Goal: Task Accomplishment & Management: Complete application form

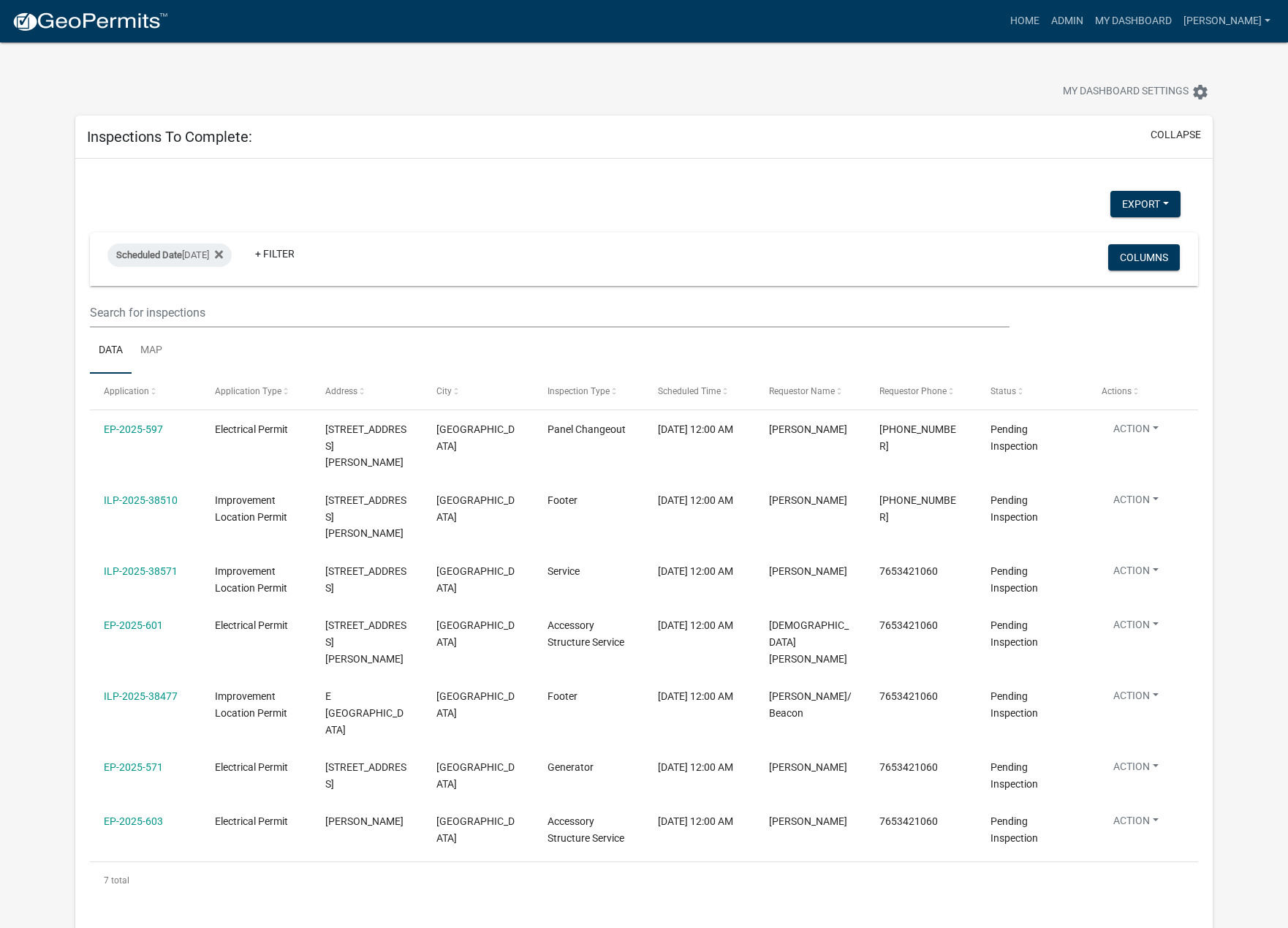
select select "1: 25"
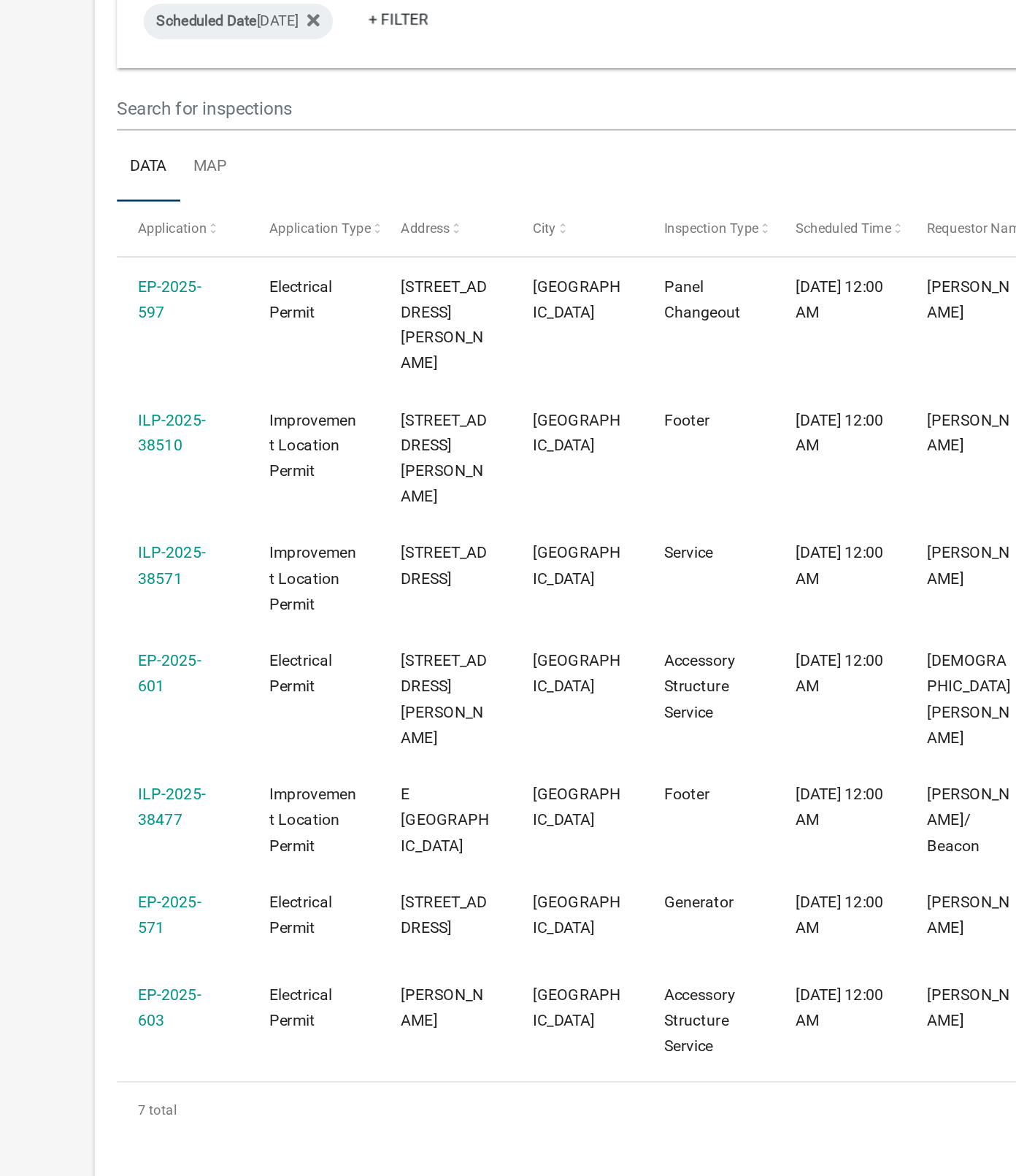
click at [110, 510] on link "ILP-2025-38510" at bounding box center [112, 524] width 44 height 29
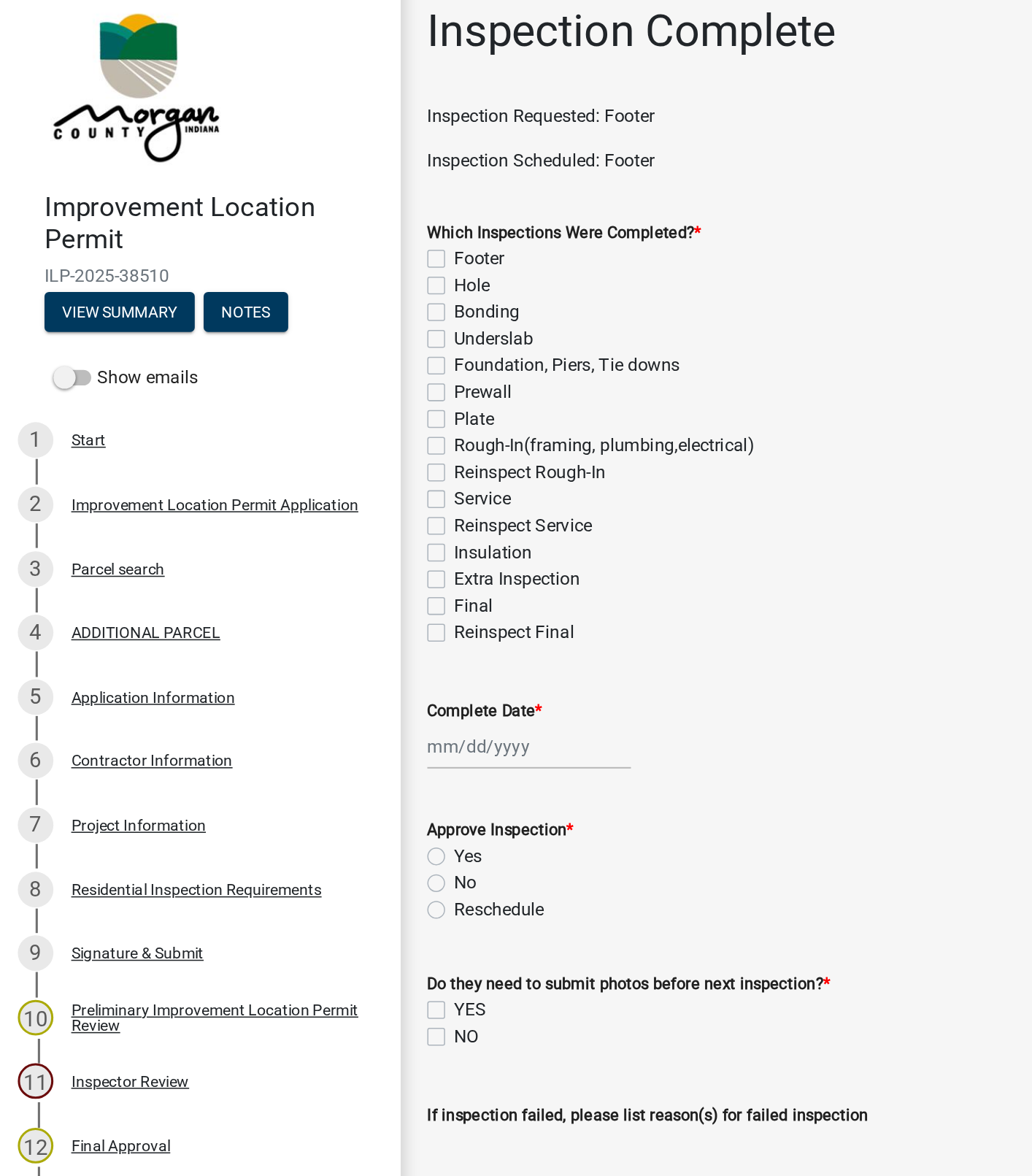
click at [298, 202] on label "Hole" at bounding box center [309, 201] width 23 height 17
click at [298, 202] on input "Hole" at bounding box center [303, 197] width 10 height 10
checkbox input "true"
checkbox input "false"
checkbox input "true"
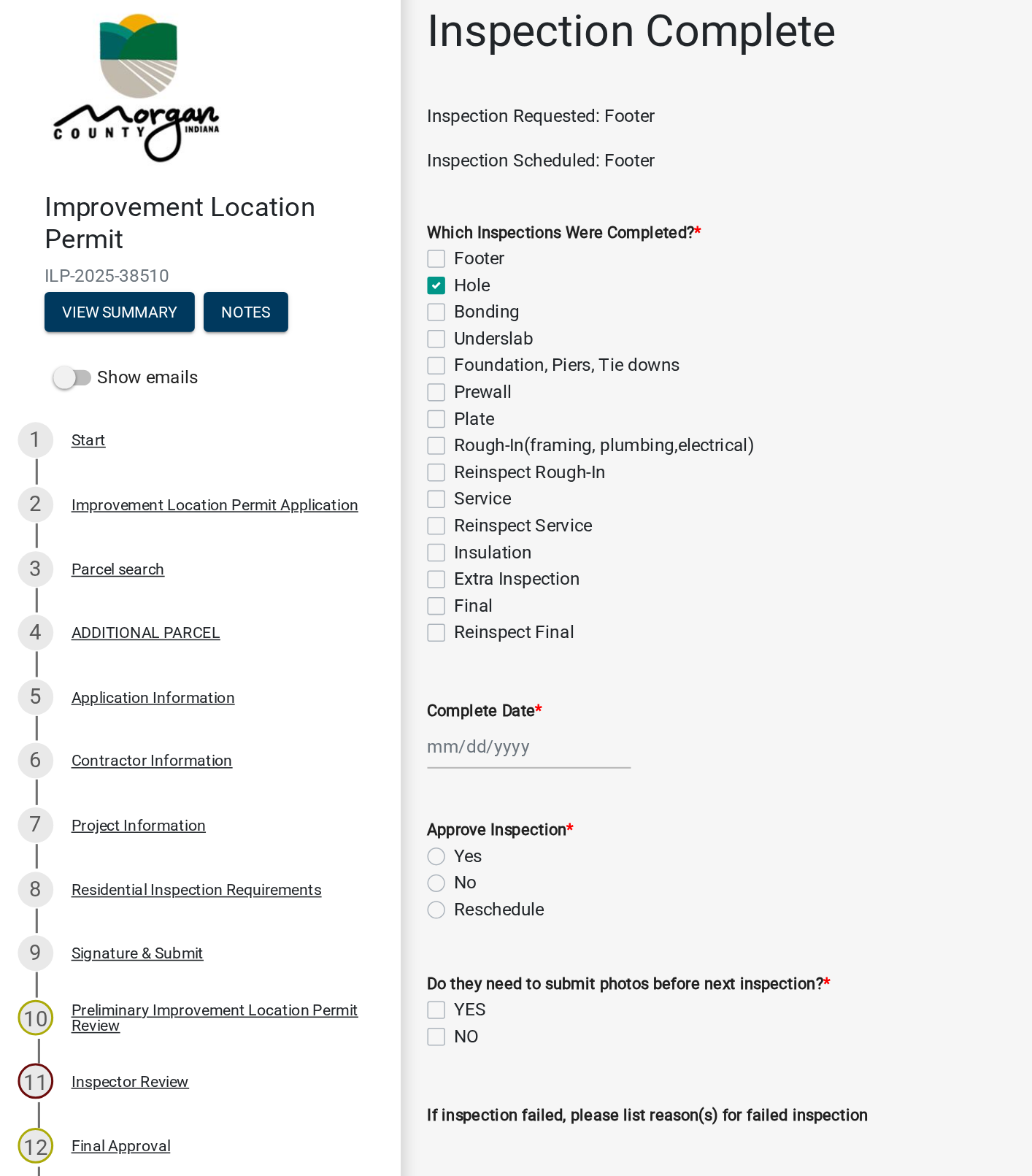
checkbox input "false"
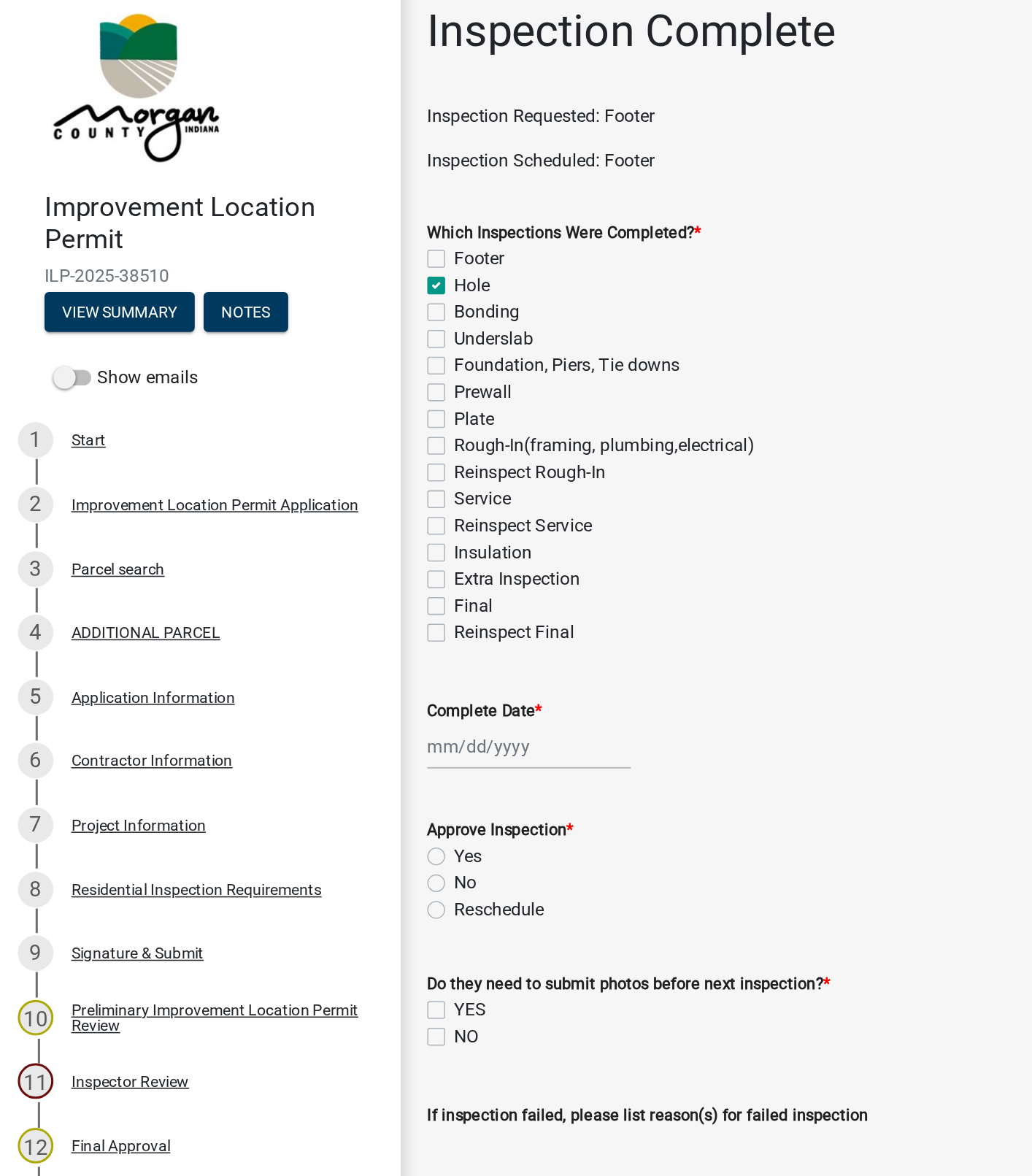
checkbox input "false"
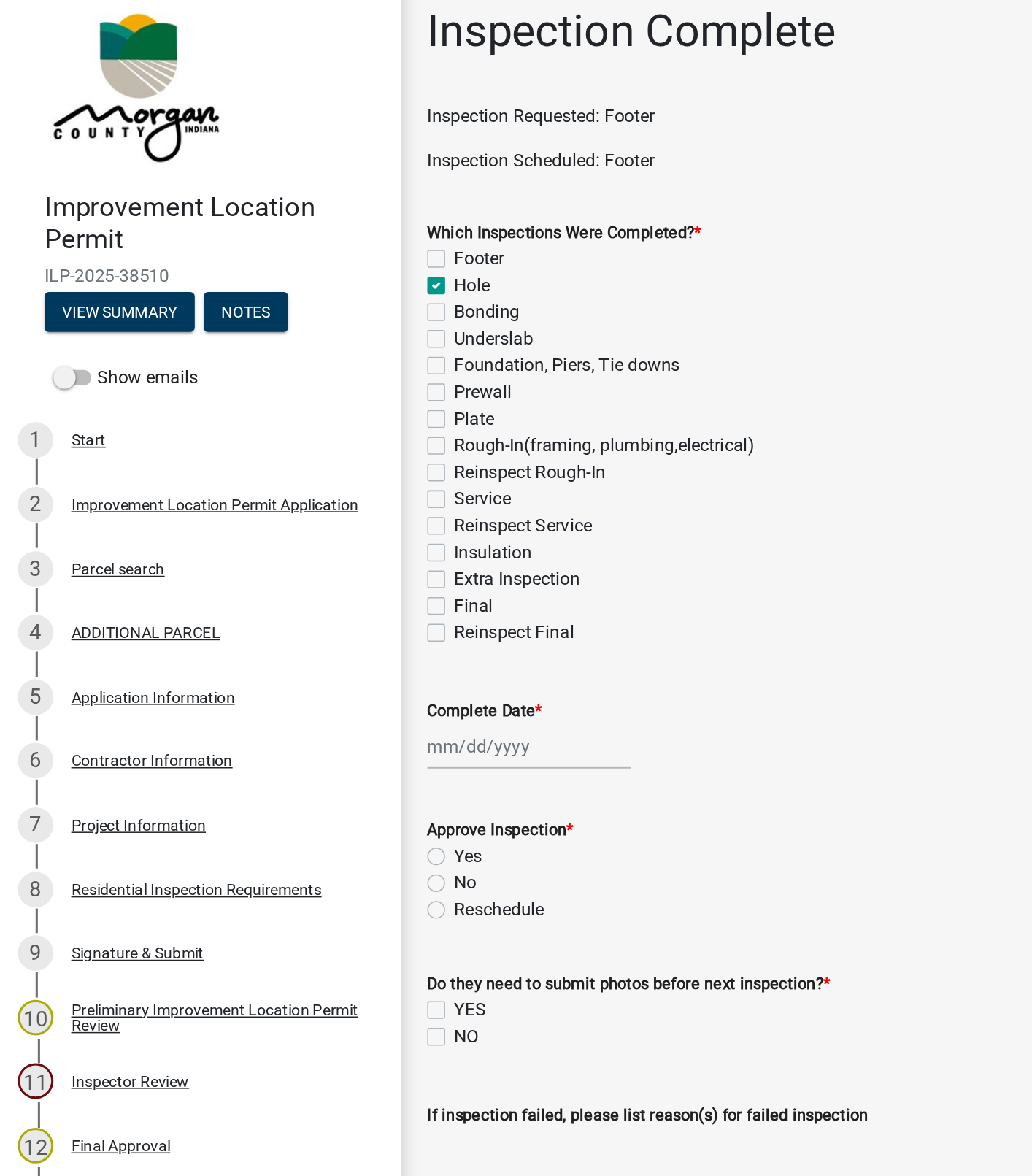
checkbox input "false"
click at [314, 504] on div at bounding box center [346, 504] width 133 height 30
select select "9"
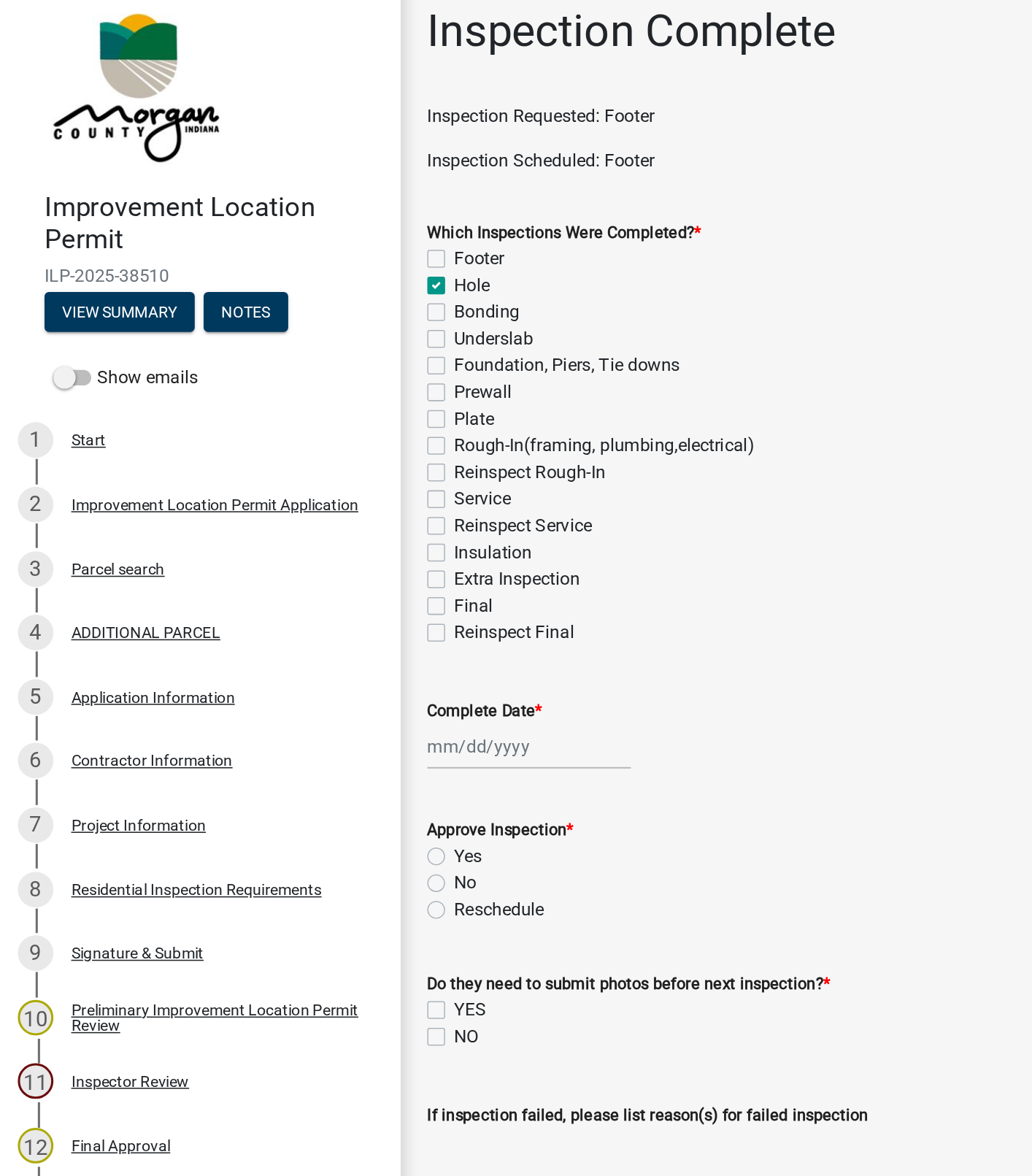
select select "2025"
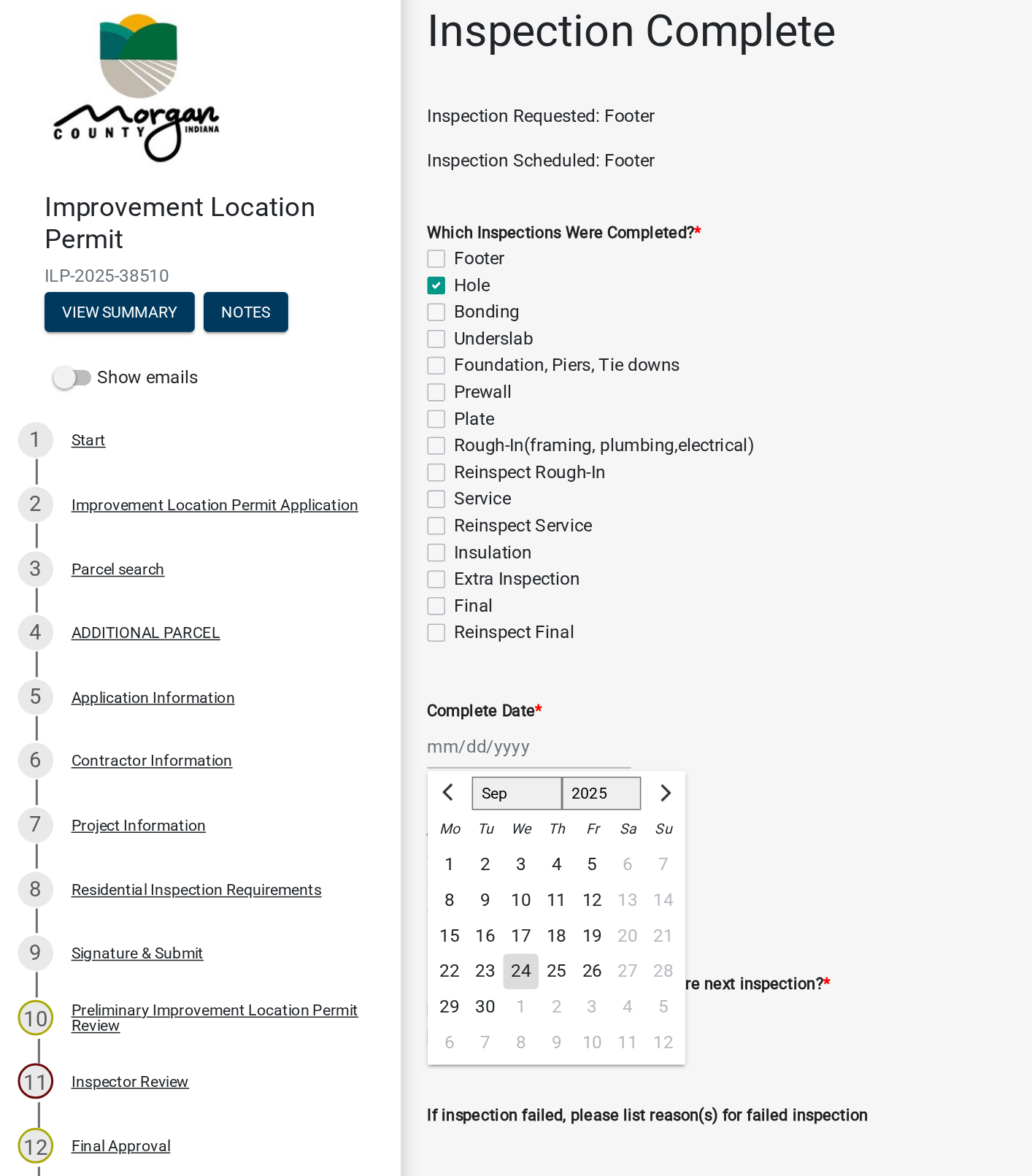
click at [336, 648] on div "24" at bounding box center [341, 652] width 23 height 23
type input "[DATE]"
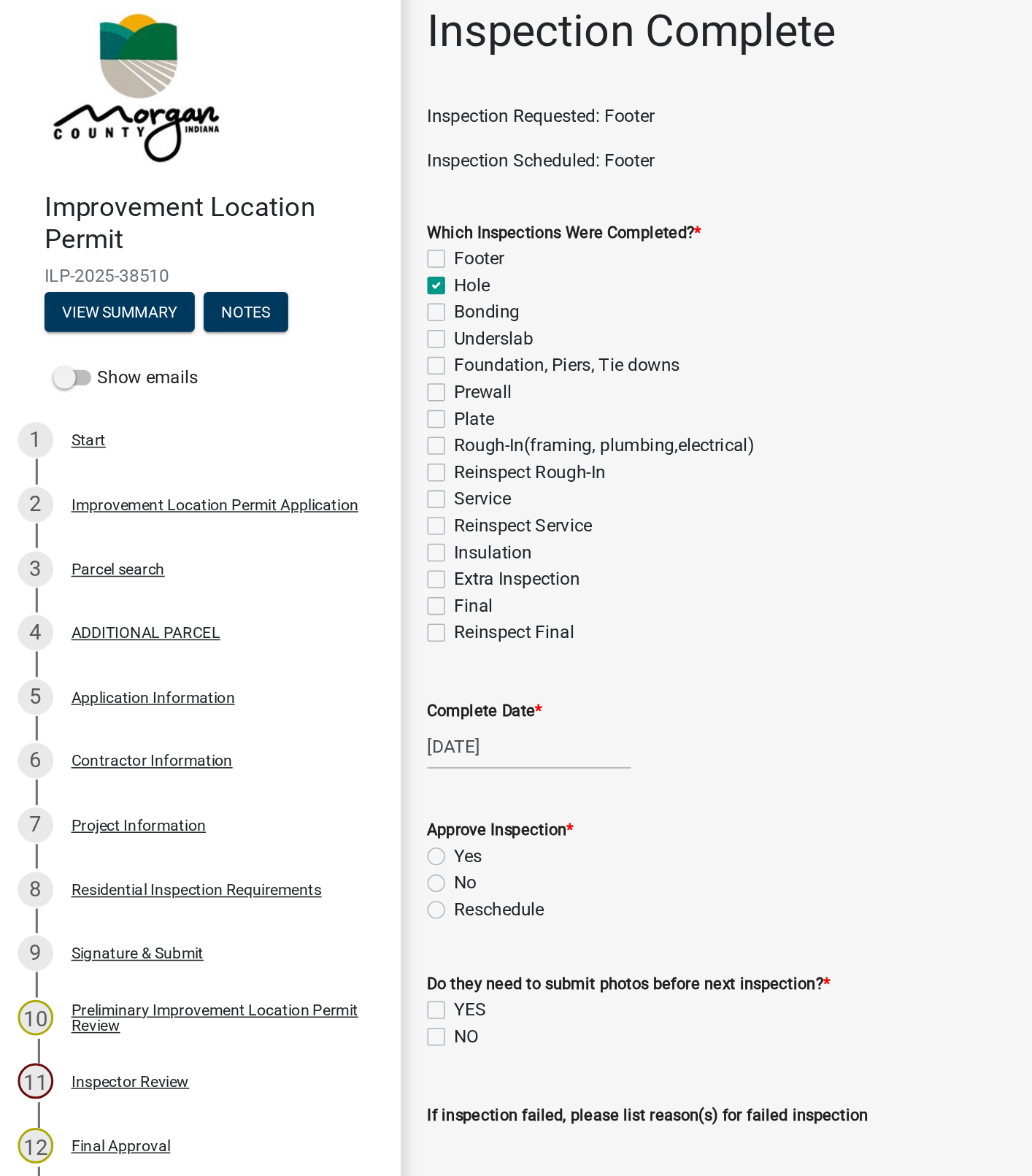
click at [298, 576] on label "Yes" at bounding box center [307, 576] width 18 height 17
click at [298, 576] on input "Yes" at bounding box center [303, 572] width 10 height 10
radio input "true"
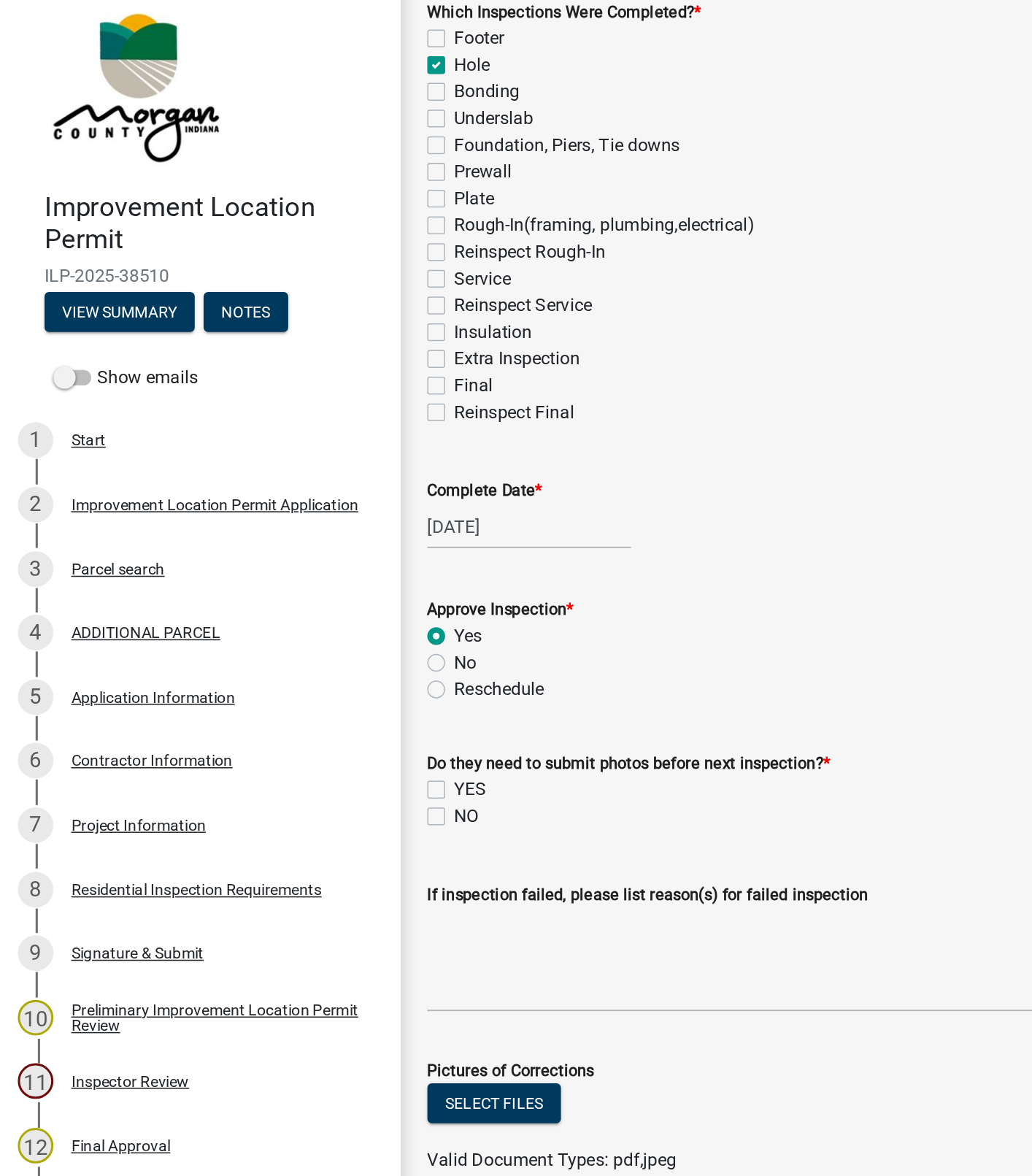
scroll to position [152, 0]
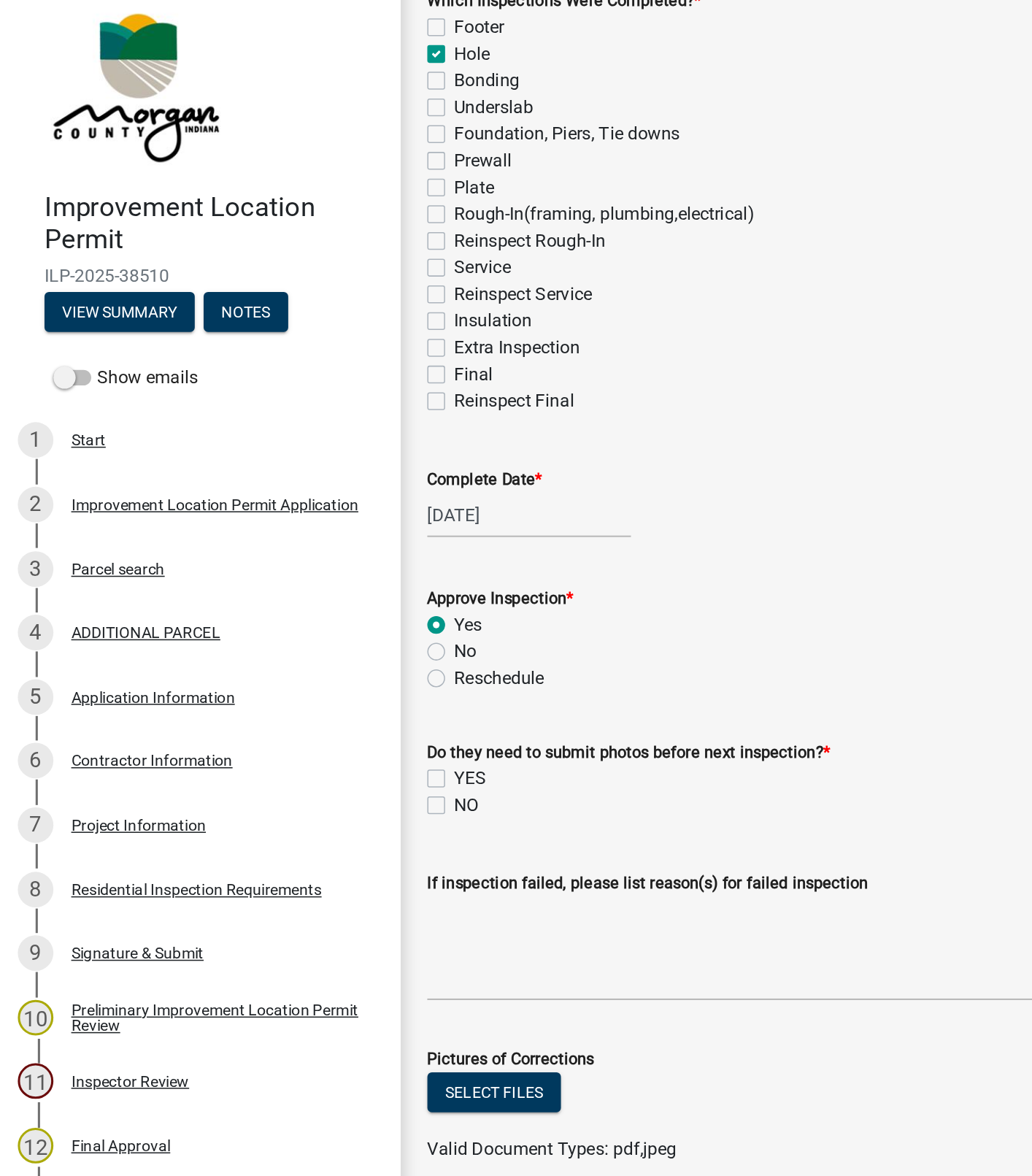
click at [298, 541] on label "NO" at bounding box center [306, 542] width 16 height 17
click at [298, 541] on input "NO" at bounding box center [303, 538] width 10 height 10
checkbox input "true"
checkbox input "false"
checkbox input "true"
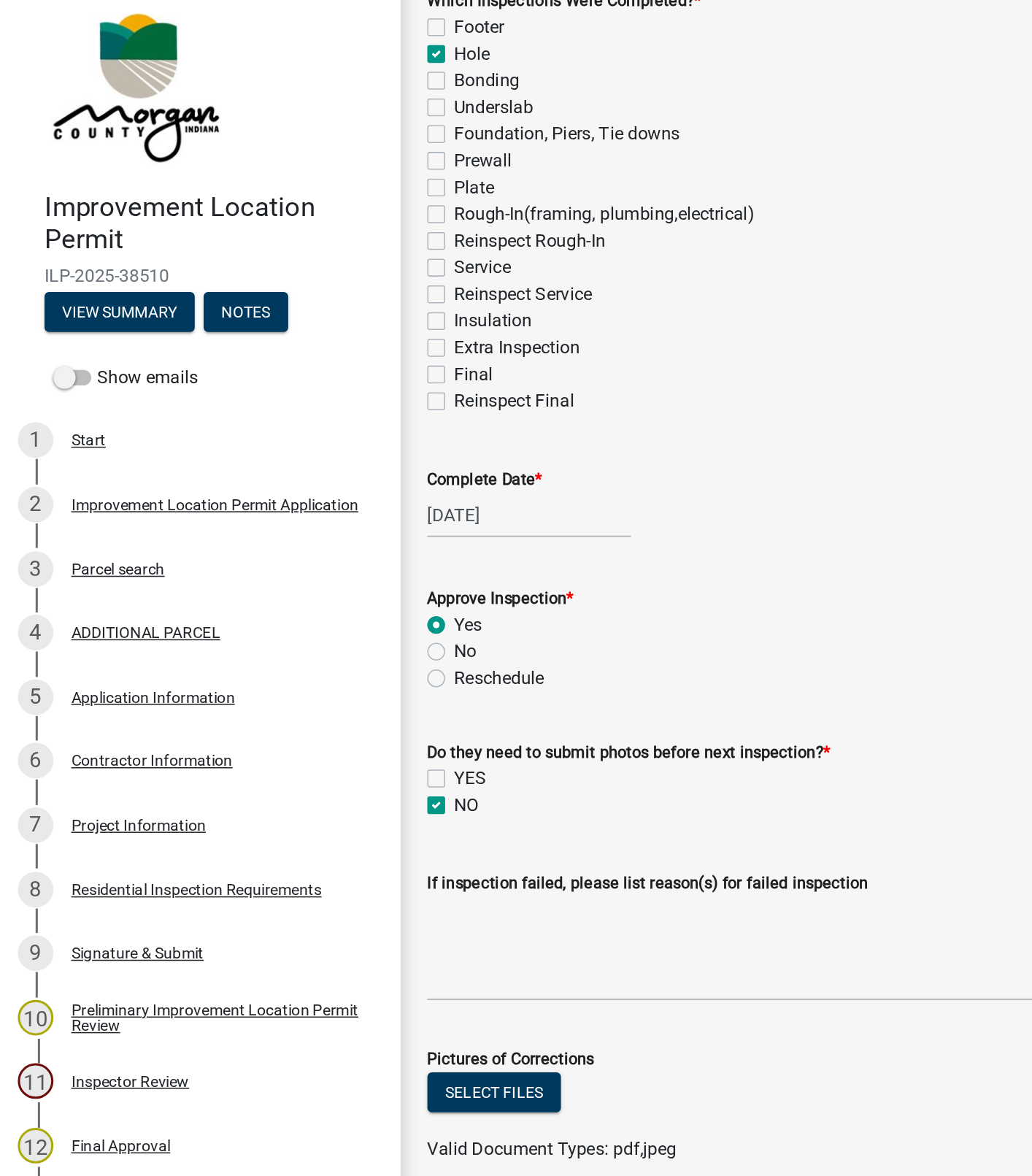
scroll to position [296, 0]
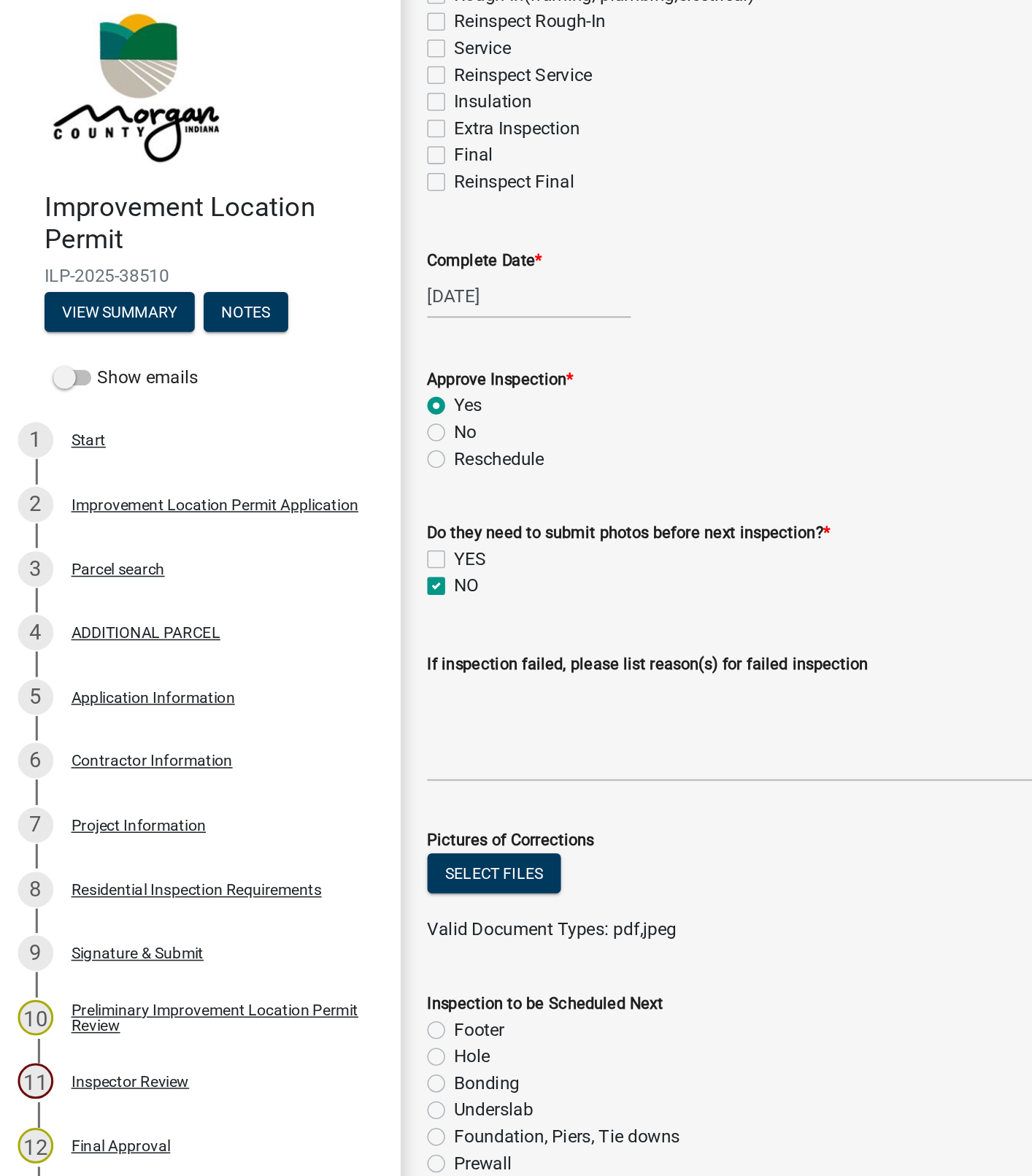
click at [522, 679] on div "Inspection to be Scheduled Next" at bounding box center [647, 672] width 735 height 17
click at [455, 728] on div "Bonding" at bounding box center [647, 724] width 735 height 17
click at [458, 499] on textarea "If inspection failed, please list reason(s) for failed inspection" at bounding box center [647, 492] width 735 height 68
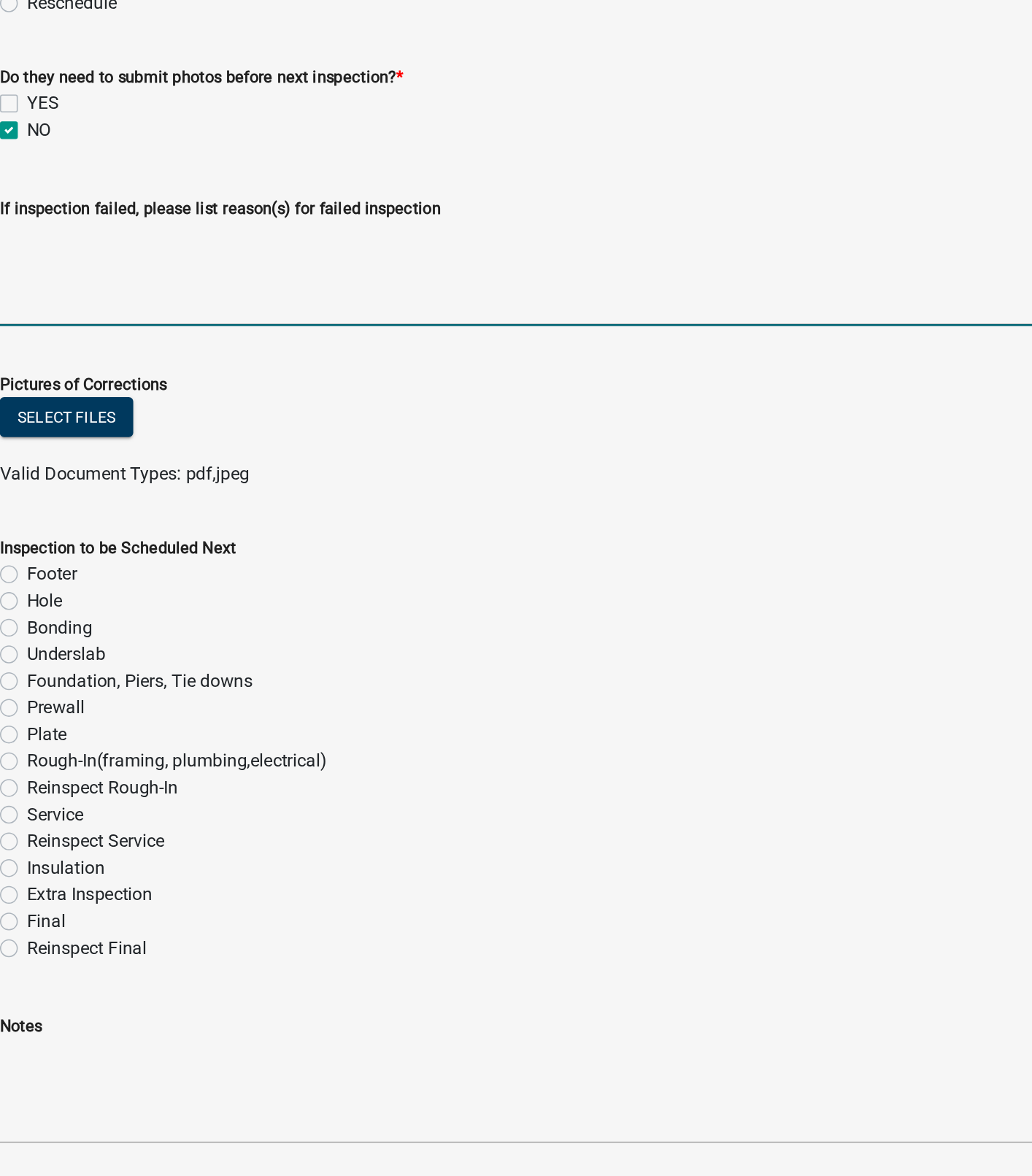
click at [701, 600] on div "Select files" at bounding box center [647, 588] width 735 height 30
click at [298, 811] on label "Rough-In(framing, plumbing,electrical)" at bounding box center [397, 812] width 197 height 17
click at [298, 811] on input "Rough-In(framing, plumbing,electrical)" at bounding box center [303, 808] width 10 height 10
radio input "true"
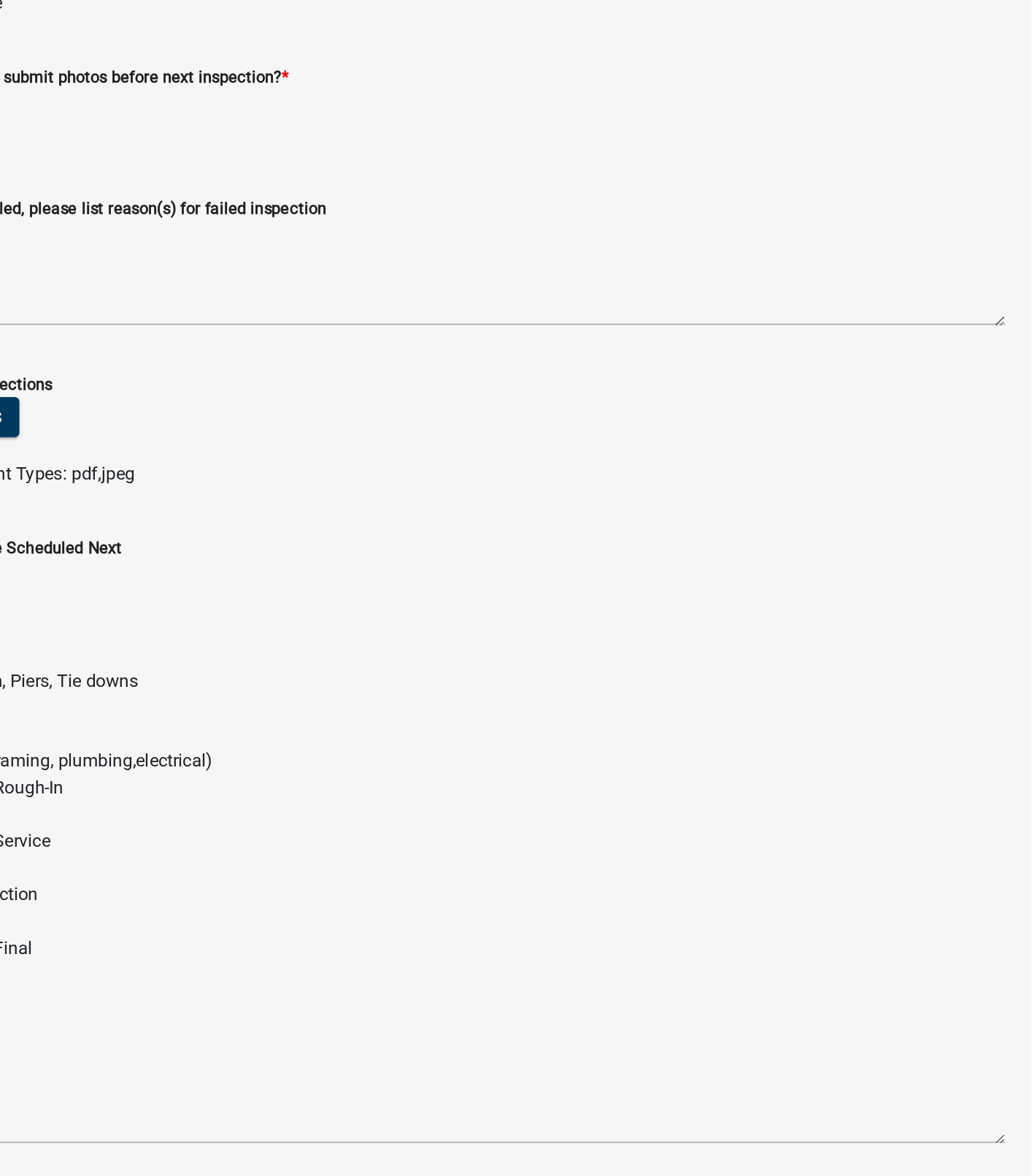
scroll to position [0, 0]
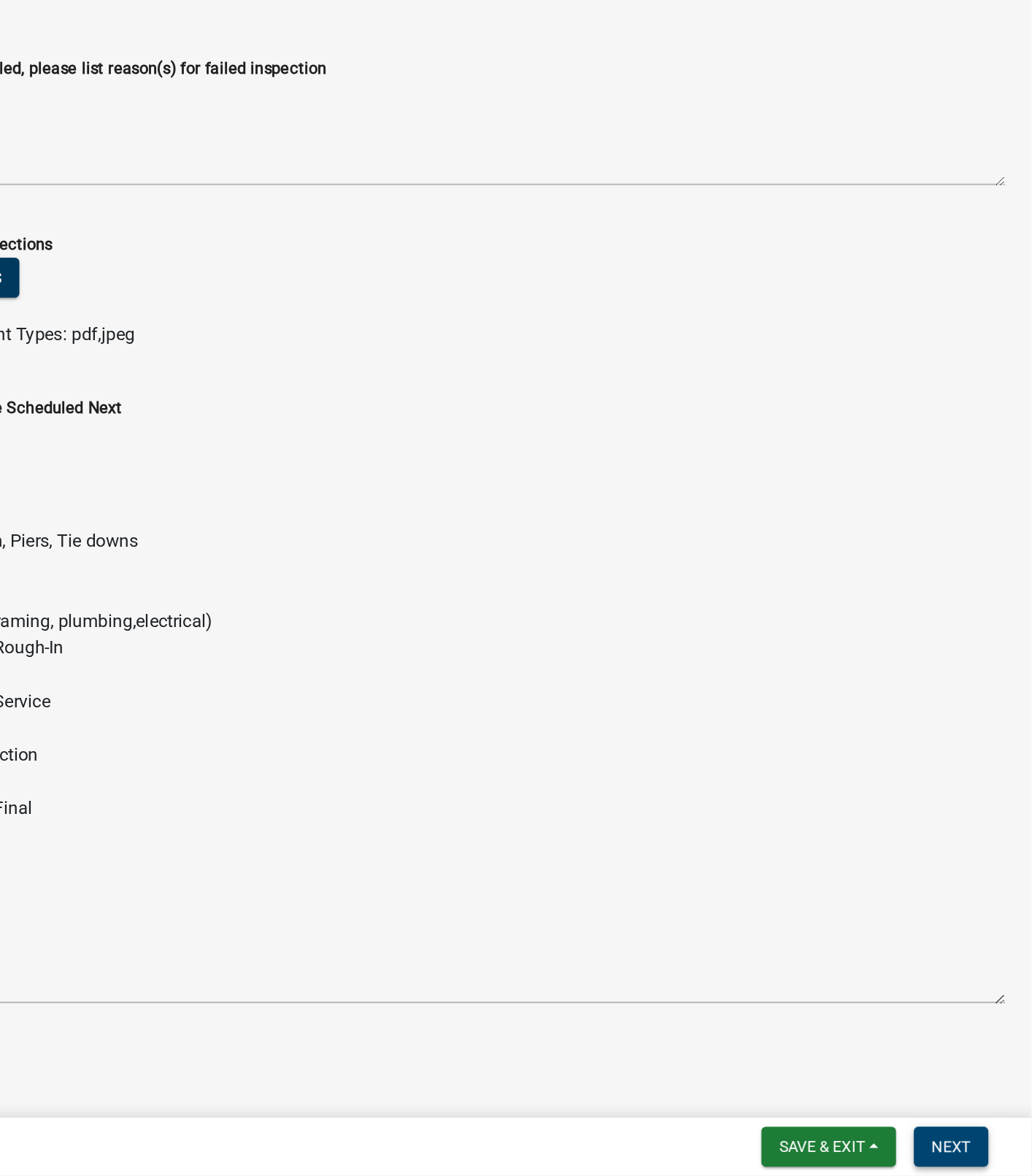
click at [977, 925] on span "Next" at bounding box center [979, 1157] width 26 height 12
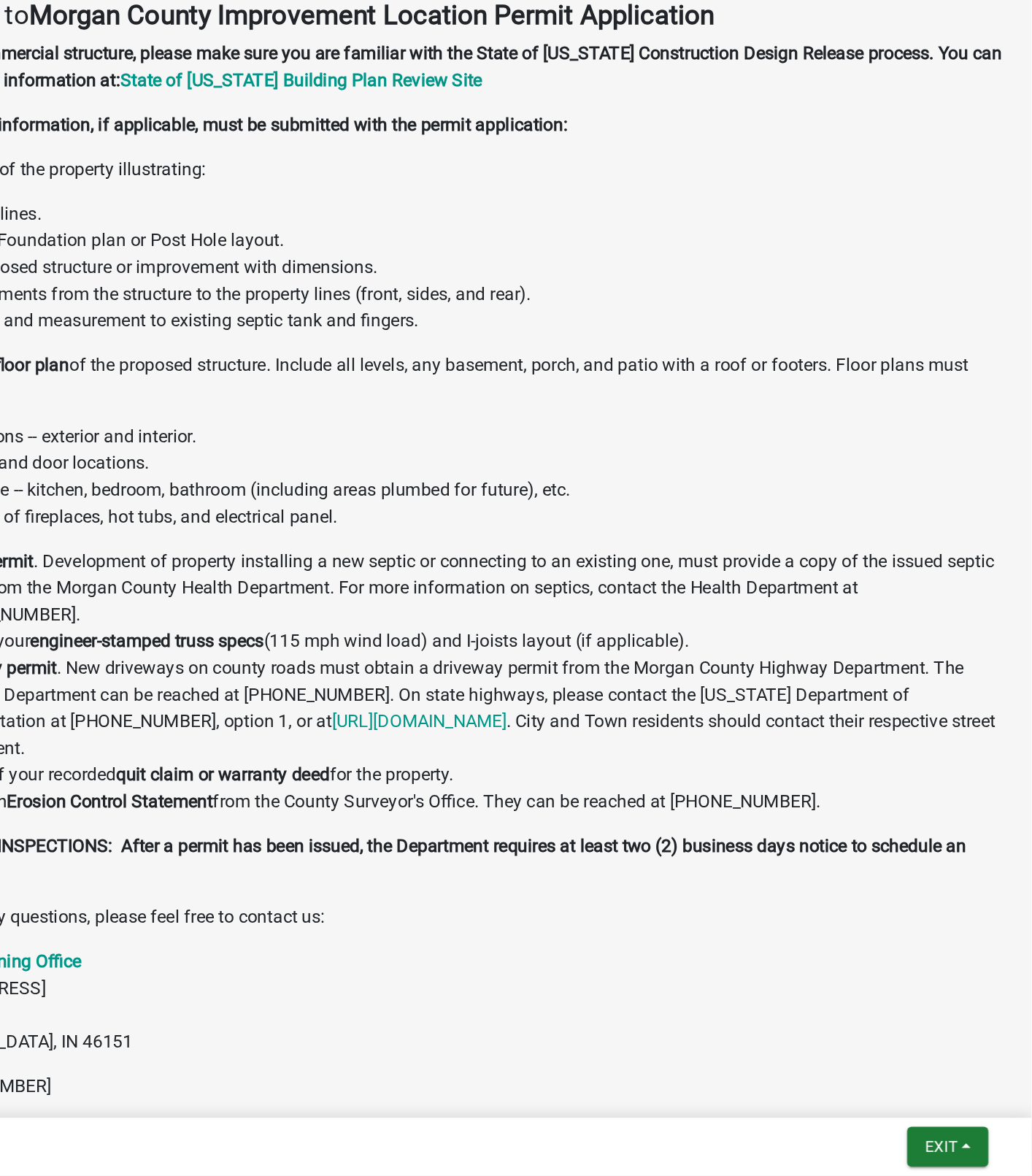
click at [971, 925] on nav "Back Exit Save Save & Exit" at bounding box center [647, 1156] width 769 height 38
click at [977, 925] on span "Exit" at bounding box center [973, 1157] width 21 height 12
click at [927, 925] on button "Save & Exit" at bounding box center [945, 1120] width 117 height 35
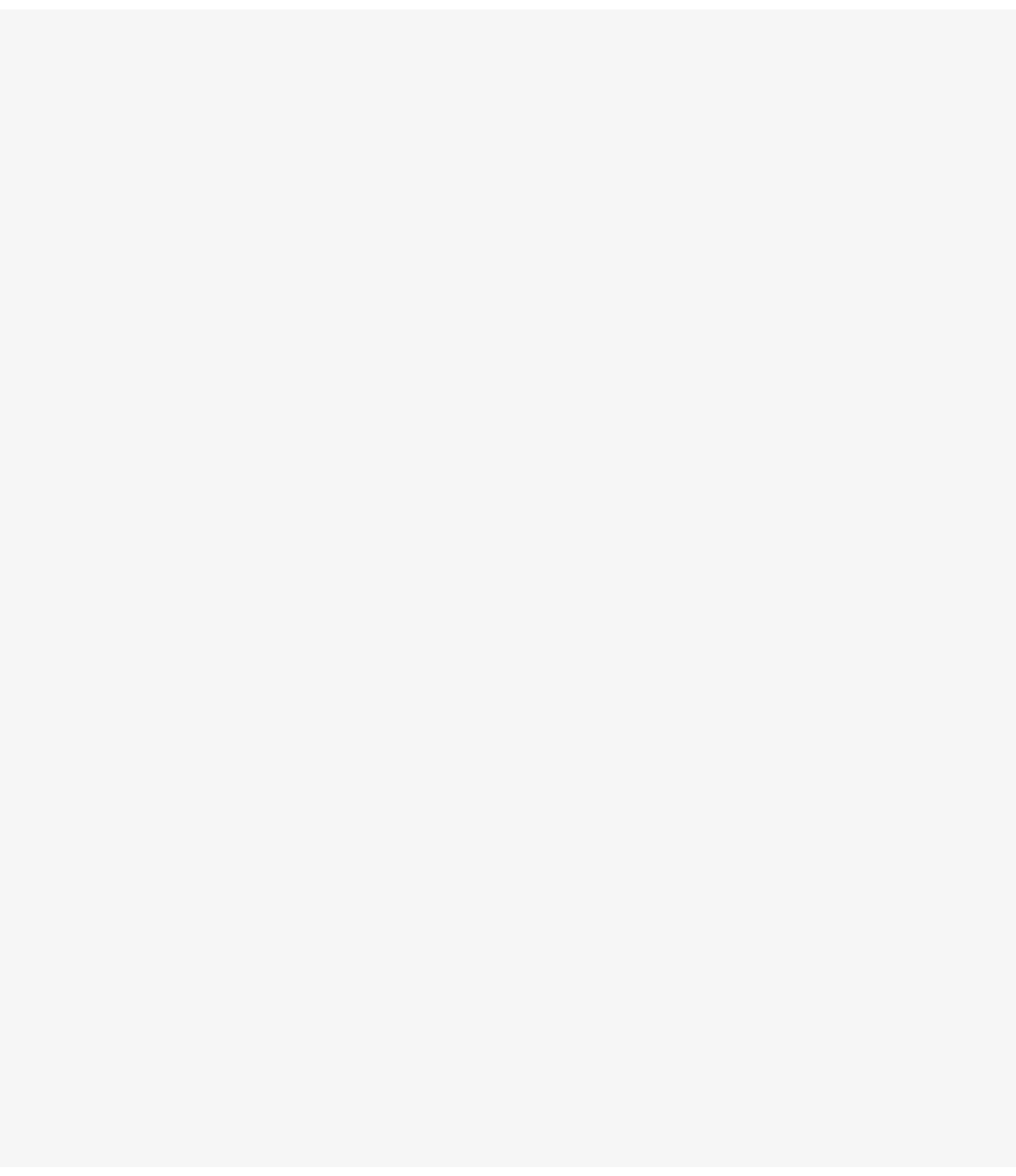
scroll to position [42, 0]
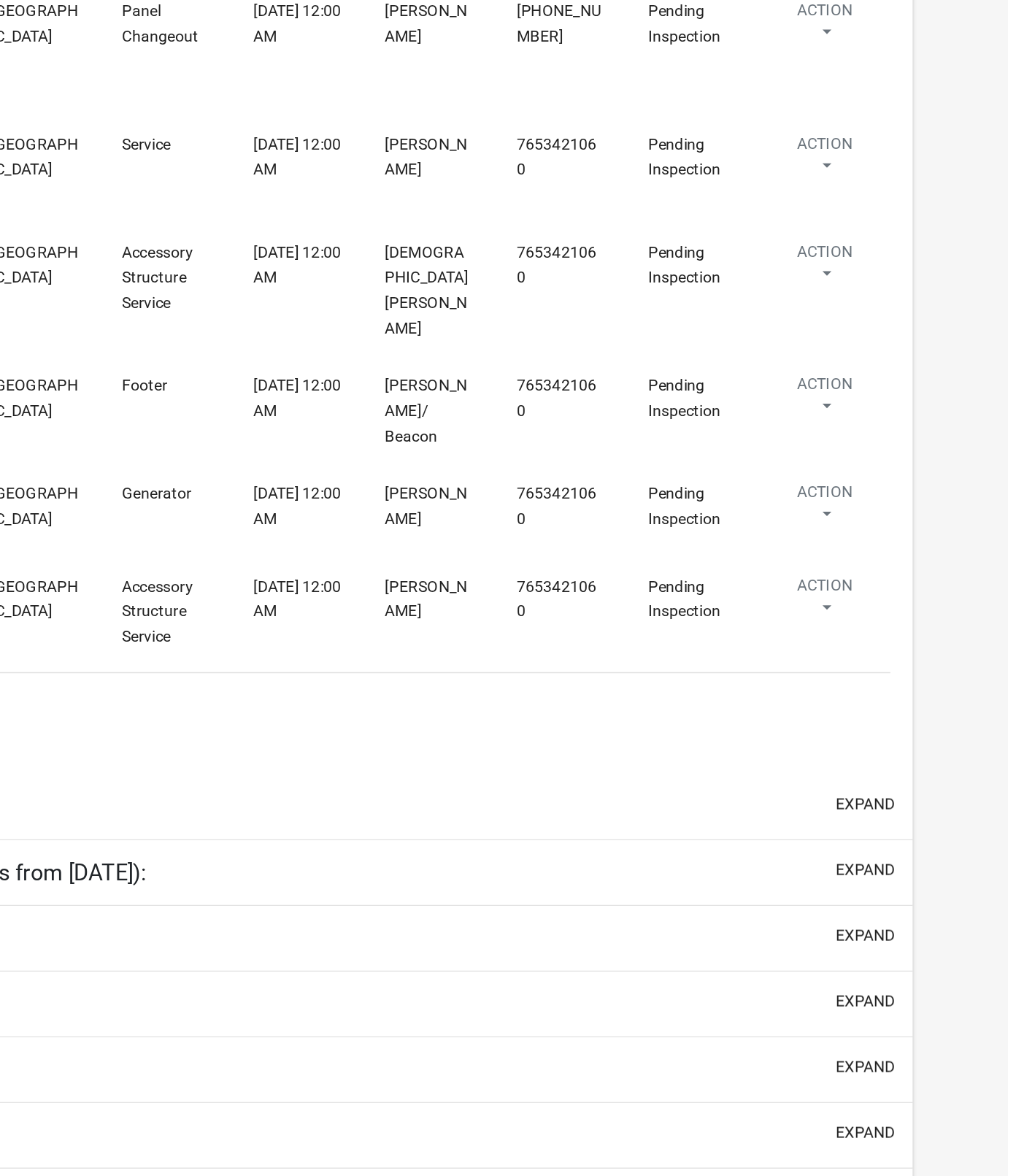
scroll to position [42, 0]
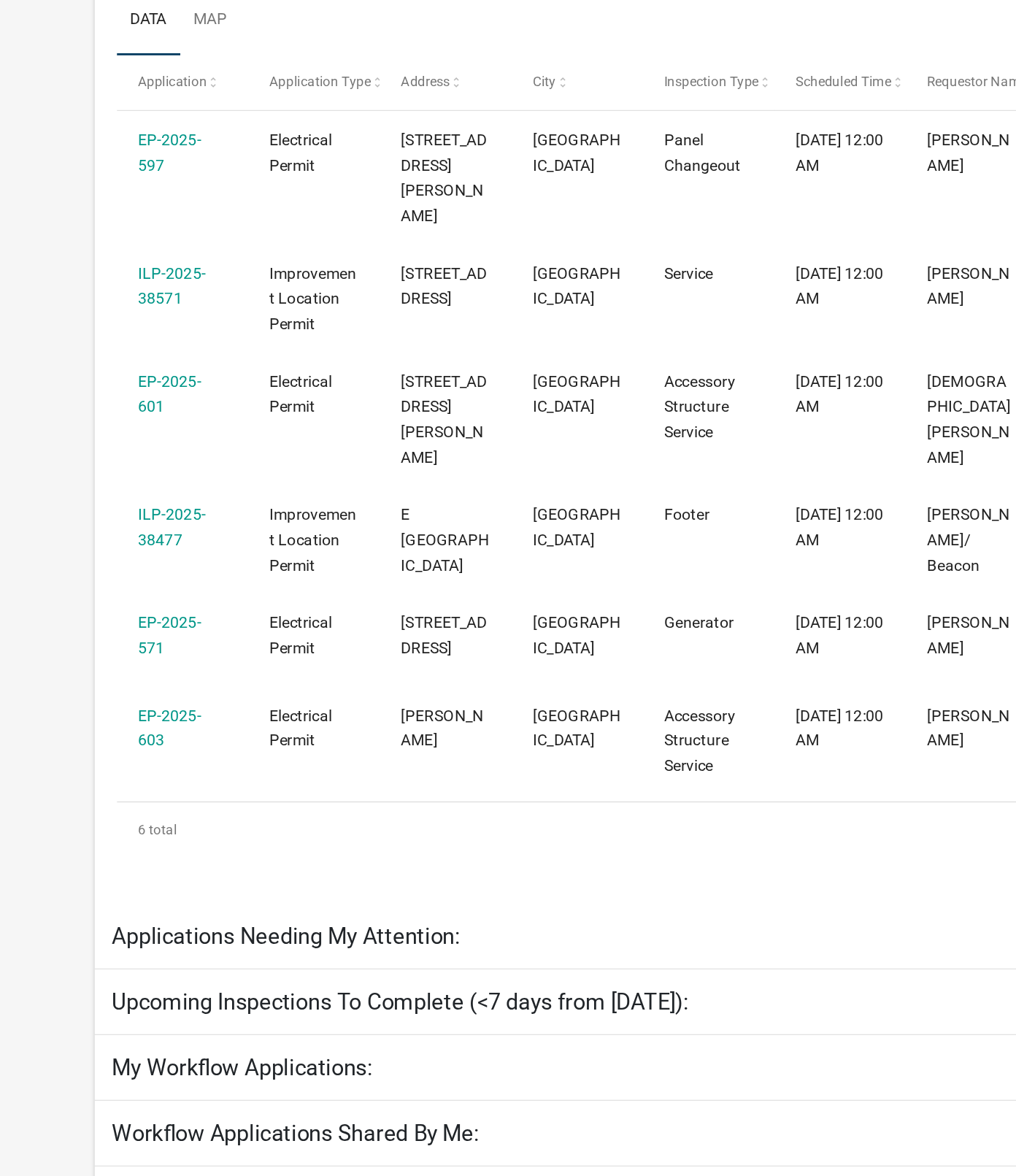
select select "1: 25"
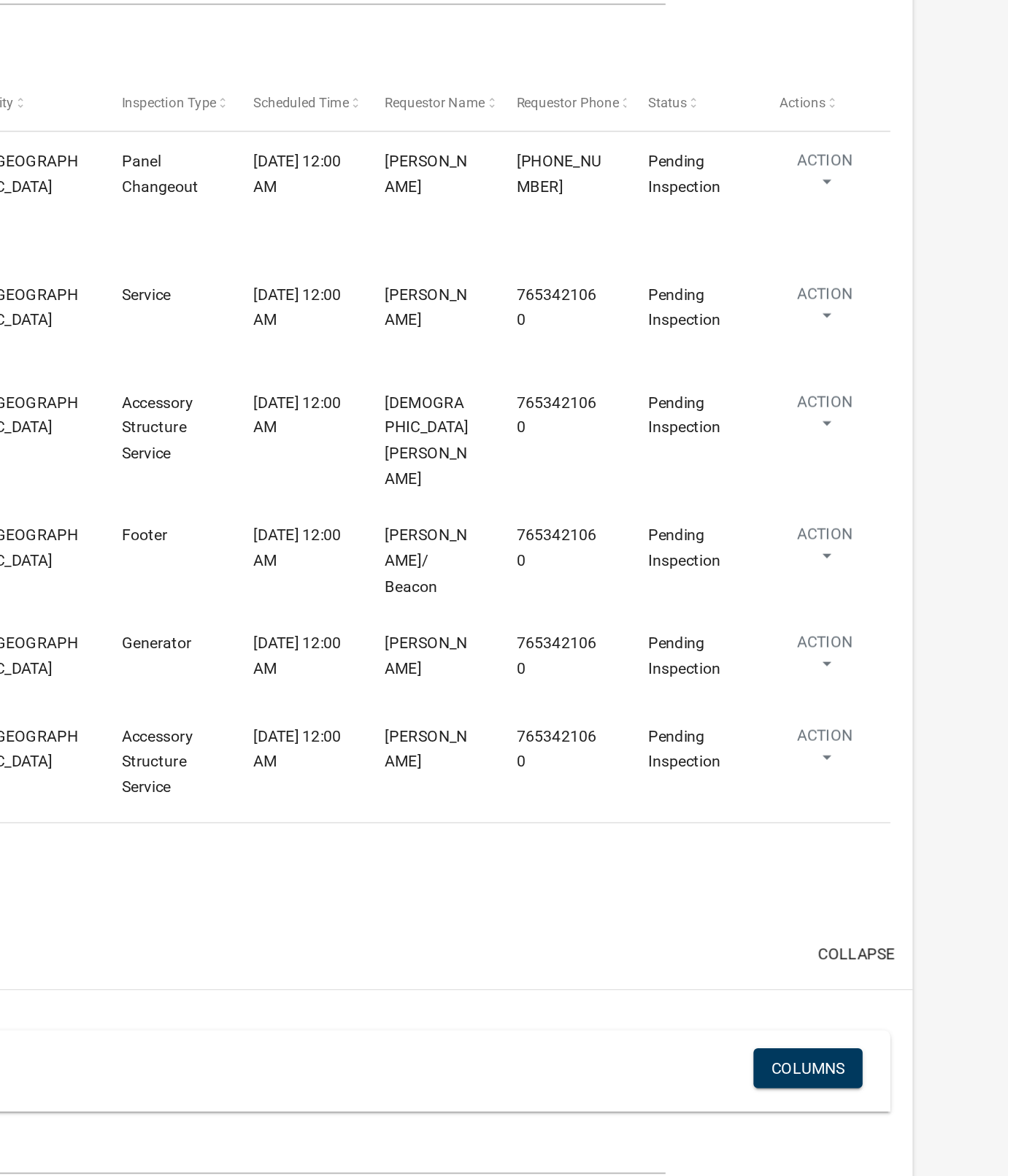
scroll to position [15, 0]
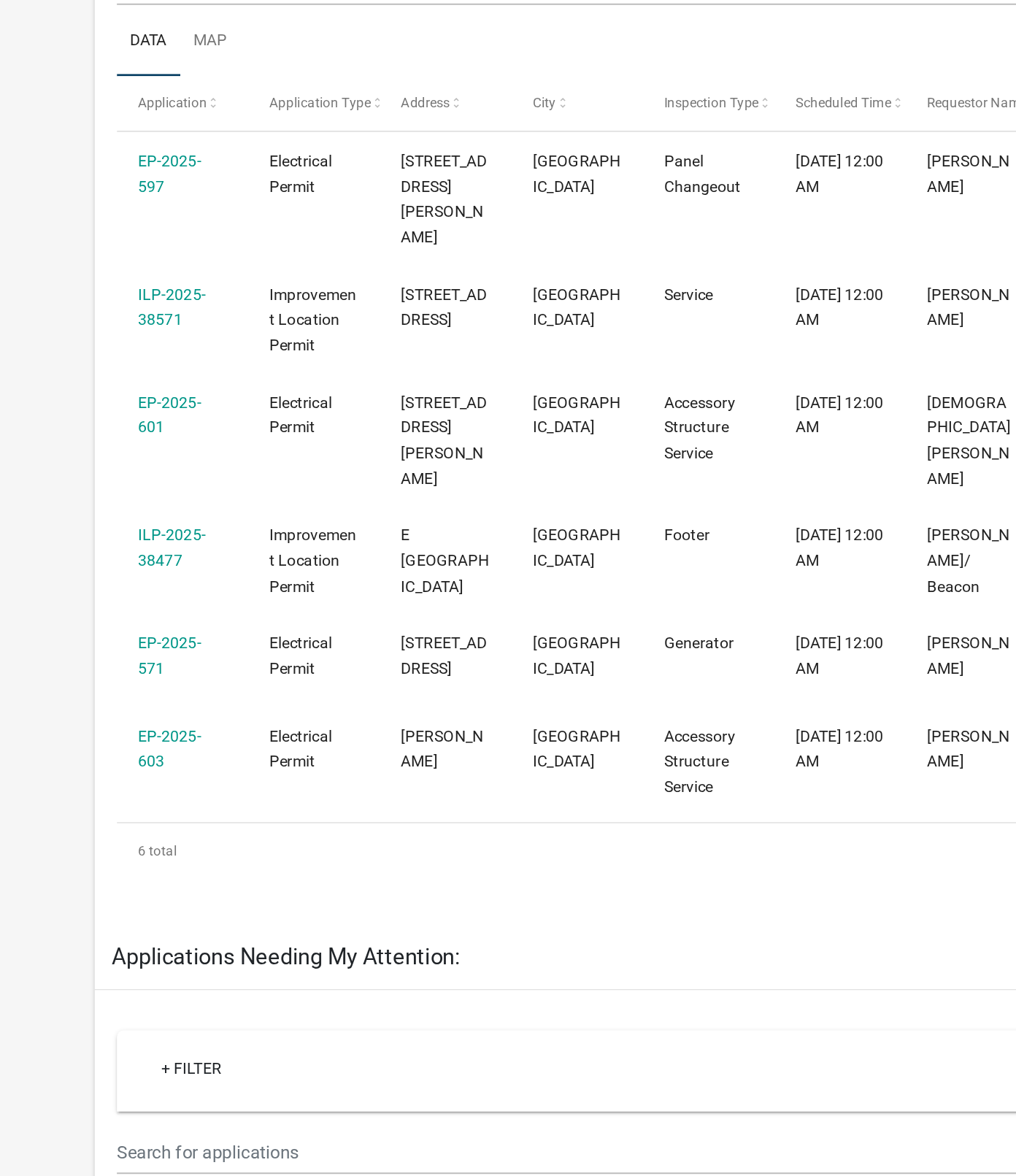
click at [101, 652] on link "ILP-2025-38477" at bounding box center [112, 667] width 44 height 29
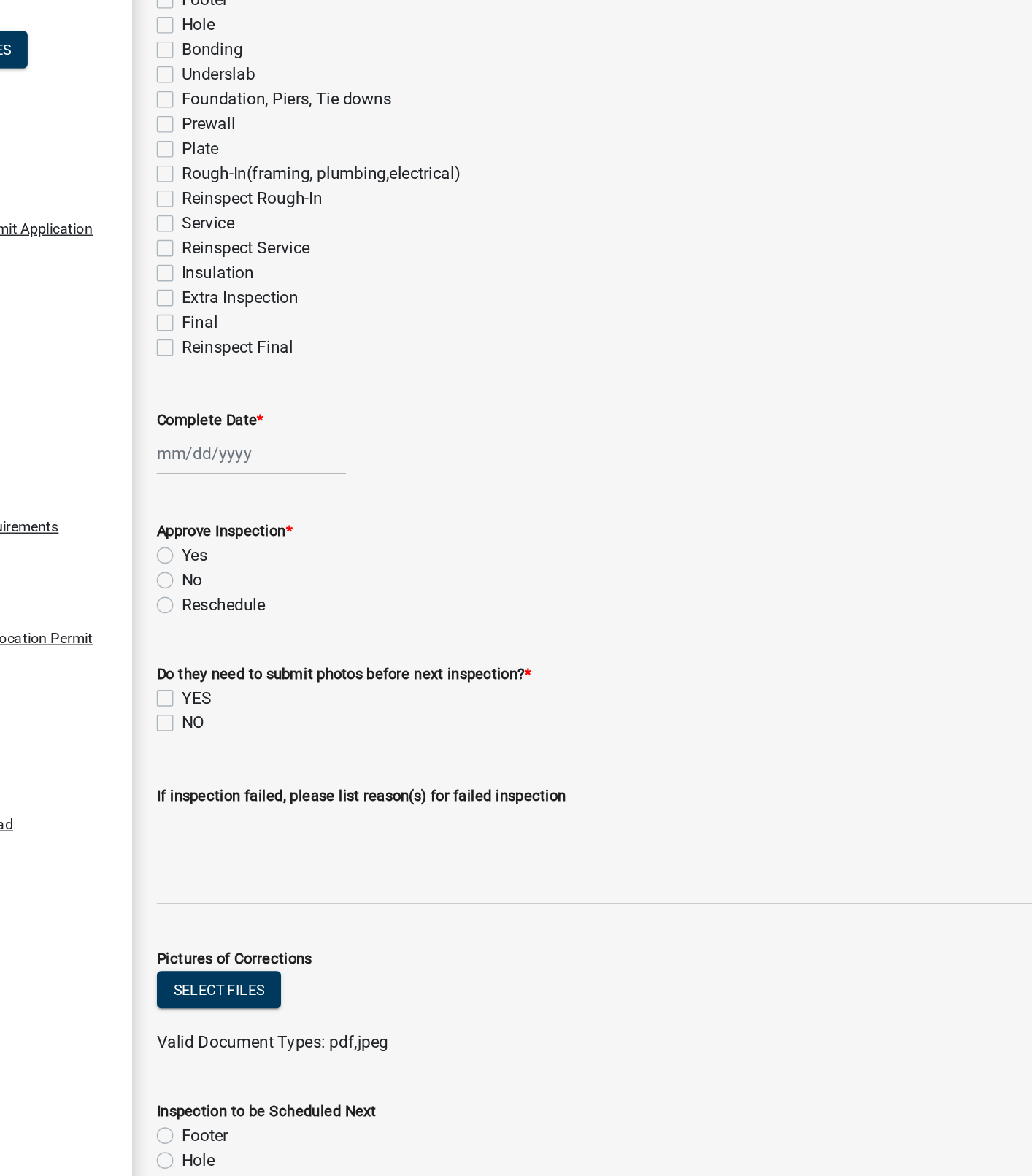
scroll to position [16, 0]
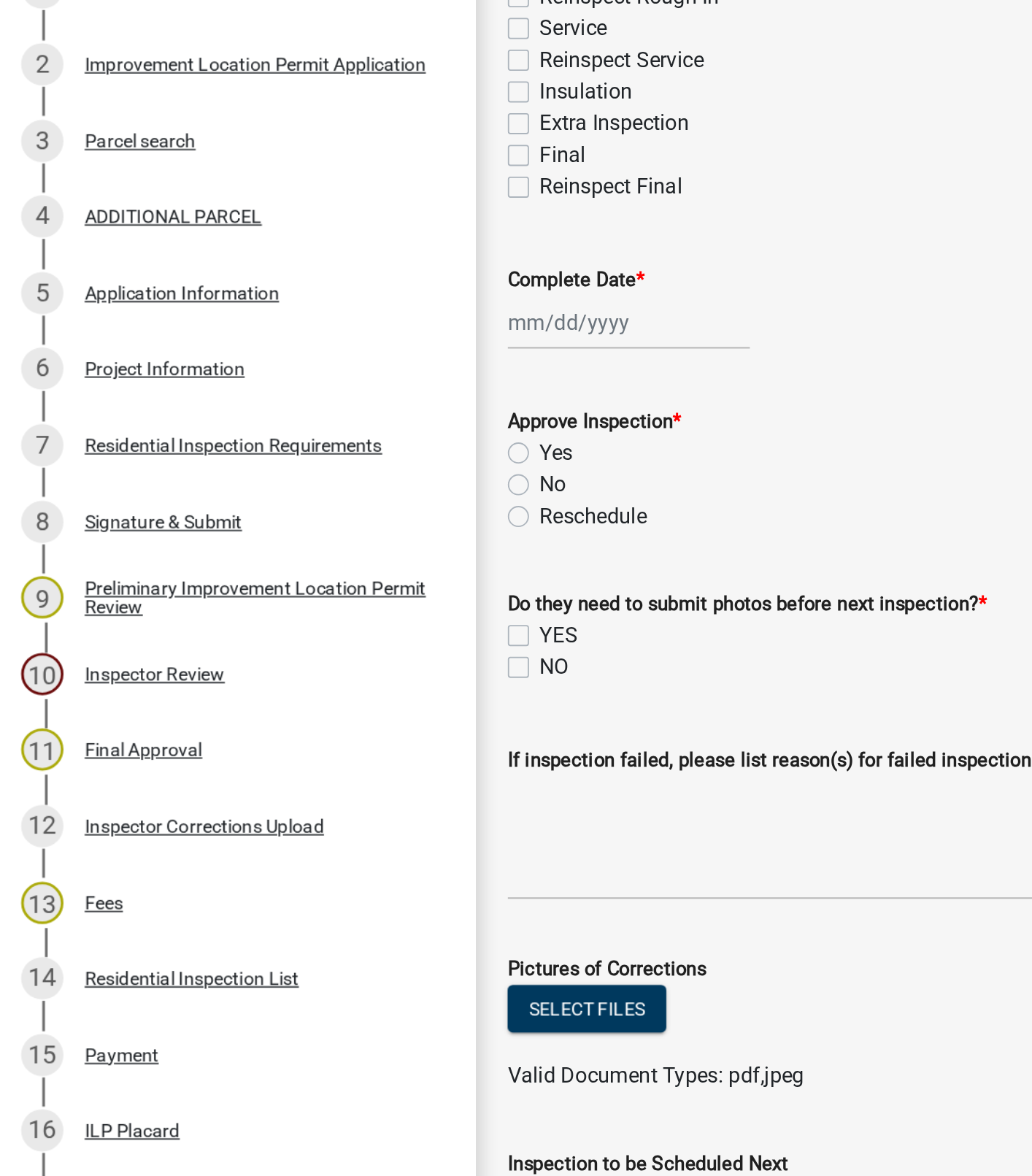
click at [106, 509] on div "Project Information" at bounding box center [90, 513] width 88 height 11
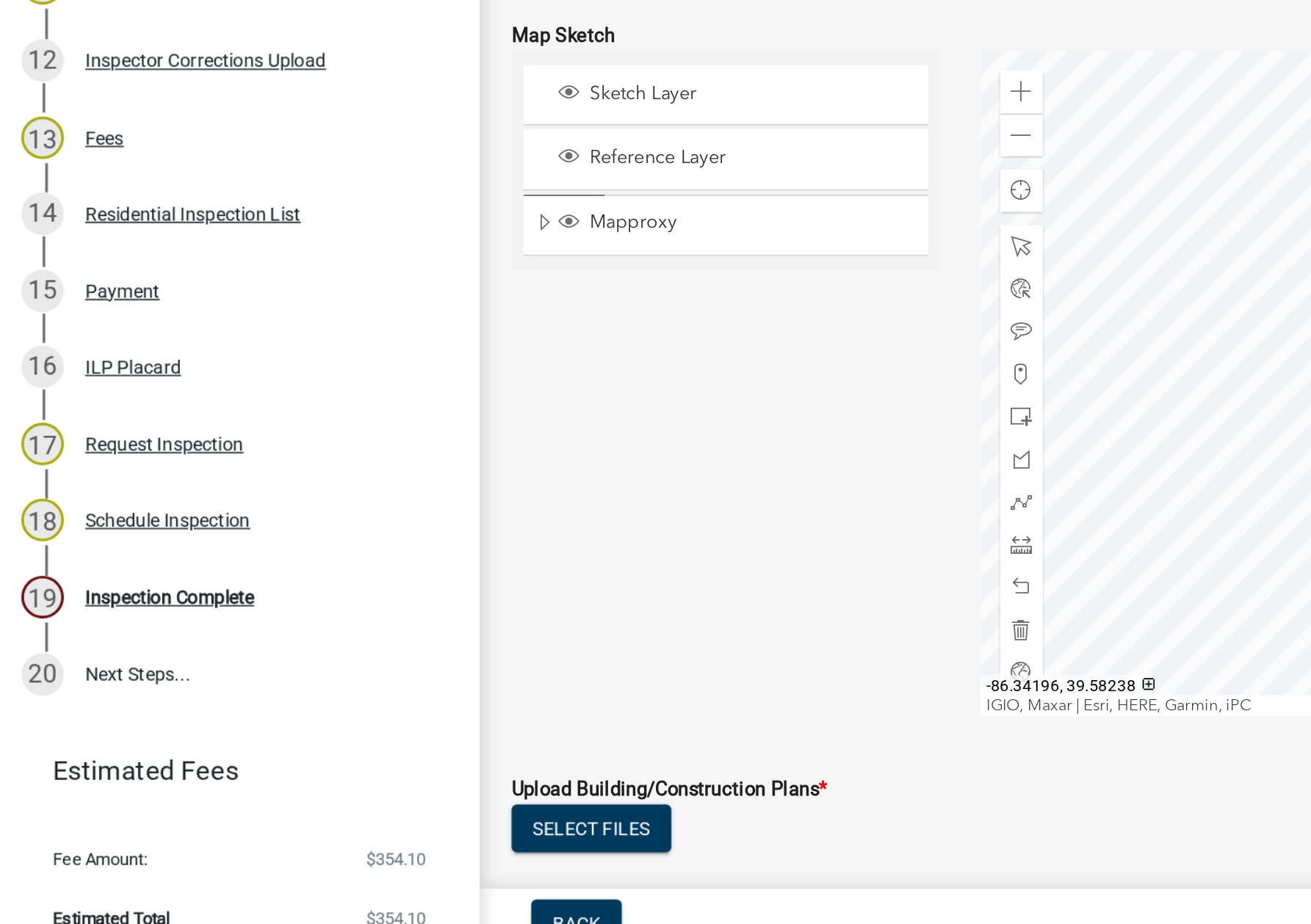
scroll to position [0, 0]
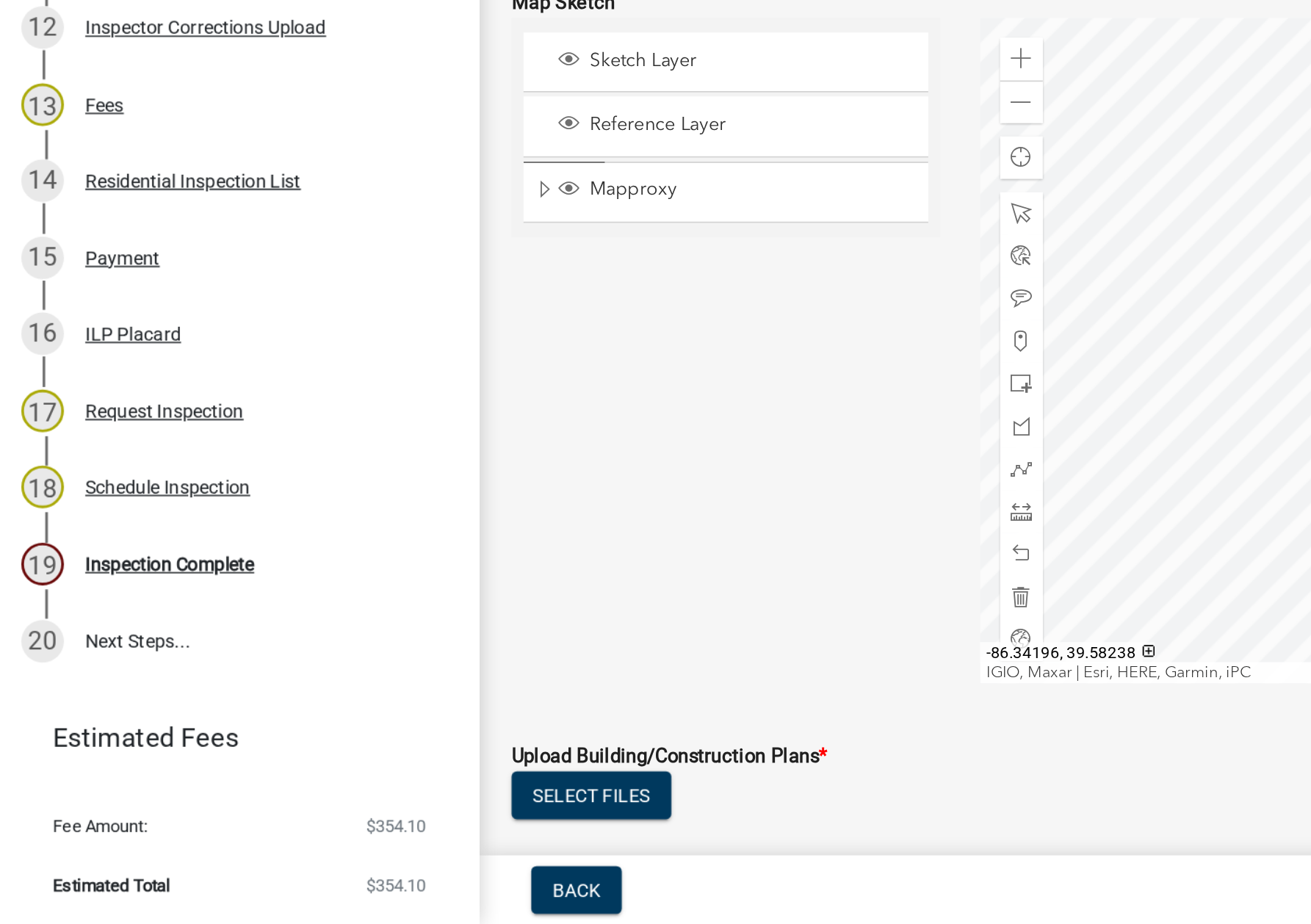
click at [109, 723] on div "Inspection Complete" at bounding box center [93, 725] width 93 height 11
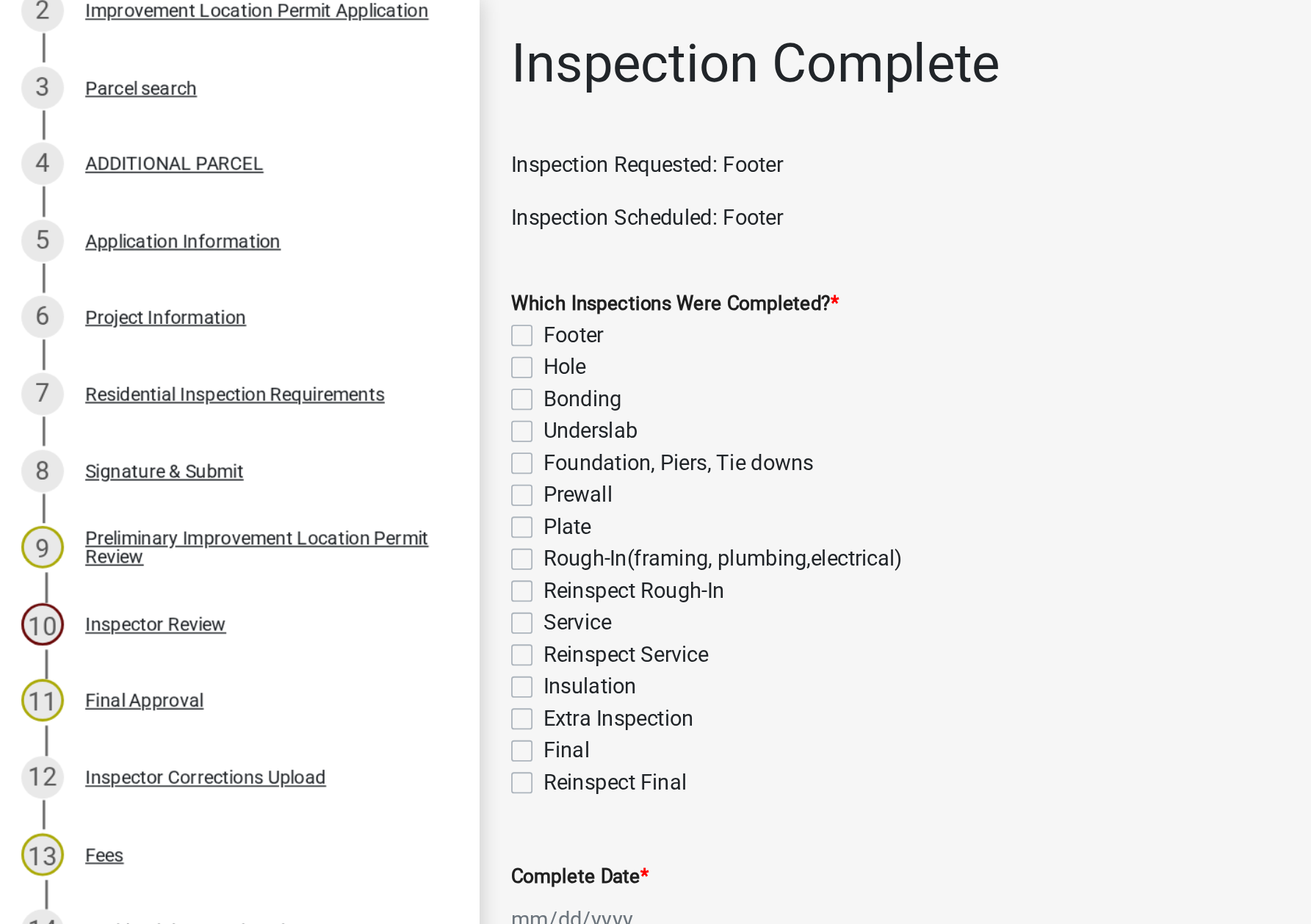
click at [300, 185] on label "Footer" at bounding box center [317, 185] width 33 height 17
click at [300, 185] on input "Footer" at bounding box center [304, 181] width 10 height 10
checkbox input "true"
checkbox input "false"
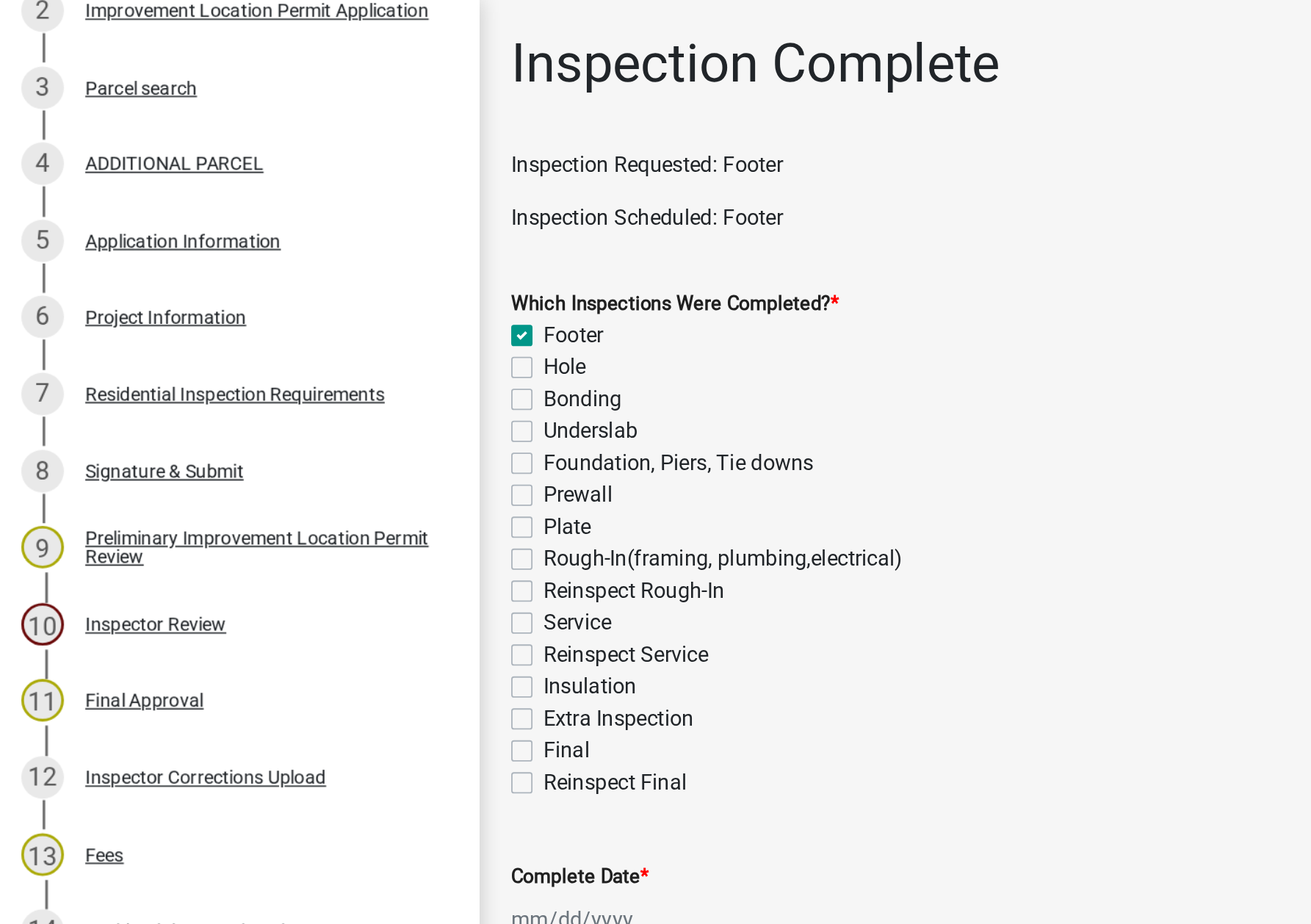
checkbox input "false"
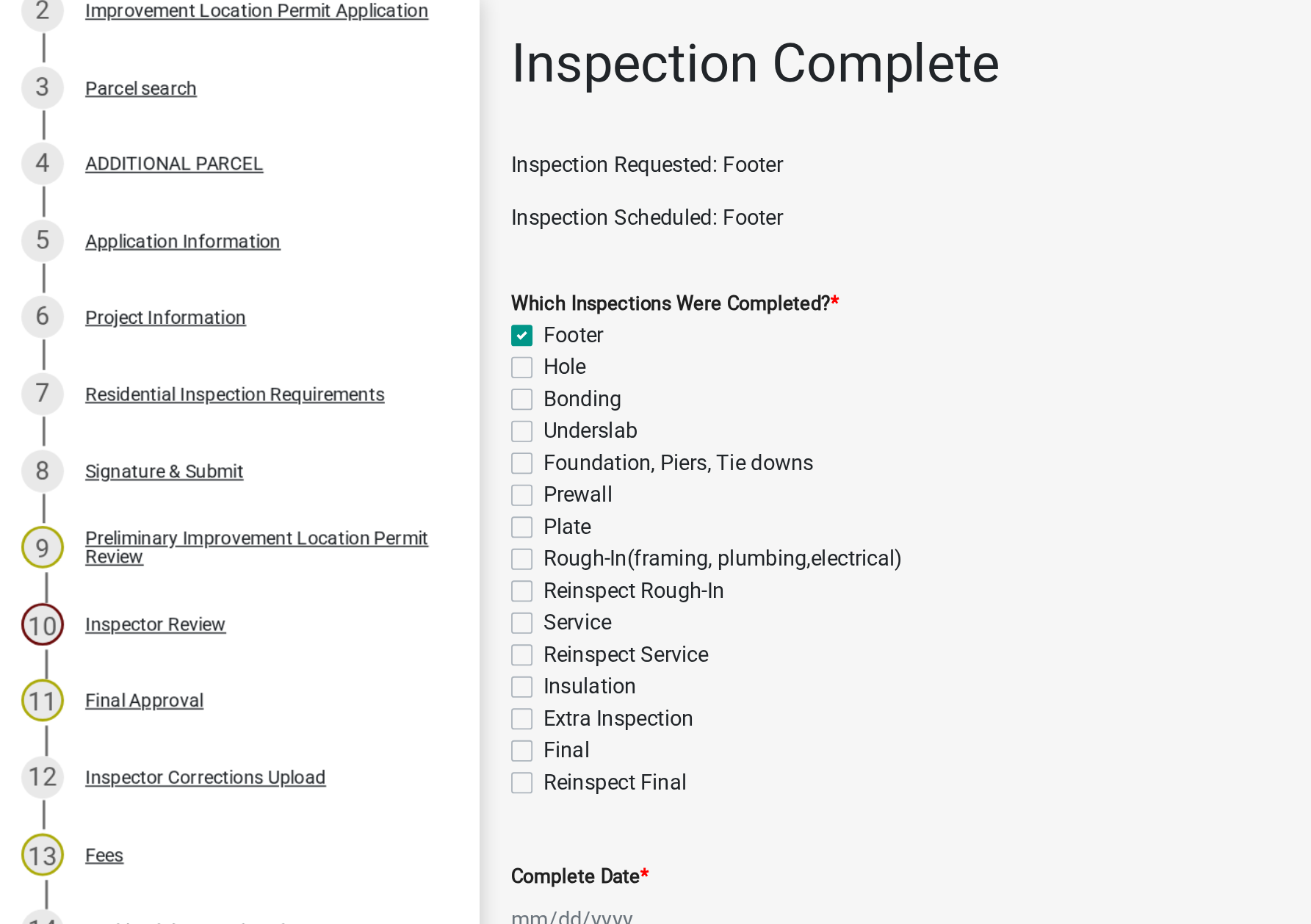
checkbox input "false"
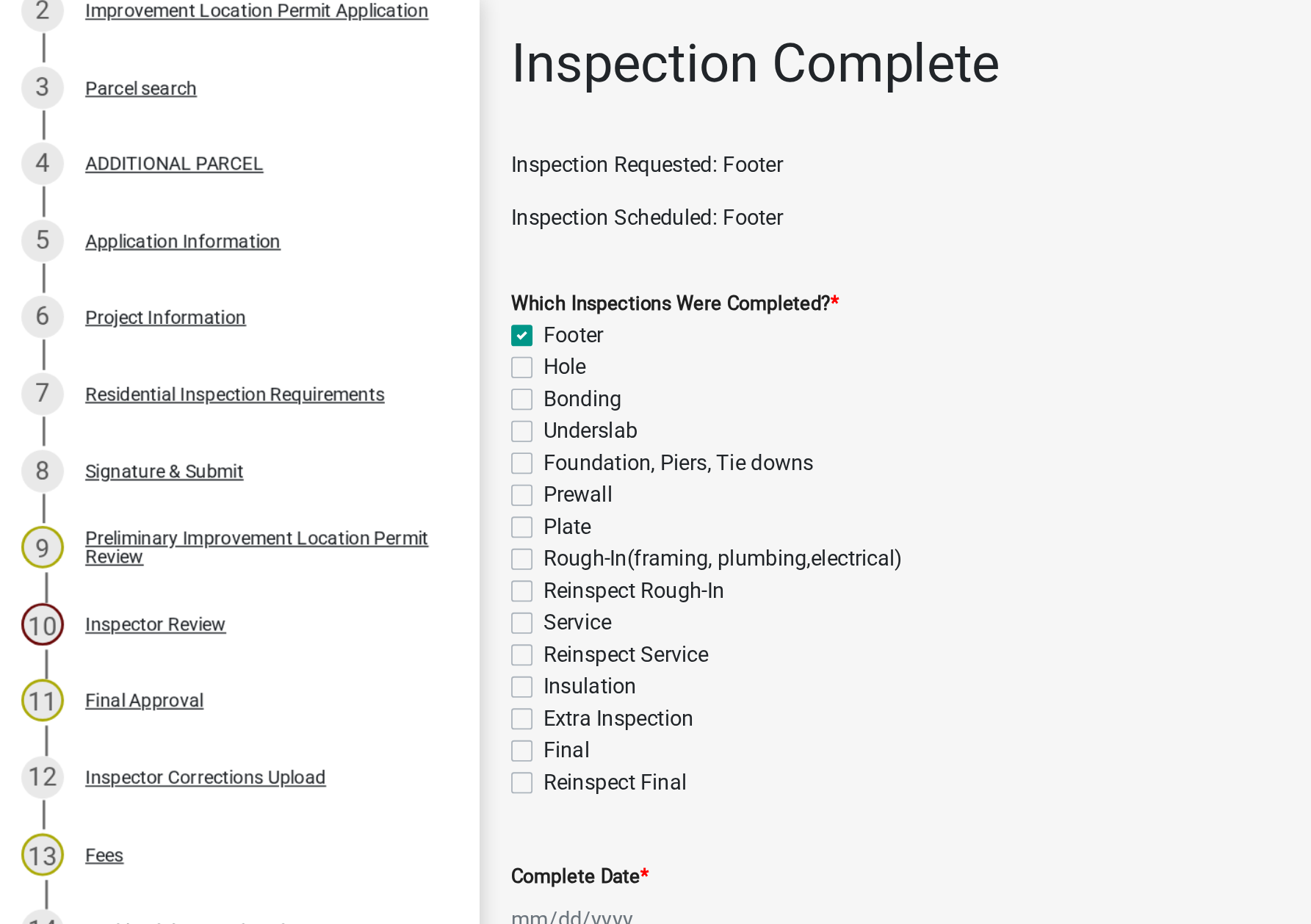
checkbox input "false"
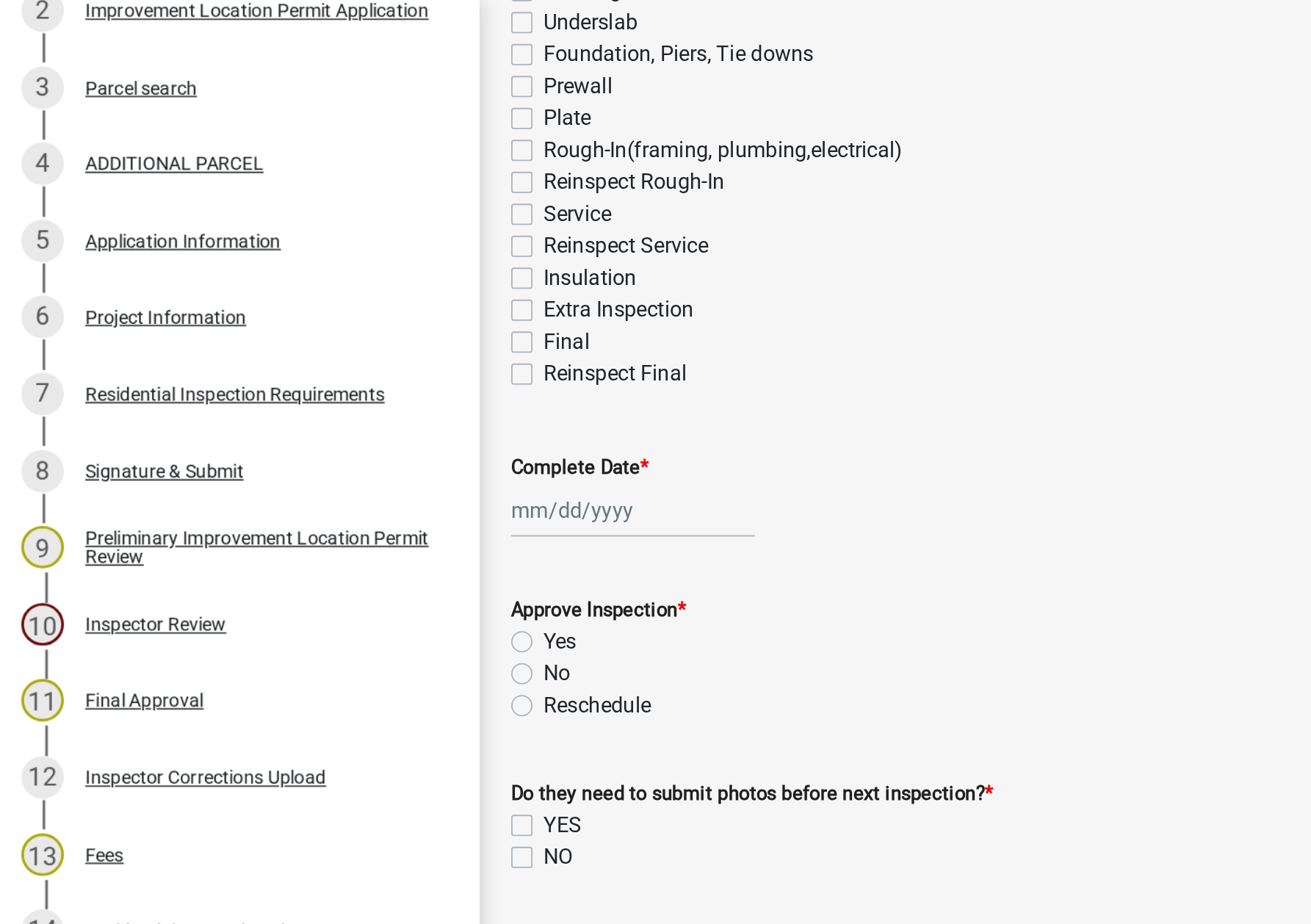
scroll to position [236, 0]
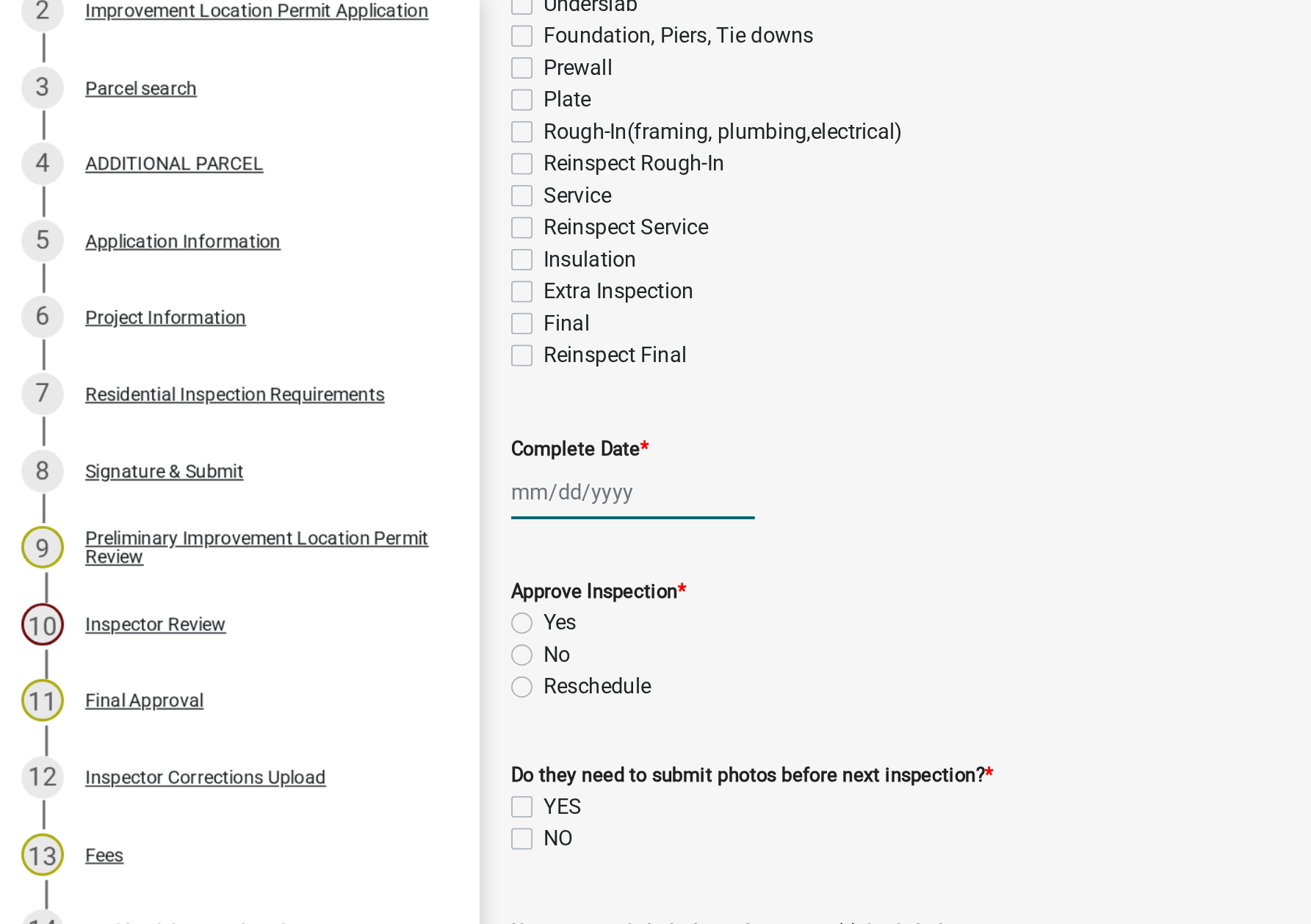
click at [322, 264] on div at bounding box center [348, 271] width 134 height 30
select select "9"
select select "2025"
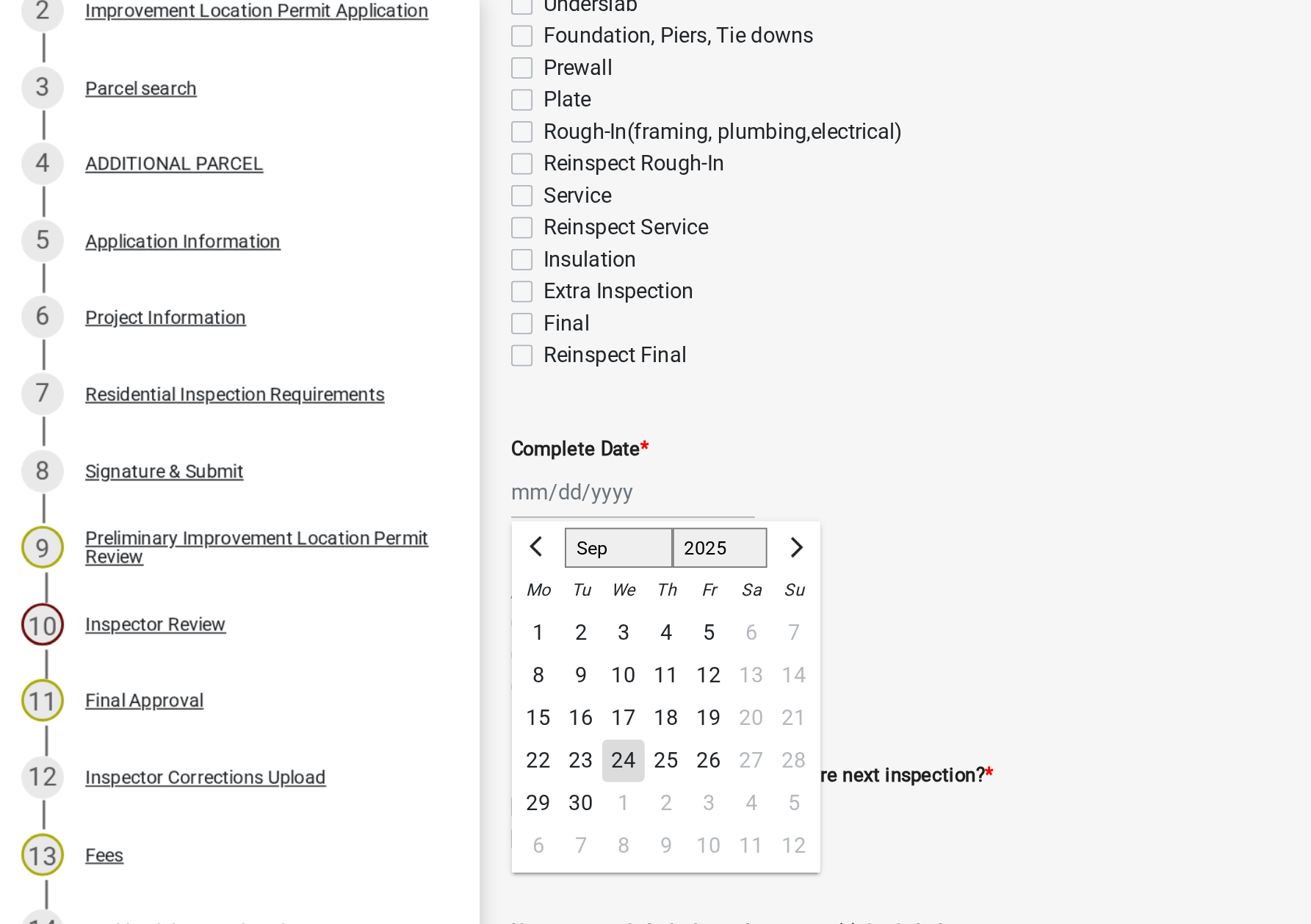
click at [340, 420] on div "24" at bounding box center [343, 420] width 23 height 23
type input "[DATE]"
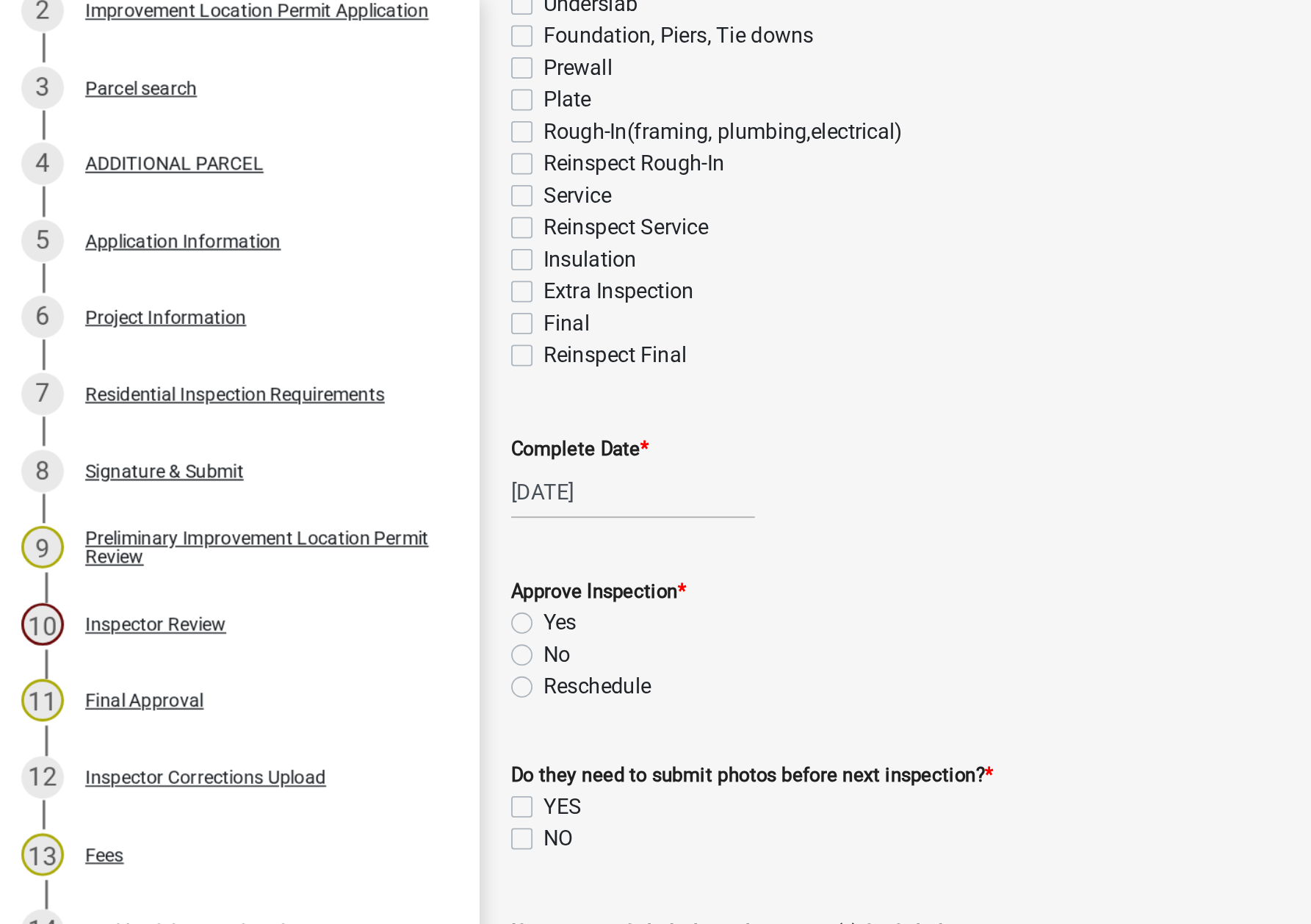
click at [300, 338] on label "Yes" at bounding box center [309, 343] width 18 height 17
click at [300, 338] on input "Yes" at bounding box center [304, 339] width 10 height 10
radio input "true"
click at [304, 463] on label "NO" at bounding box center [307, 462] width 16 height 17
click at [304, 463] on input "NO" at bounding box center [304, 458] width 10 height 10
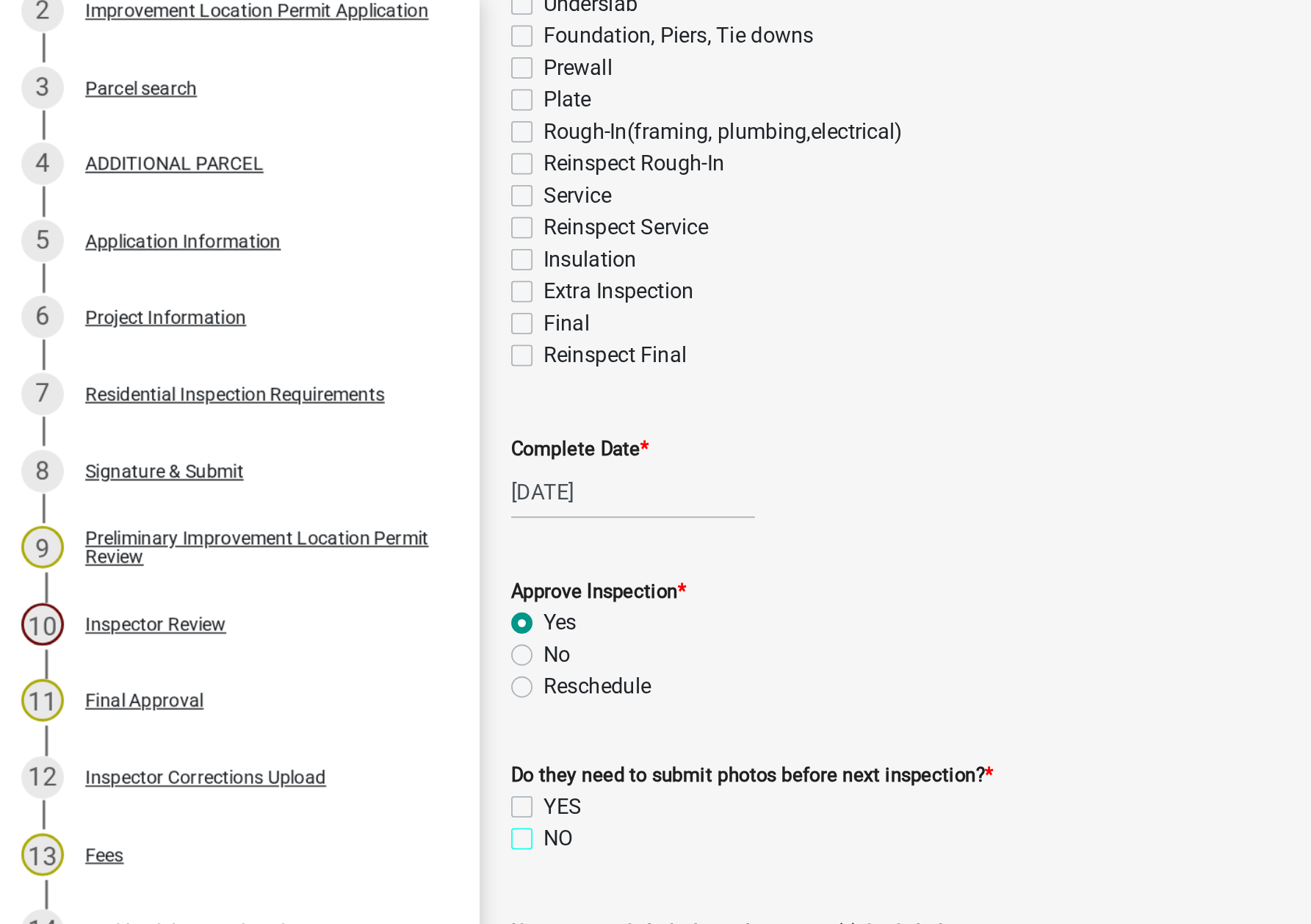
checkbox input "true"
checkbox input "false"
checkbox input "true"
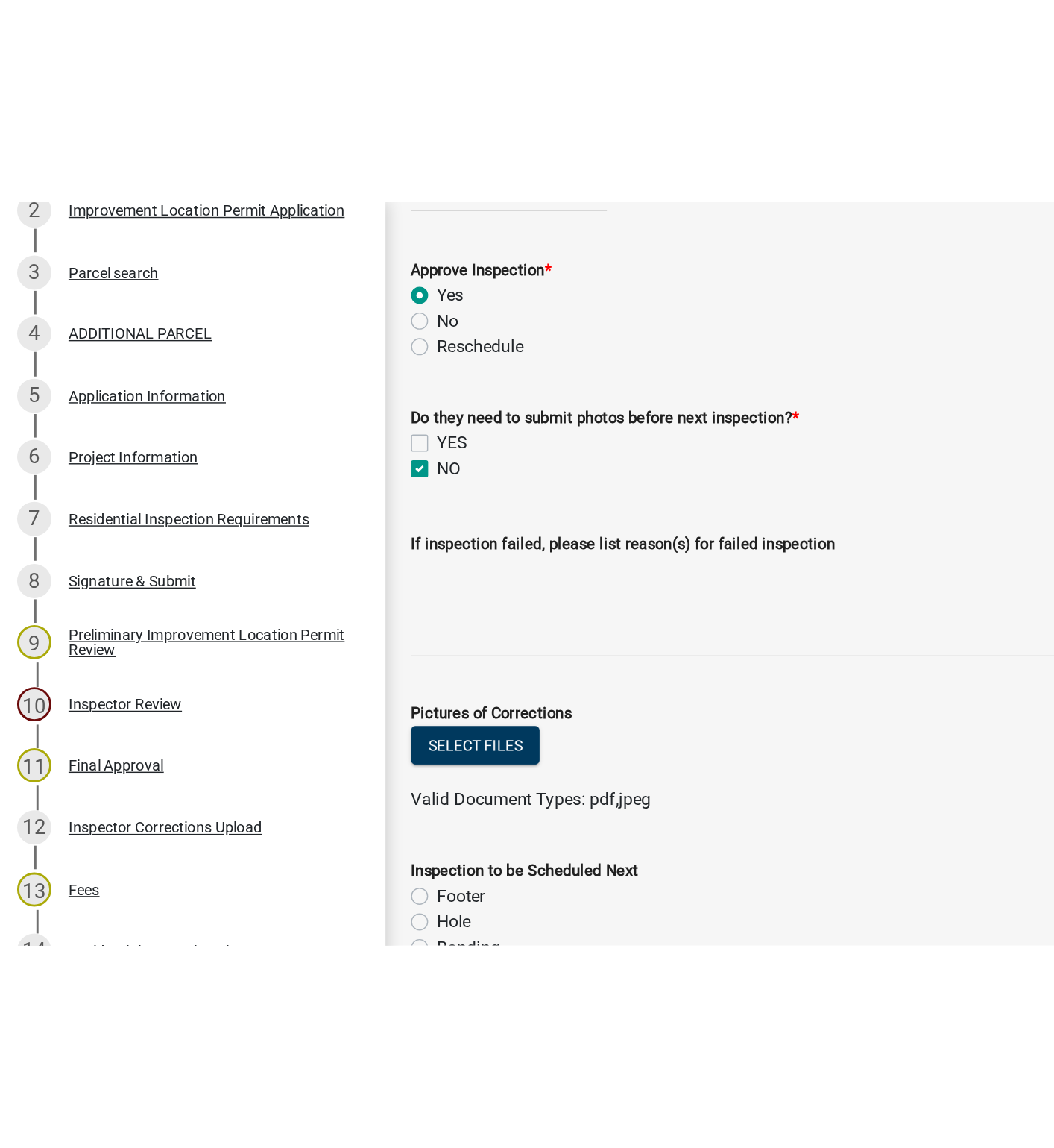
scroll to position [564, 0]
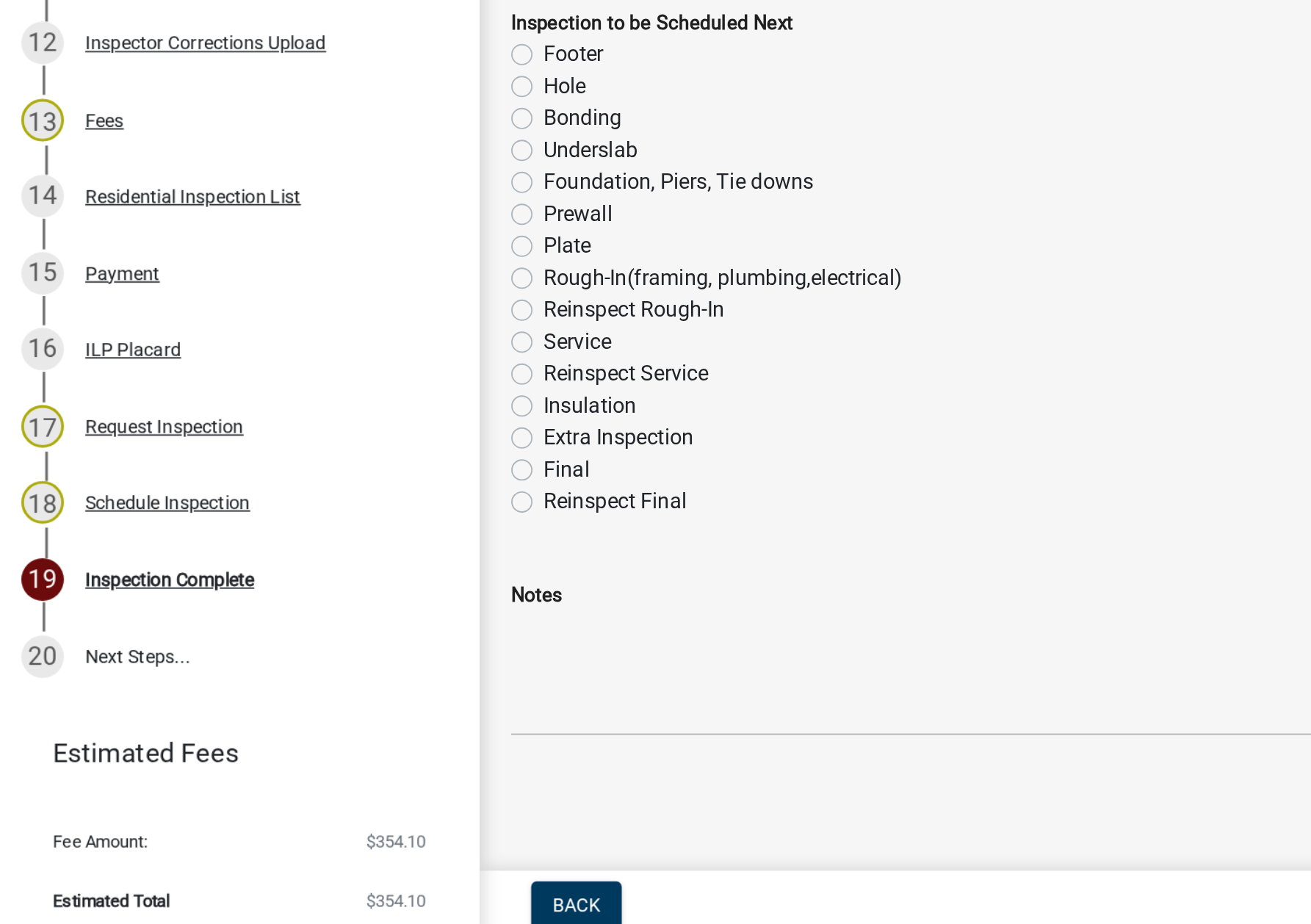
click at [300, 488] on label "Underslab" at bounding box center [326, 488] width 52 height 17
click at [300, 488] on input "Underslab" at bounding box center [304, 484] width 10 height 10
radio input "true"
click at [300, 523] on label "Prewall" at bounding box center [319, 523] width 38 height 17
click at [300, 523] on input "Prewall" at bounding box center [304, 520] width 10 height 10
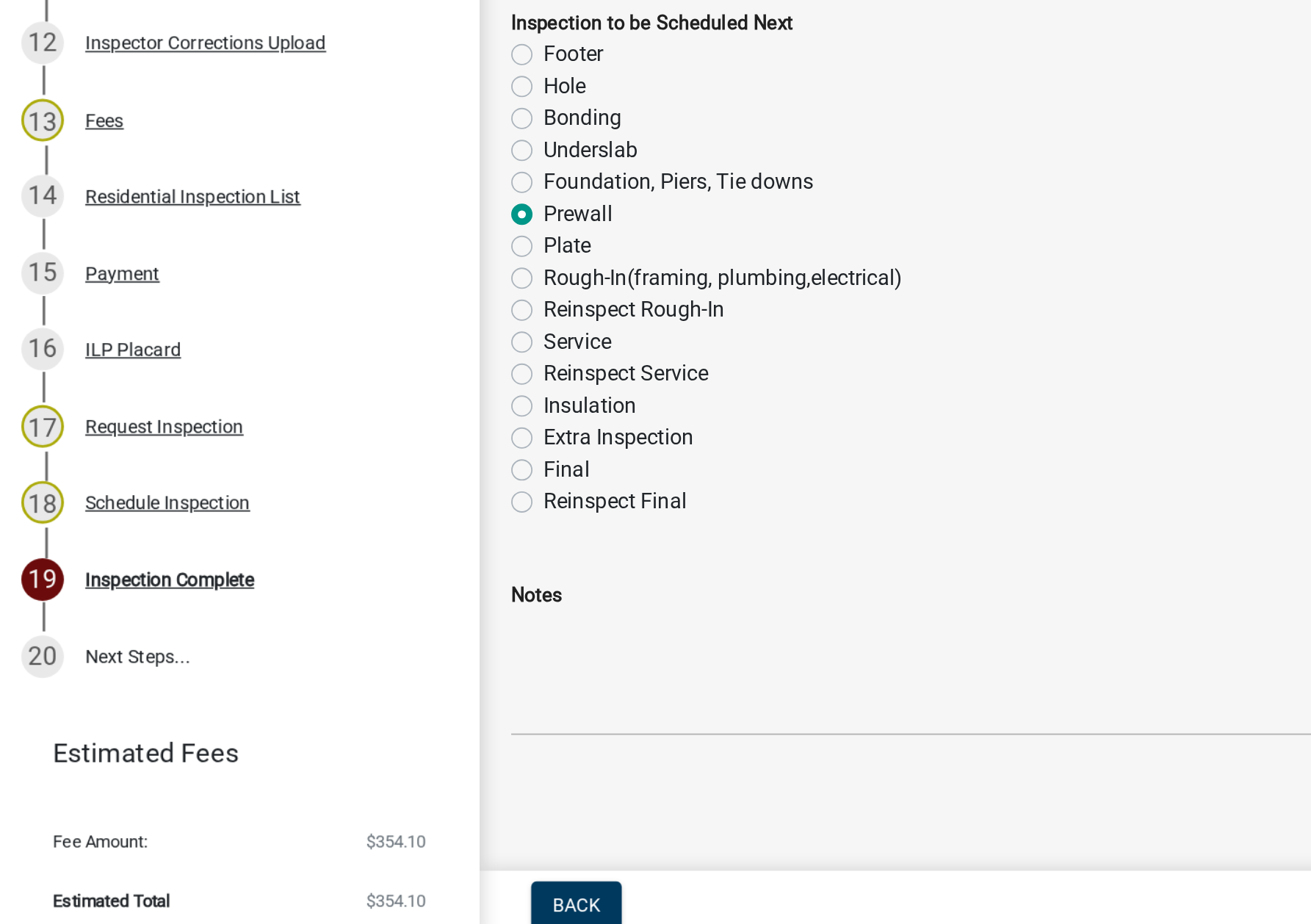
radio input "true"
click at [304, 503] on label "Foundation, Piers, Tie downs" at bounding box center [374, 506] width 149 height 17
click at [304, 503] on input "Foundation, Piers, Tie downs" at bounding box center [304, 502] width 10 height 10
radio input "true"
click at [300, 488] on label "Underslab" at bounding box center [326, 488] width 52 height 17
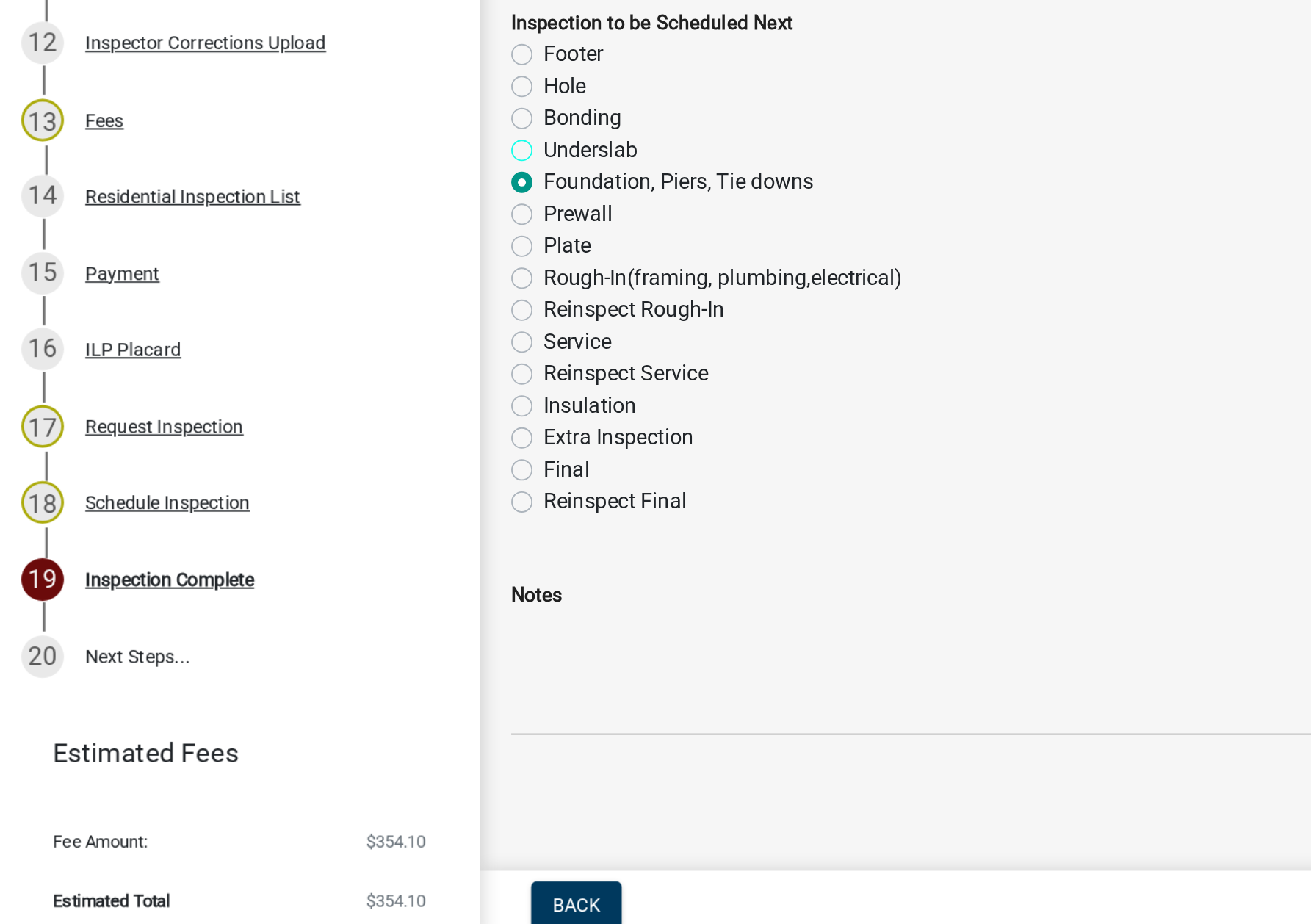
click at [300, 488] on input "Underslab" at bounding box center [304, 484] width 10 height 10
radio input "true"
click at [301, 502] on label "Foundation, Piers, Tie downs" at bounding box center [374, 506] width 149 height 17
click at [301, 502] on input "Foundation, Piers, Tie downs" at bounding box center [304, 502] width 10 height 10
radio input "true"
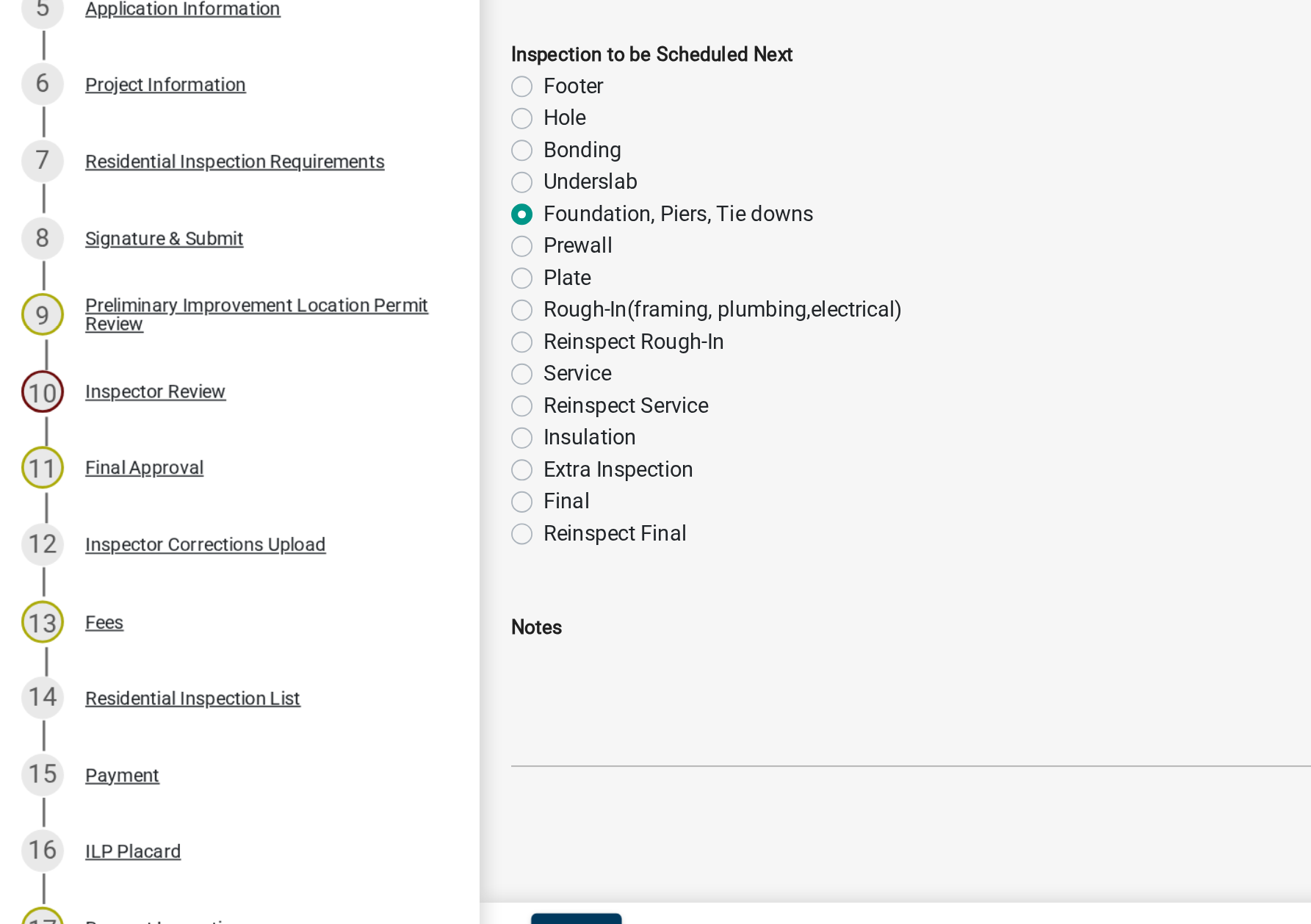
scroll to position [0, 0]
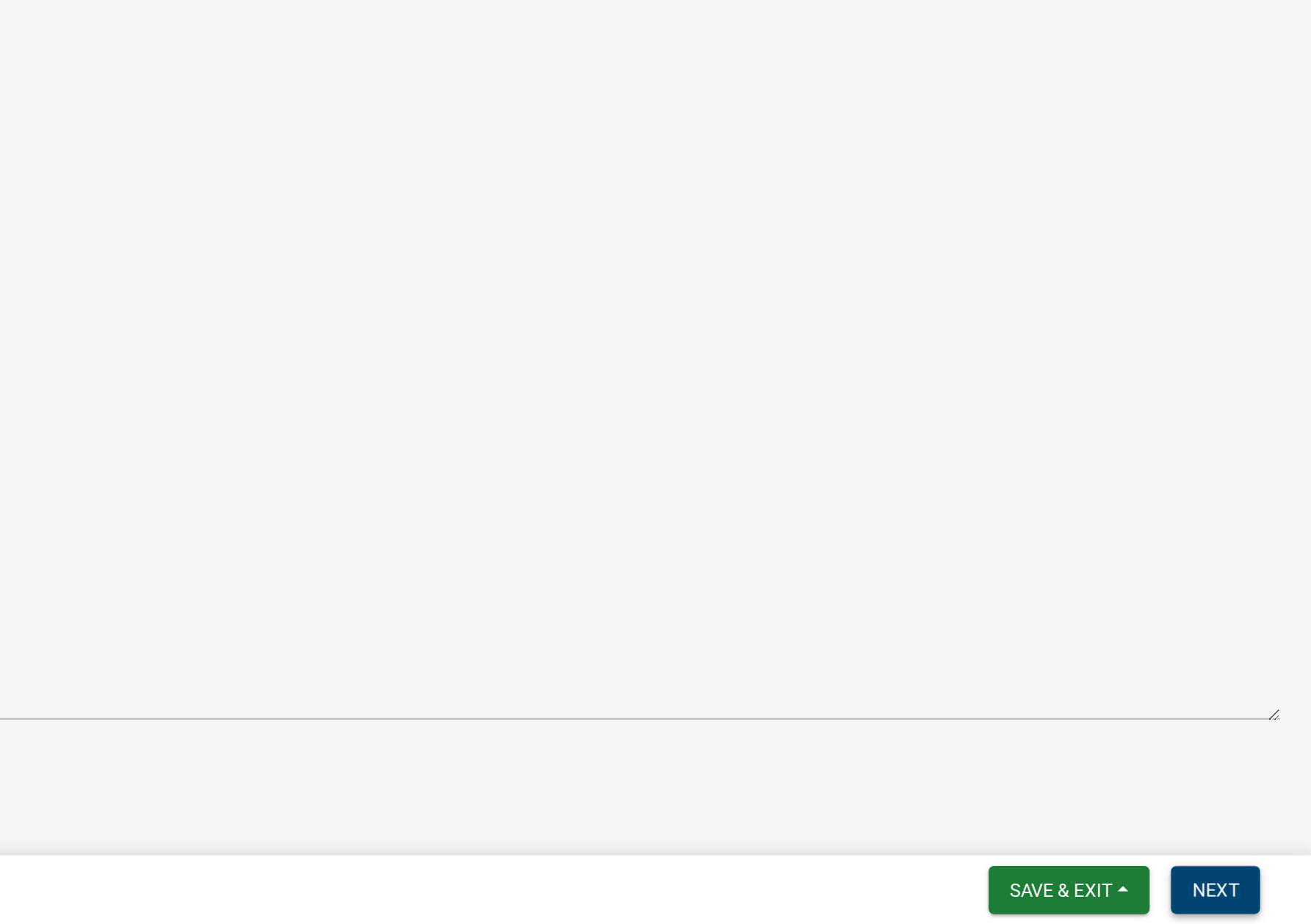
click at [1258, 917] on button "Next" at bounding box center [1257, 904] width 49 height 27
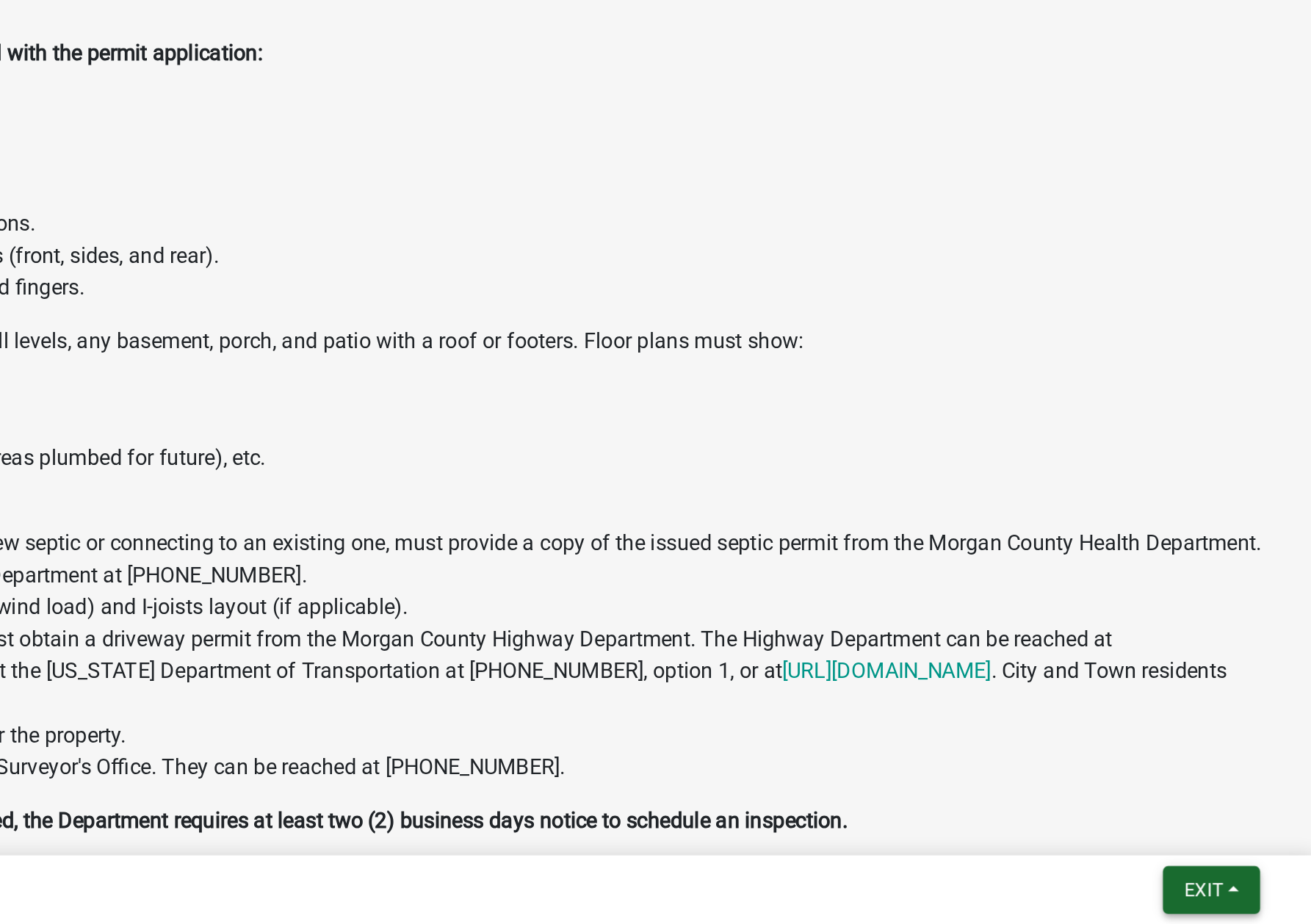
click at [1246, 900] on span "Exit" at bounding box center [1251, 905] width 21 height 12
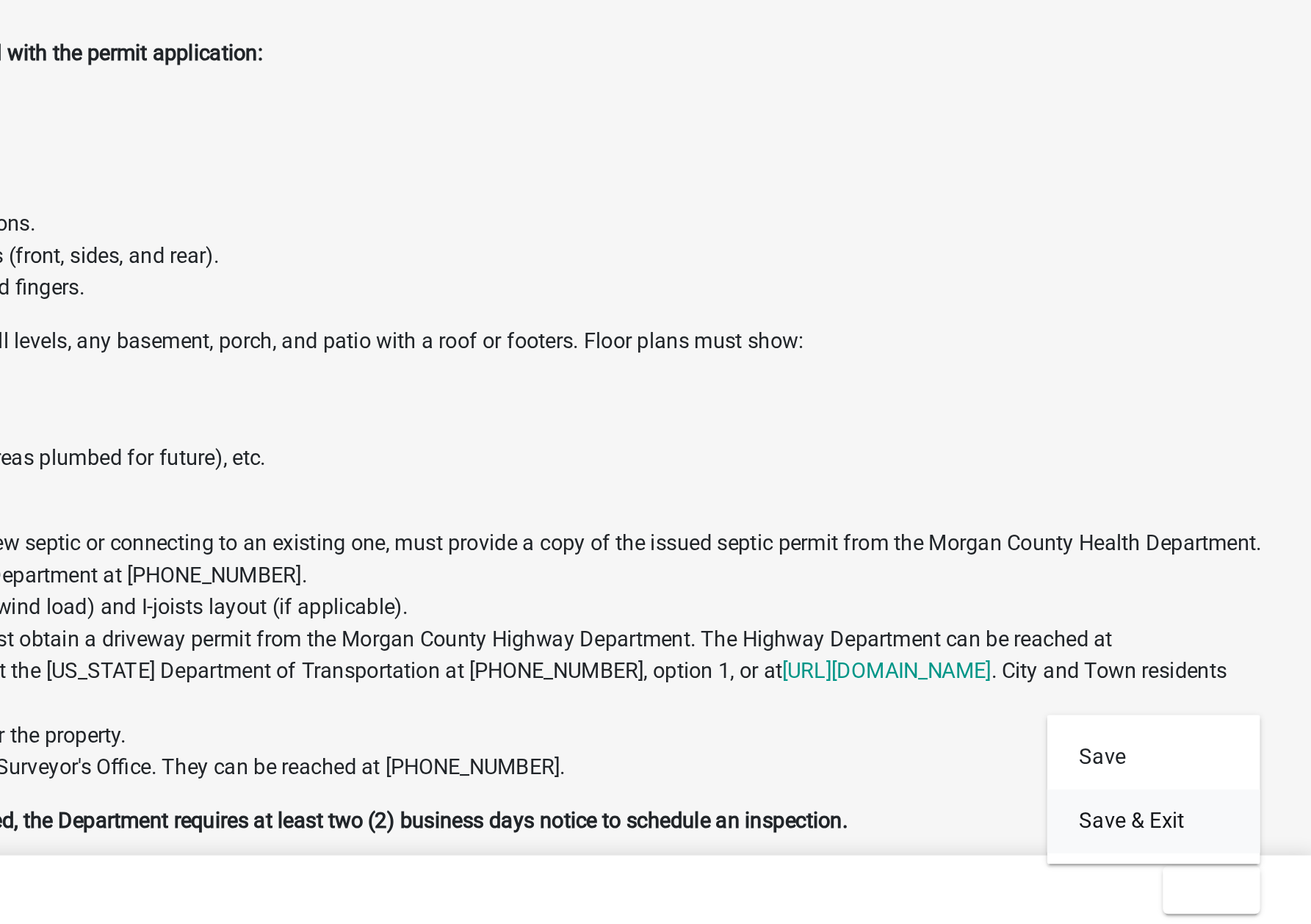
click at [1206, 869] on button "Save & Exit" at bounding box center [1223, 867] width 117 height 36
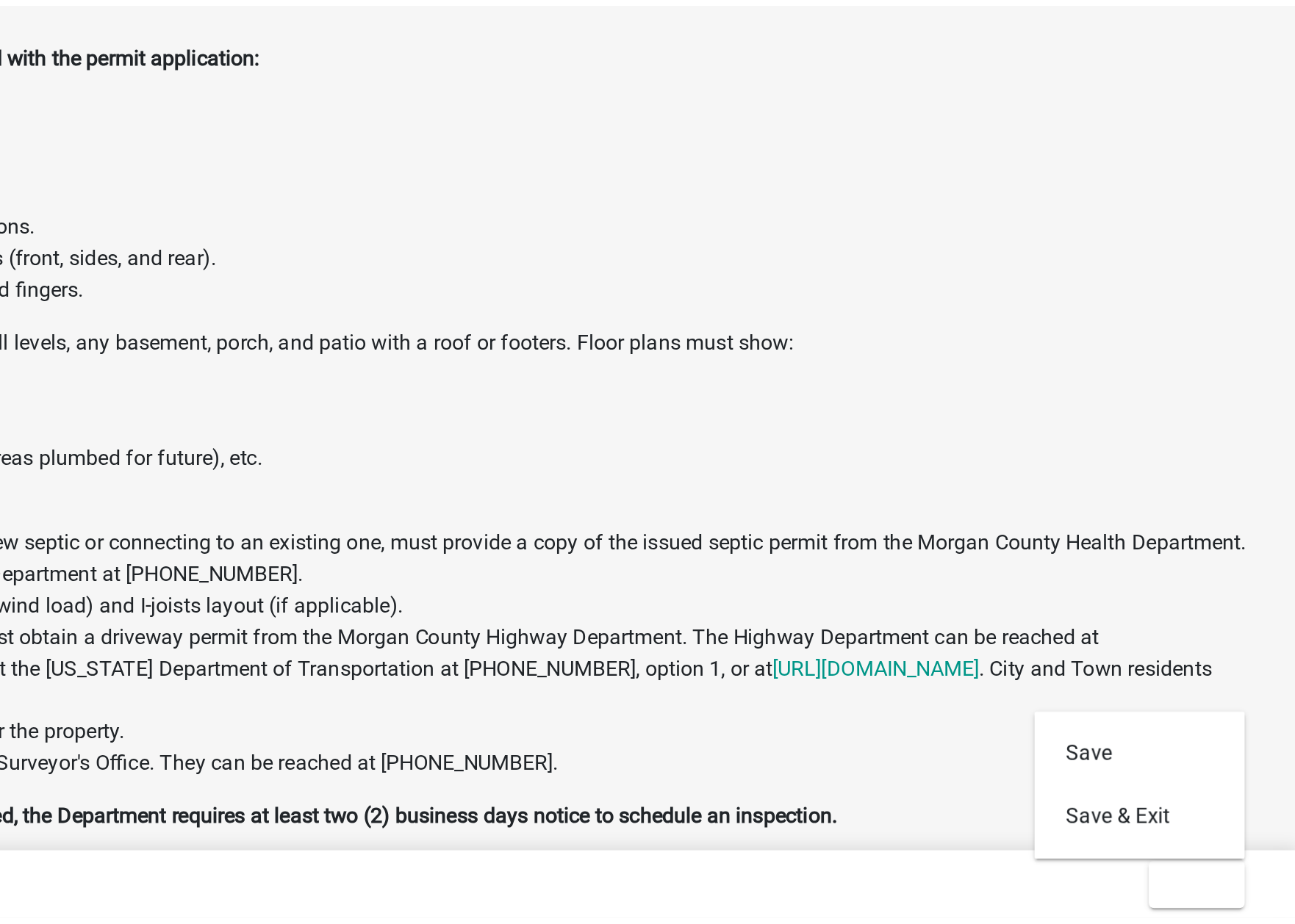
scroll to position [42, 0]
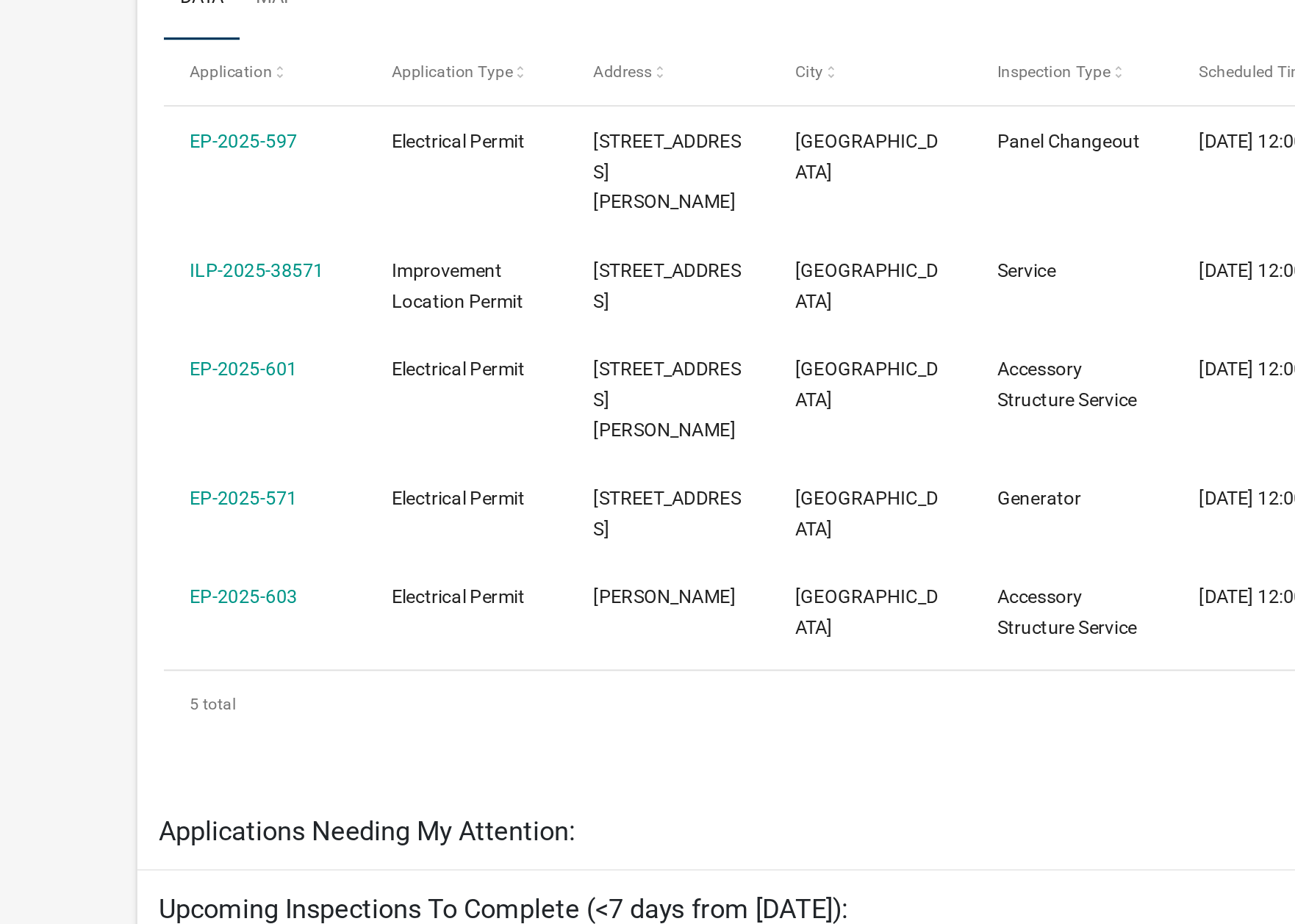
scroll to position [16, 0]
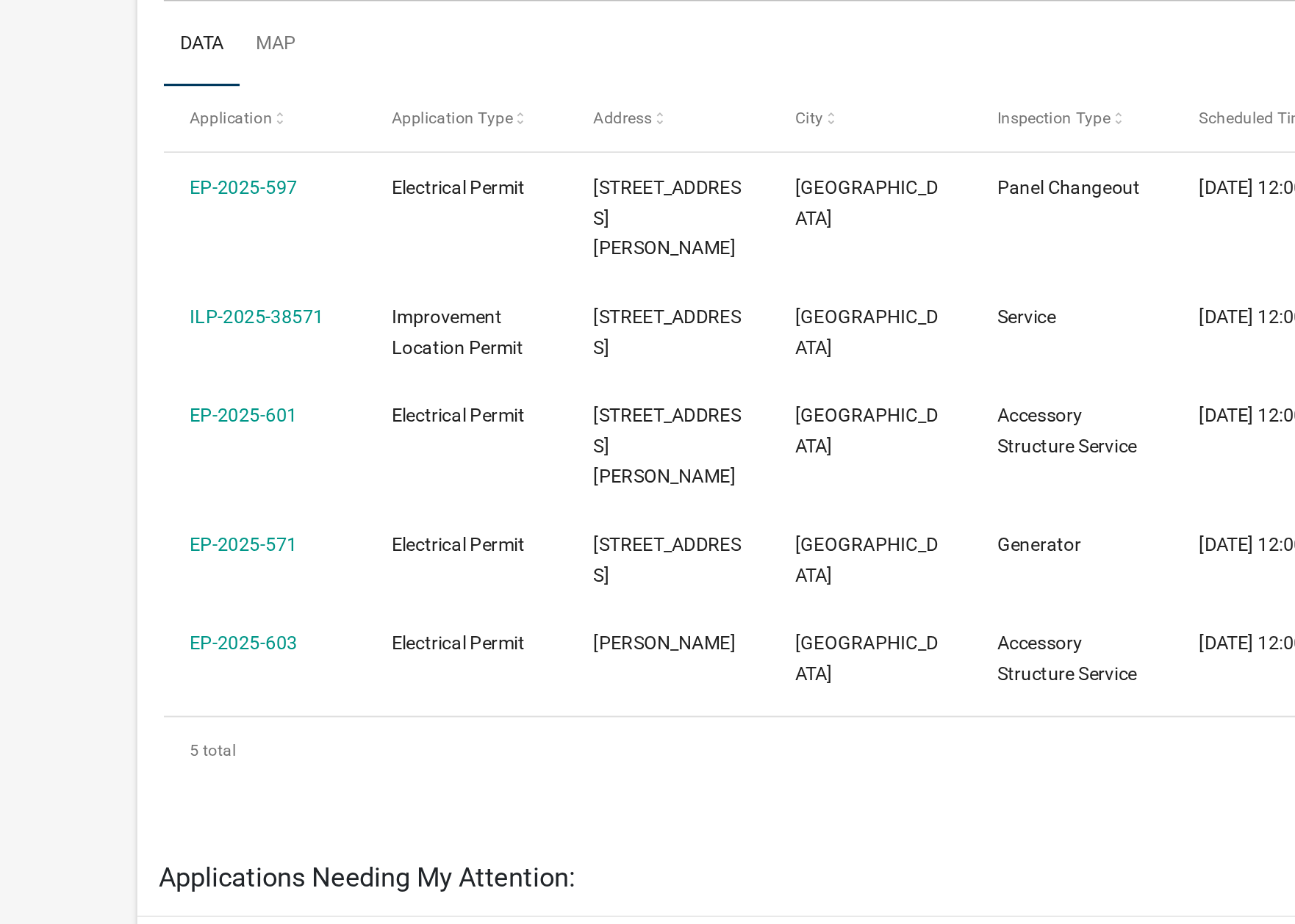
select select "1: 25"
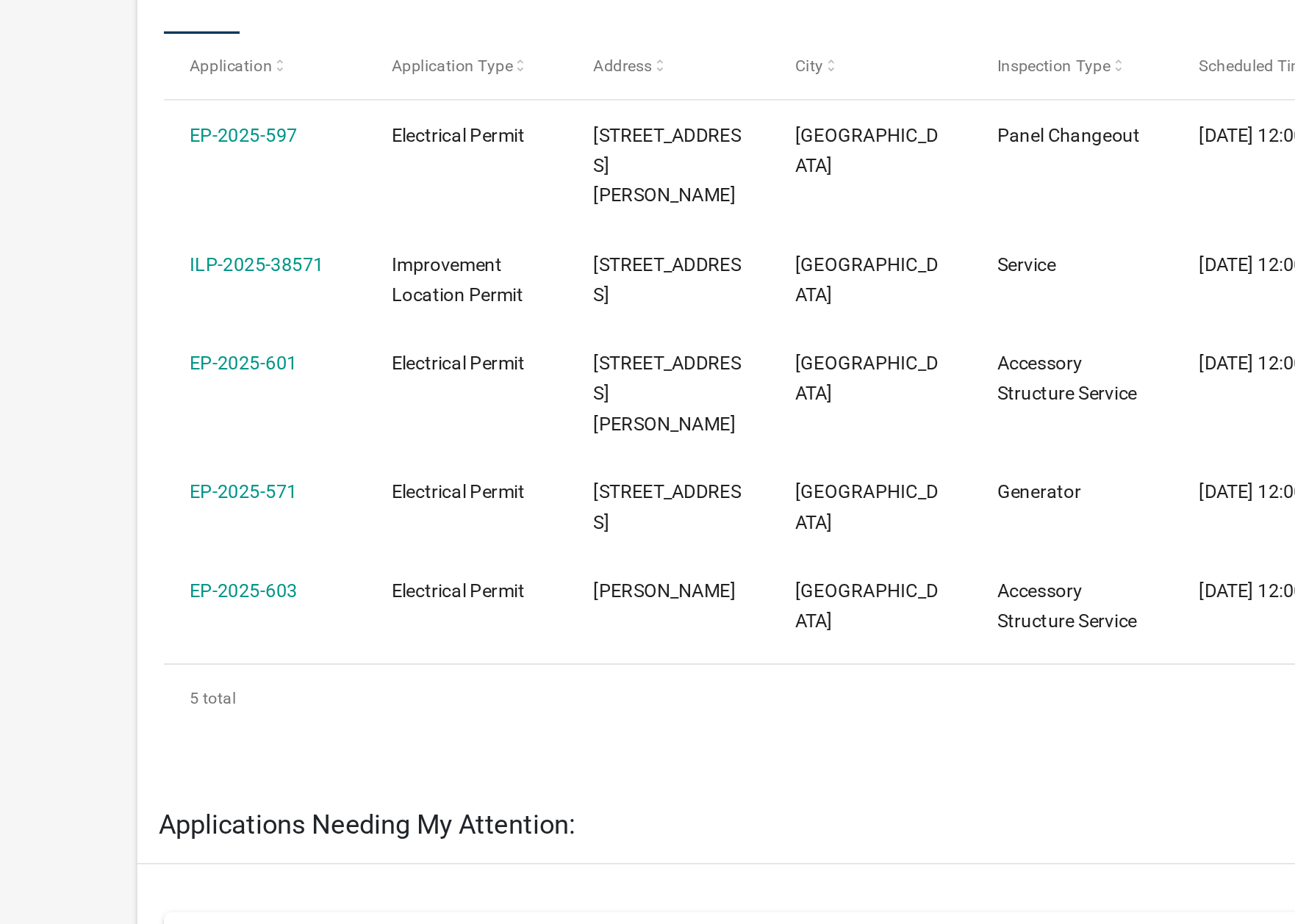
click at [155, 485] on link "ILP-2025-38571" at bounding box center [142, 486] width 74 height 12
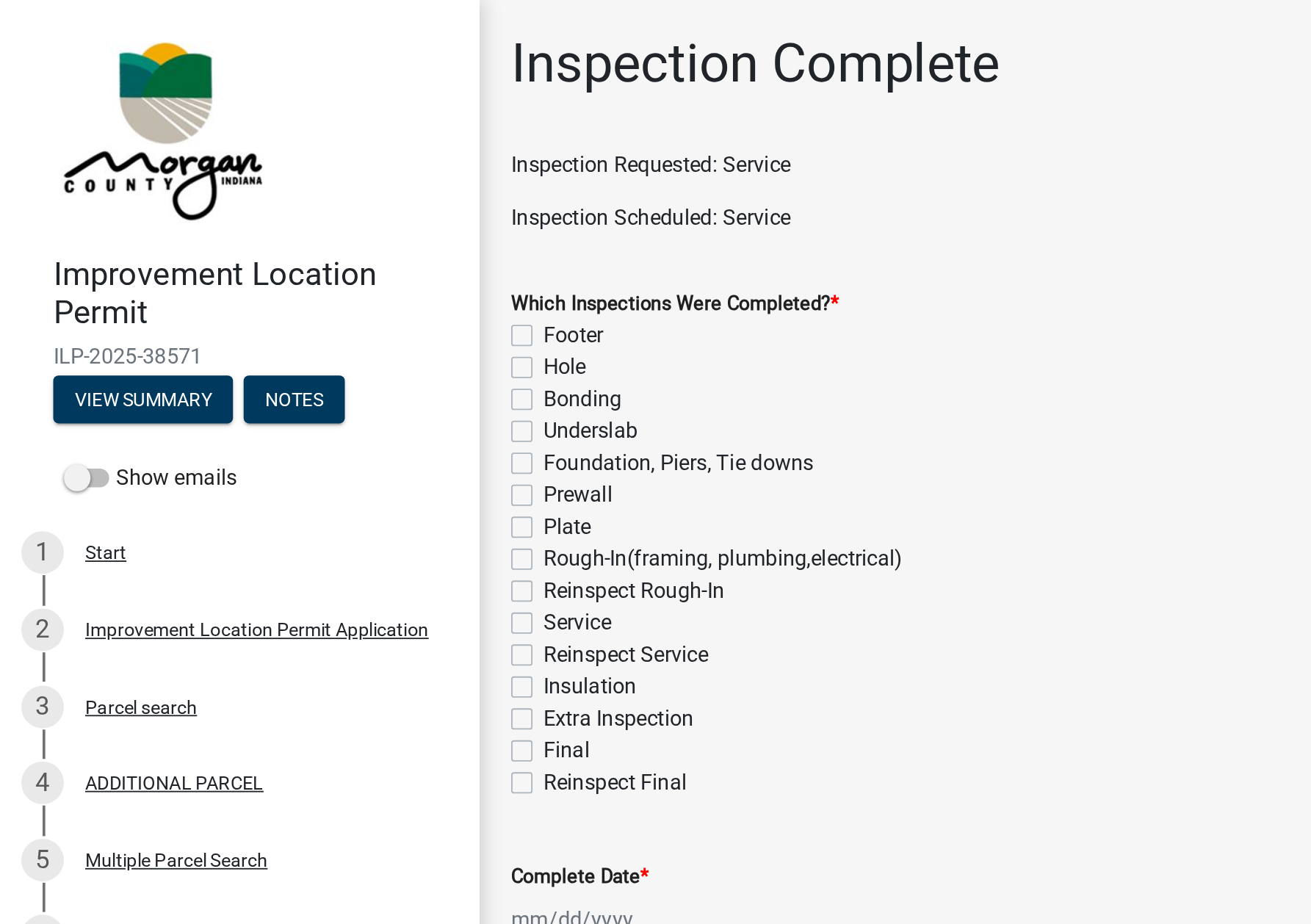
click at [300, 344] on label "Service" at bounding box center [318, 343] width 37 height 17
click at [300, 344] on input "Service" at bounding box center [304, 339] width 10 height 10
checkbox input "true"
checkbox input "false"
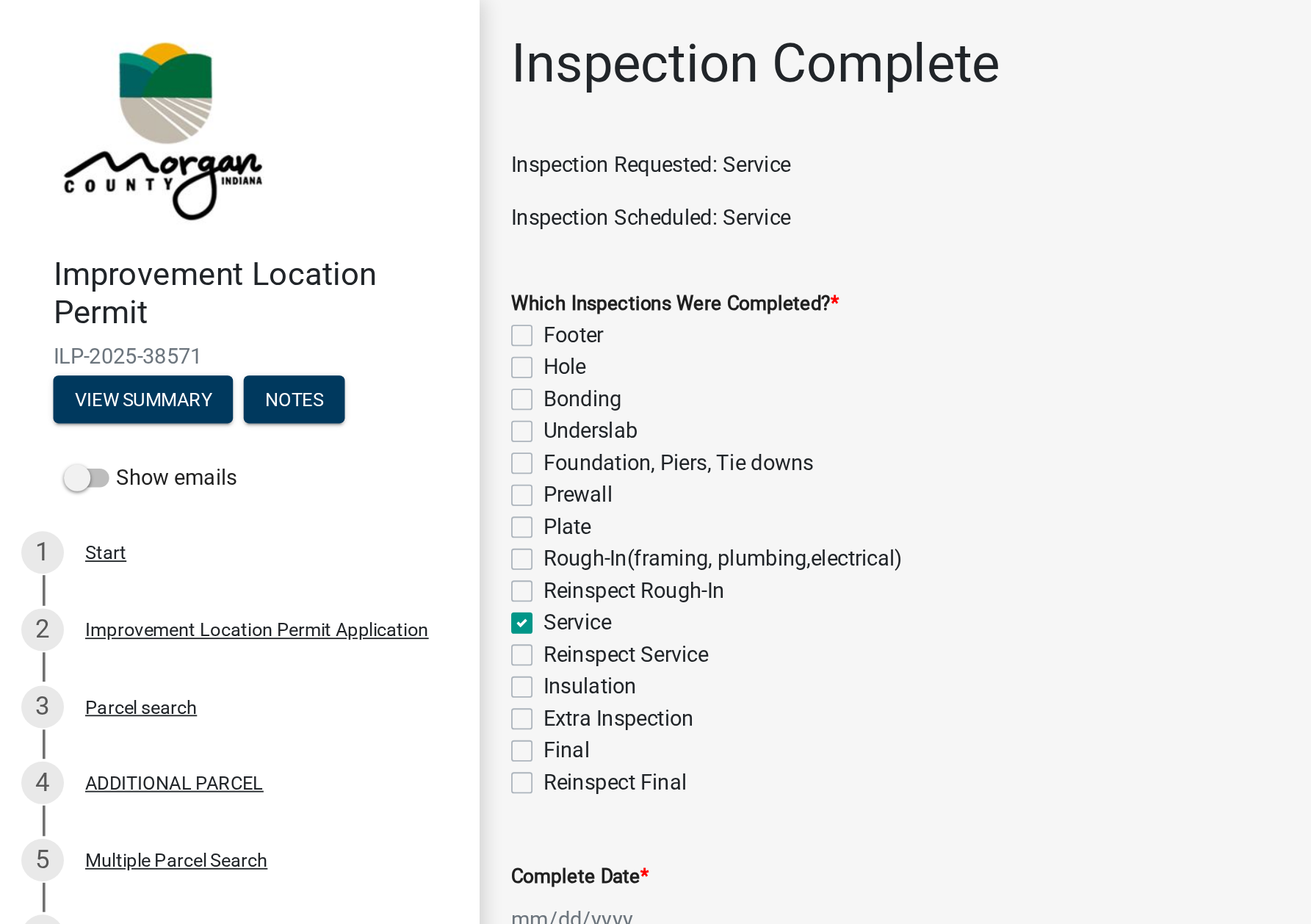
checkbox input "false"
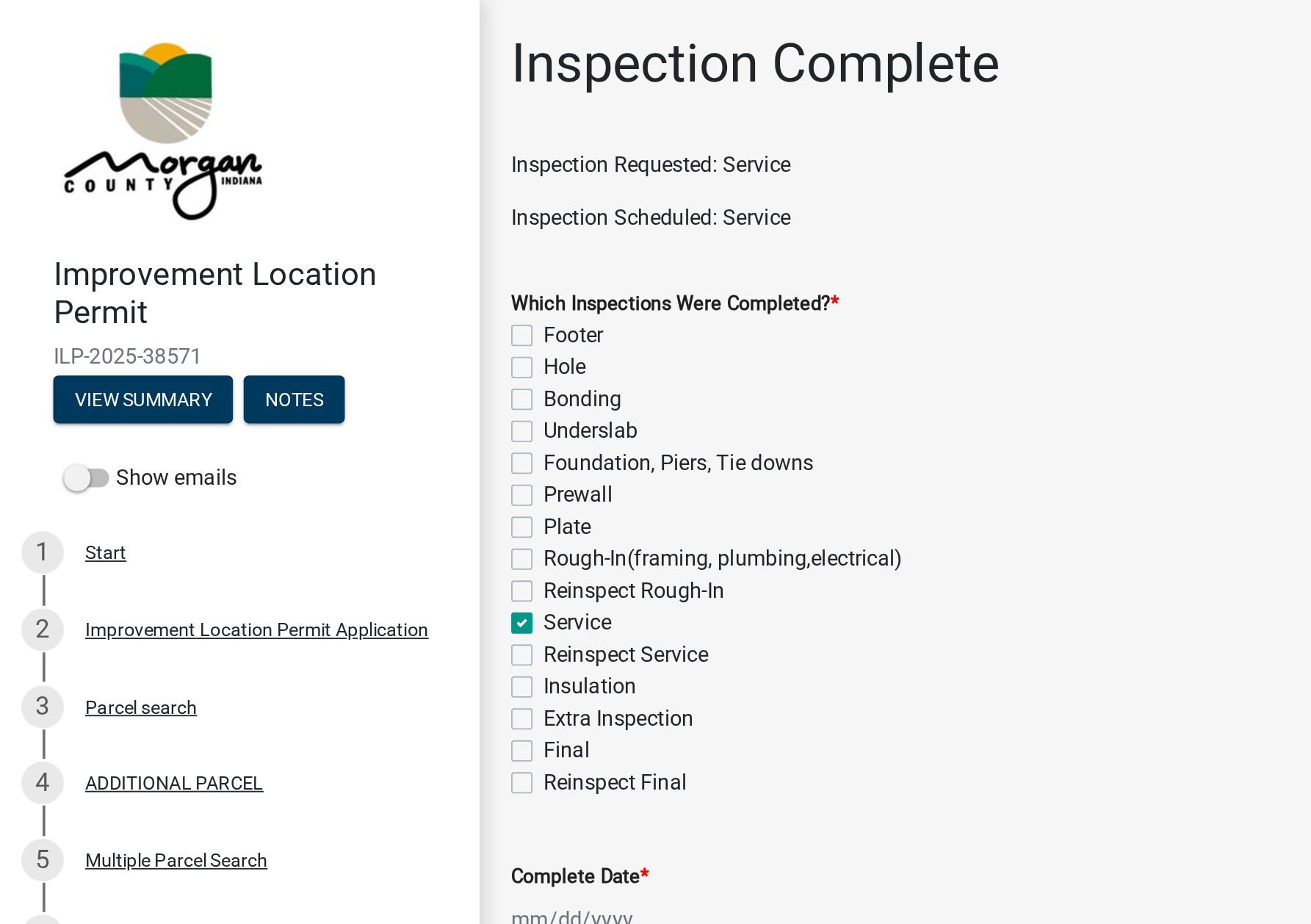
checkbox input "false"
checkbox input "true"
checkbox input "false"
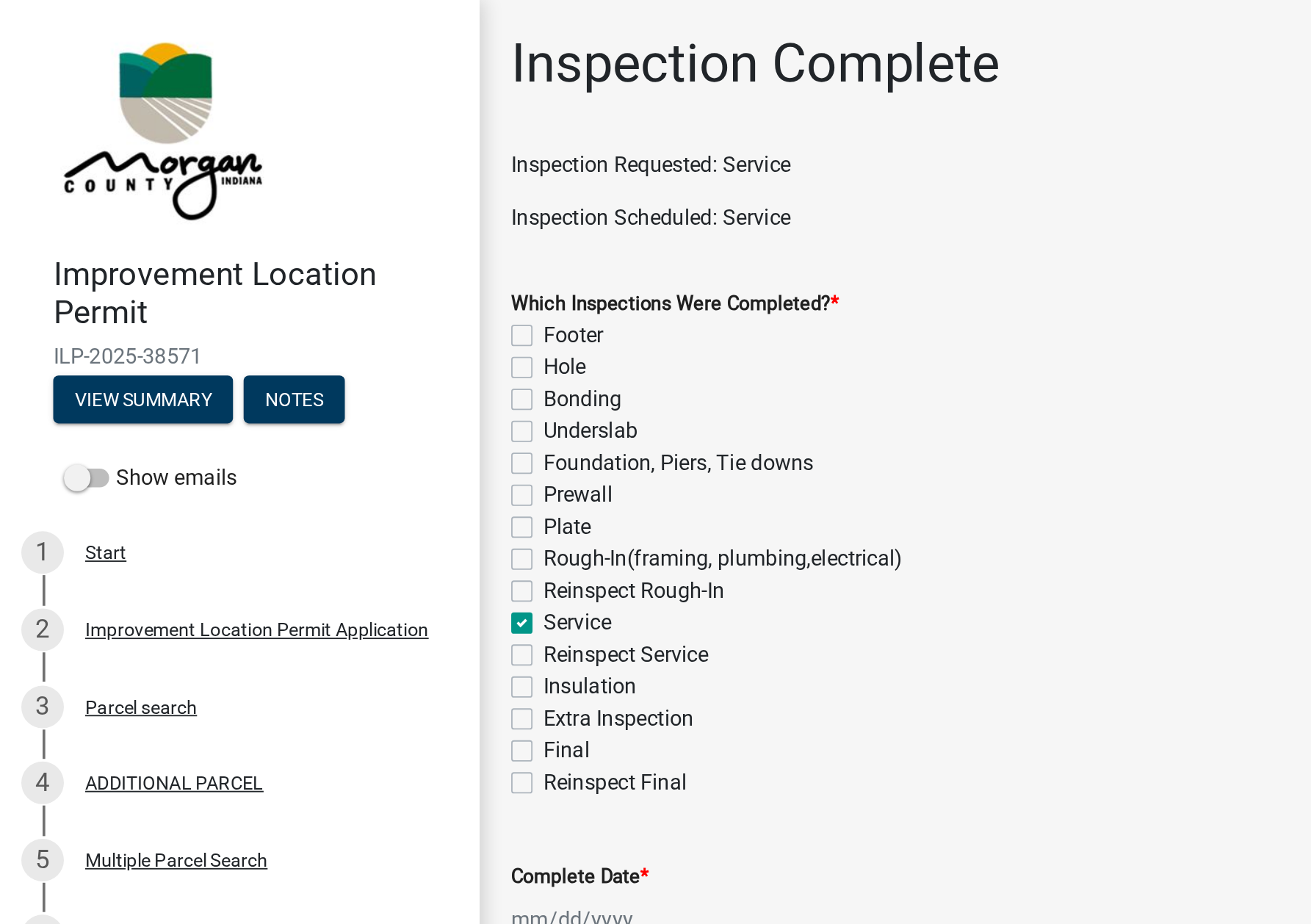
checkbox input "false"
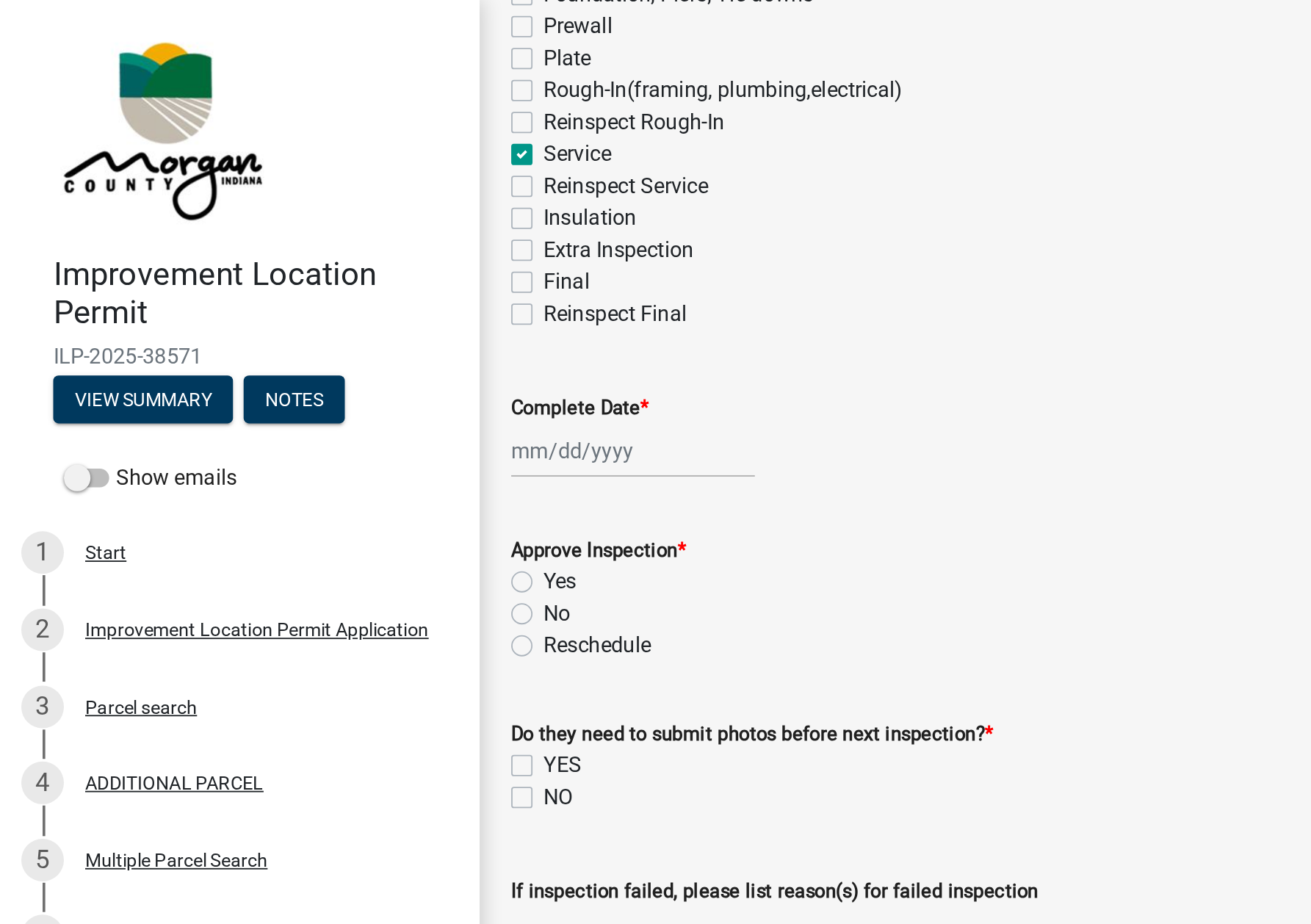
scroll to position [262, 0]
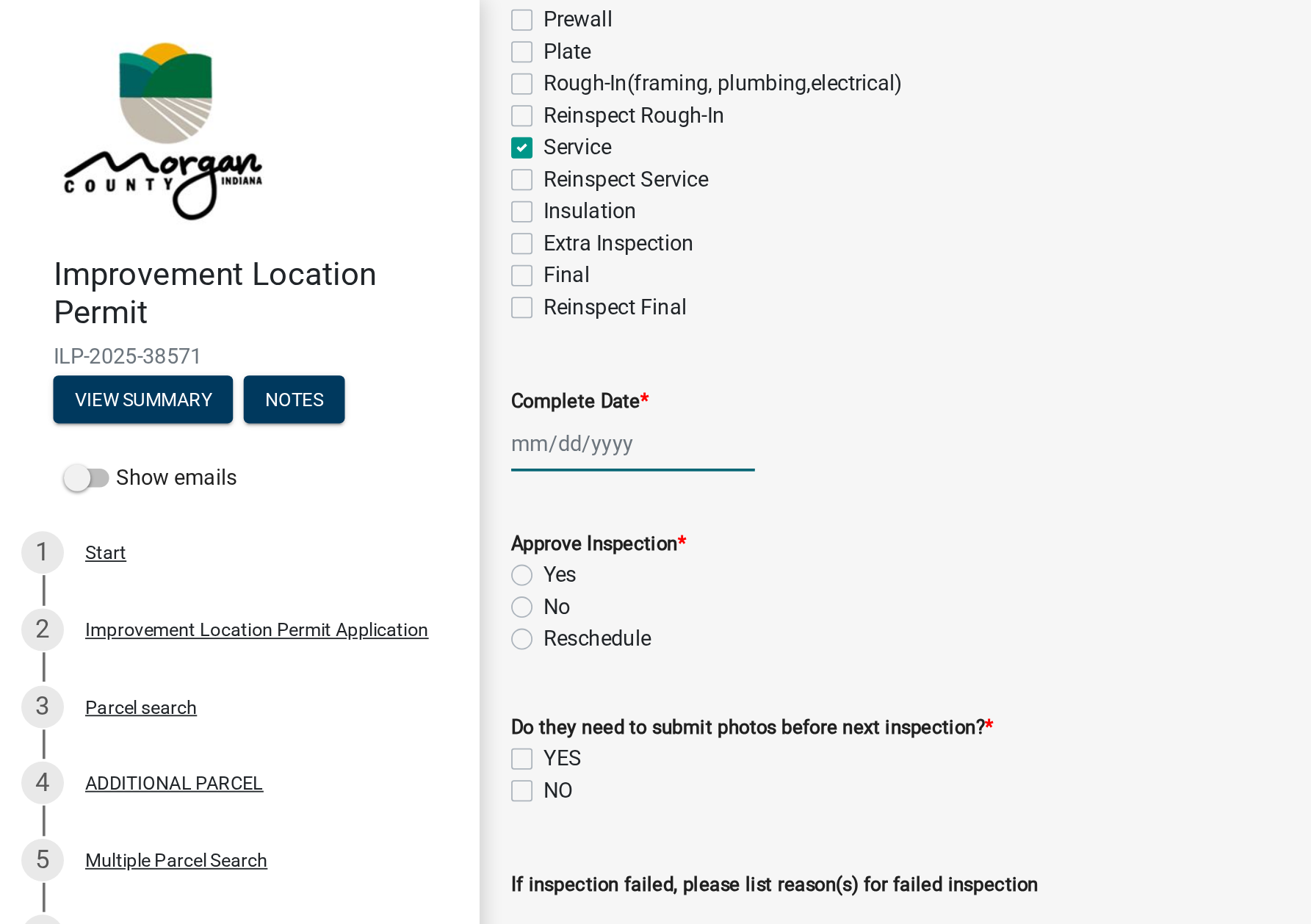
click at [322, 245] on div at bounding box center [348, 245] width 134 height 30
select select "9"
select select "2025"
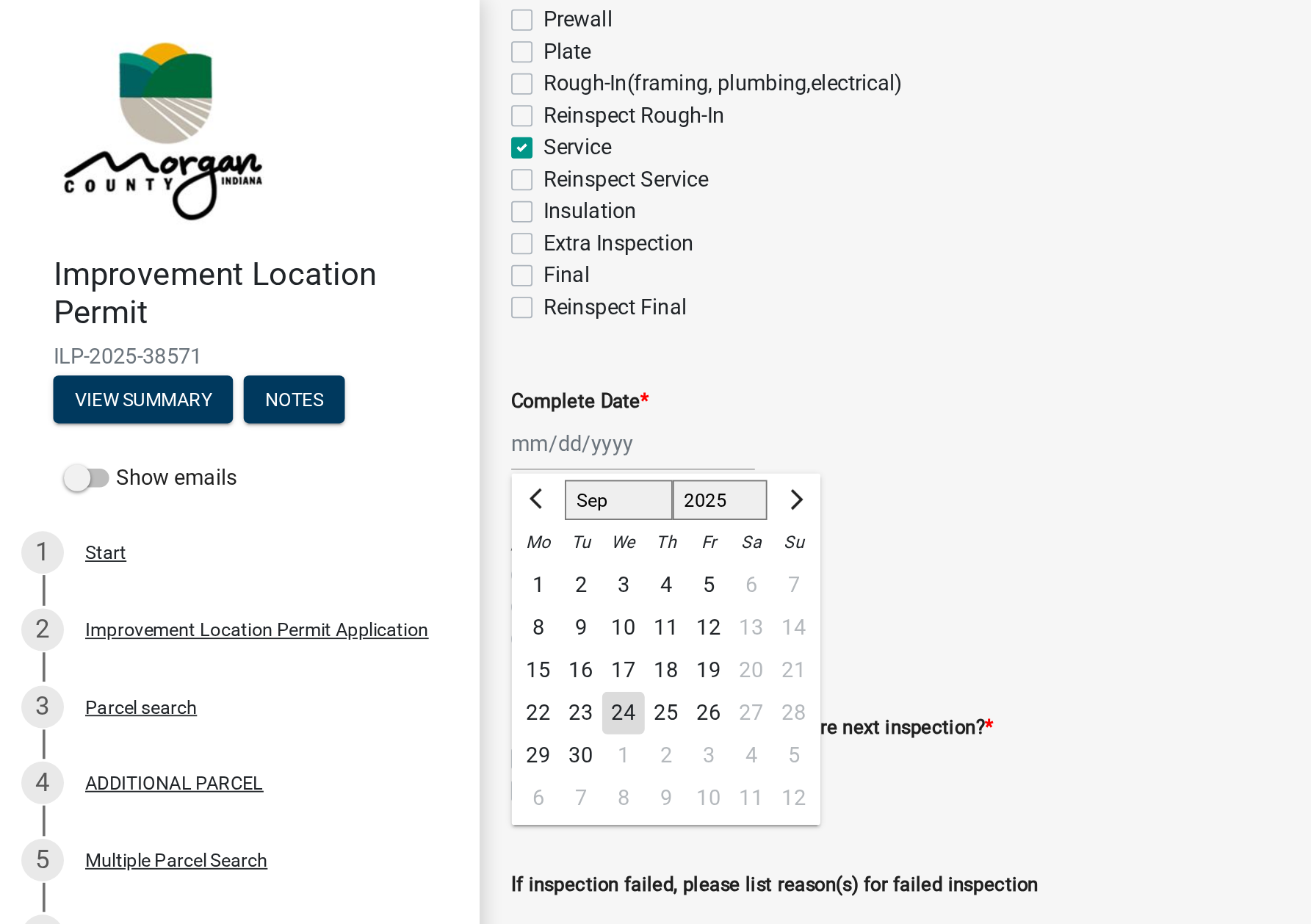
click at [346, 395] on div "24" at bounding box center [343, 393] width 23 height 23
type input "[DATE]"
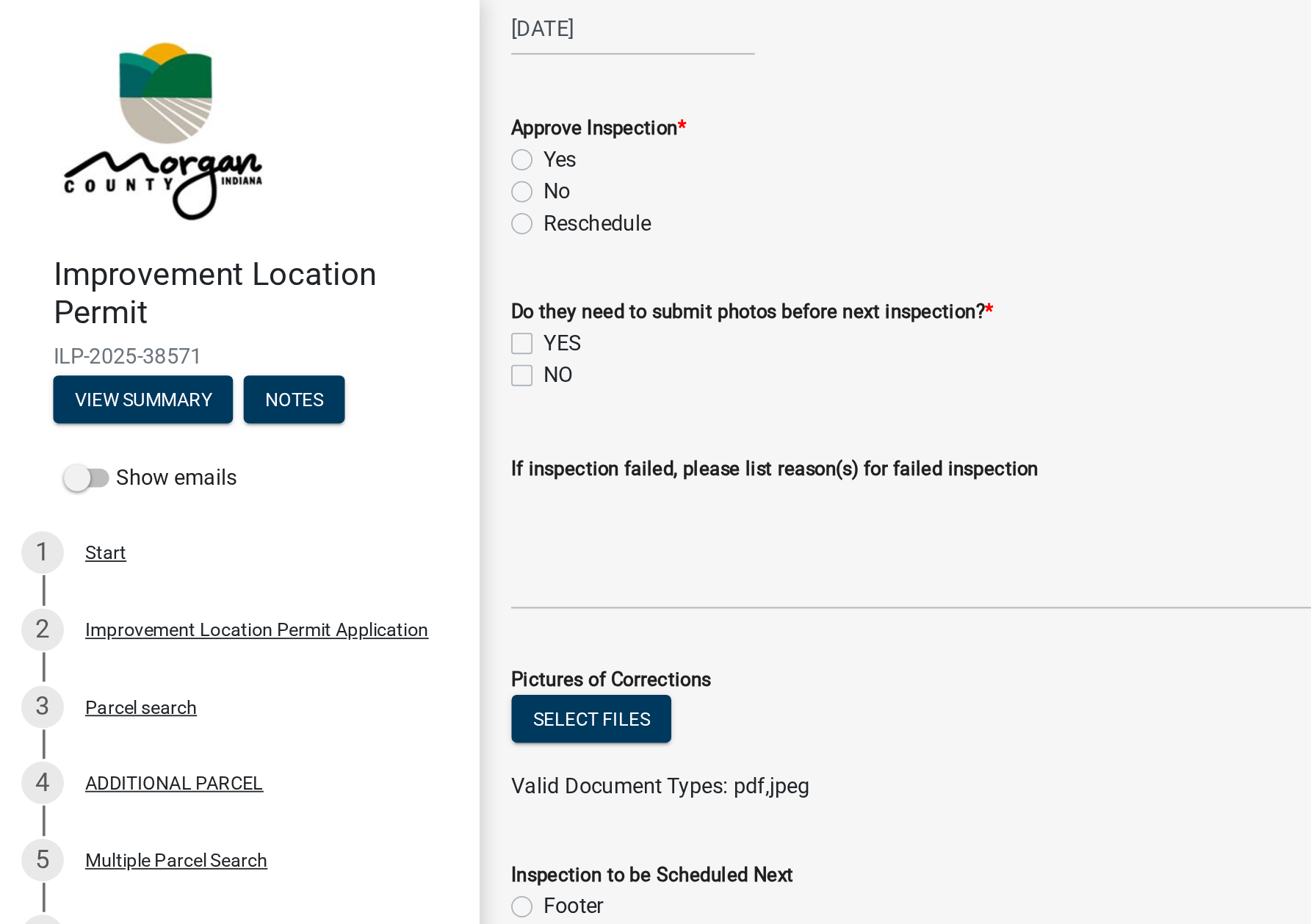
scroll to position [454, 0]
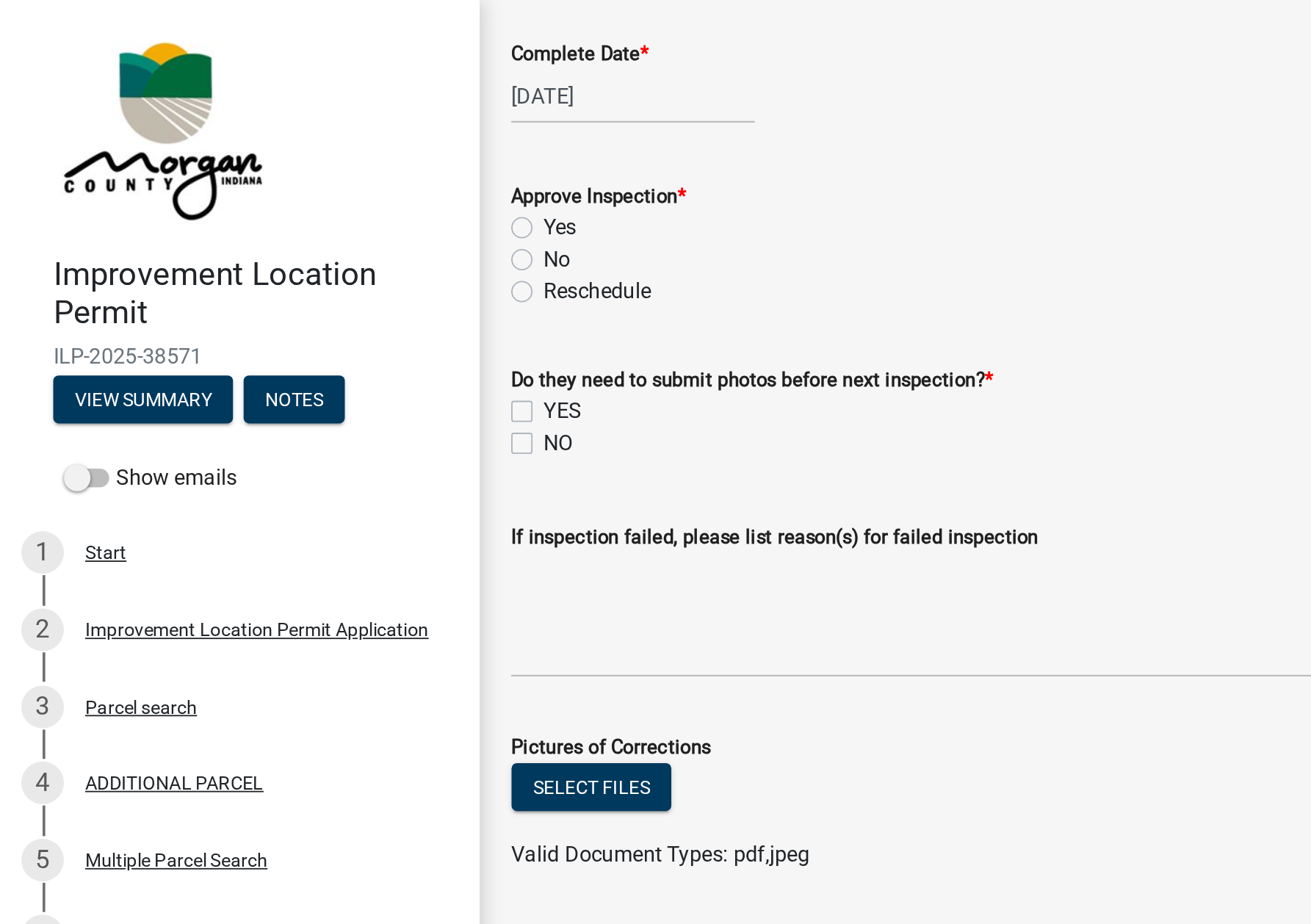
click at [300, 124] on label "Yes" at bounding box center [309, 125] width 18 height 17
click at [300, 124] on input "Yes" at bounding box center [304, 121] width 10 height 10
radio input "true"
click at [300, 247] on label "NO" at bounding box center [307, 244] width 16 height 17
click at [300, 245] on input "NO" at bounding box center [304, 240] width 10 height 10
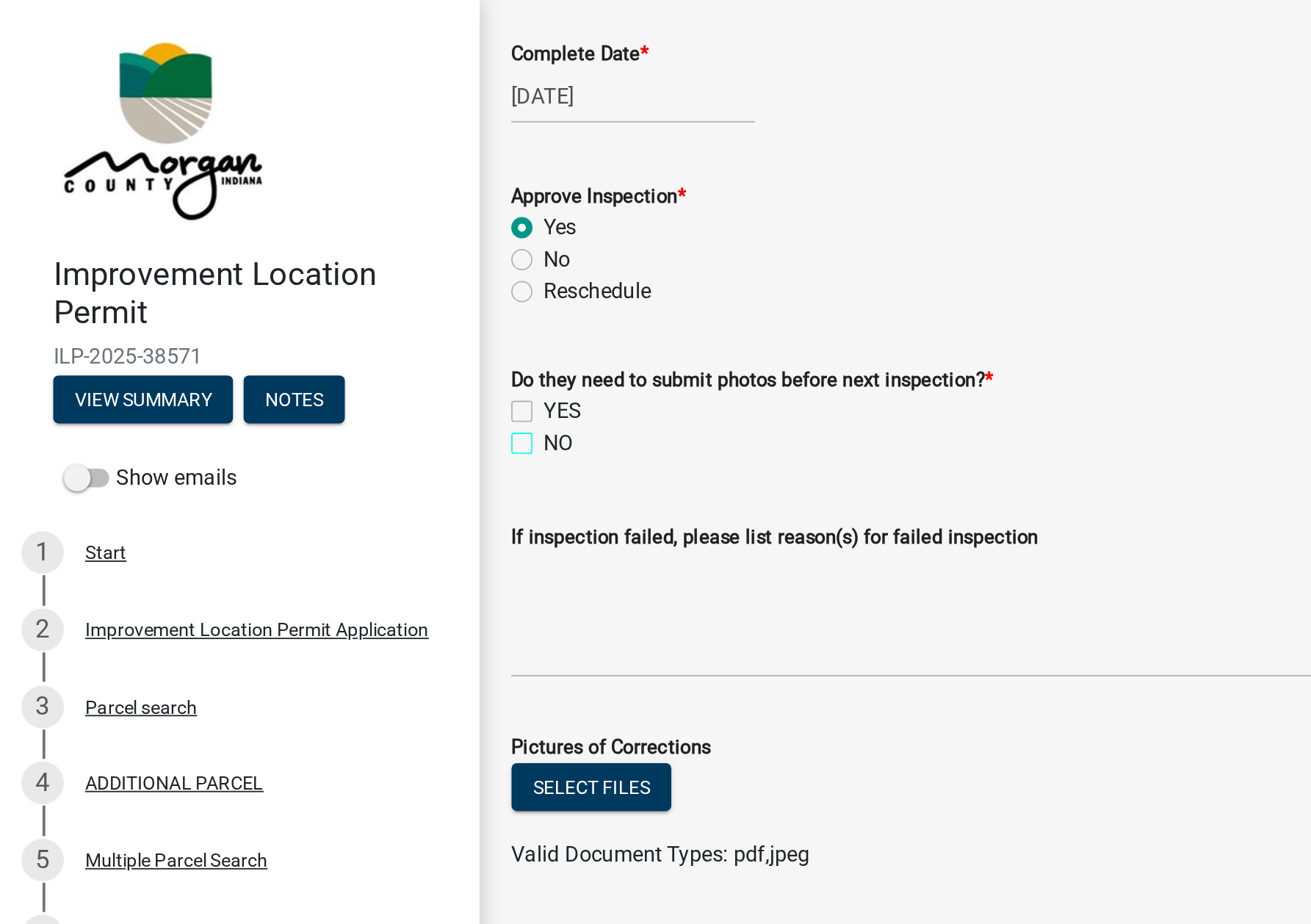
checkbox input "true"
checkbox input "false"
checkbox input "true"
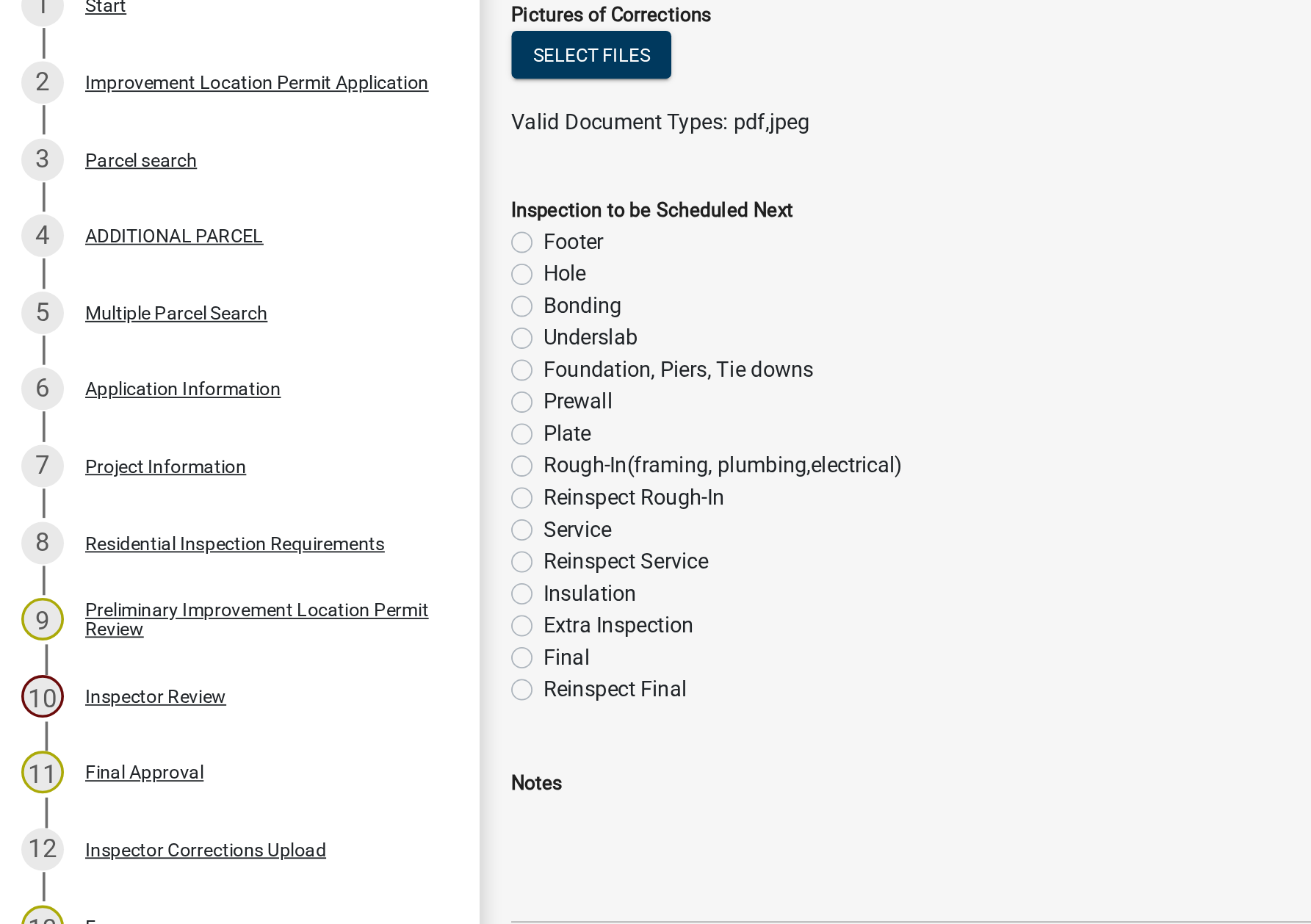
click at [300, 434] on label "Footer" at bounding box center [317, 435] width 33 height 17
click at [300, 434] on input "Footer" at bounding box center [304, 432] width 10 height 10
radio input "true"
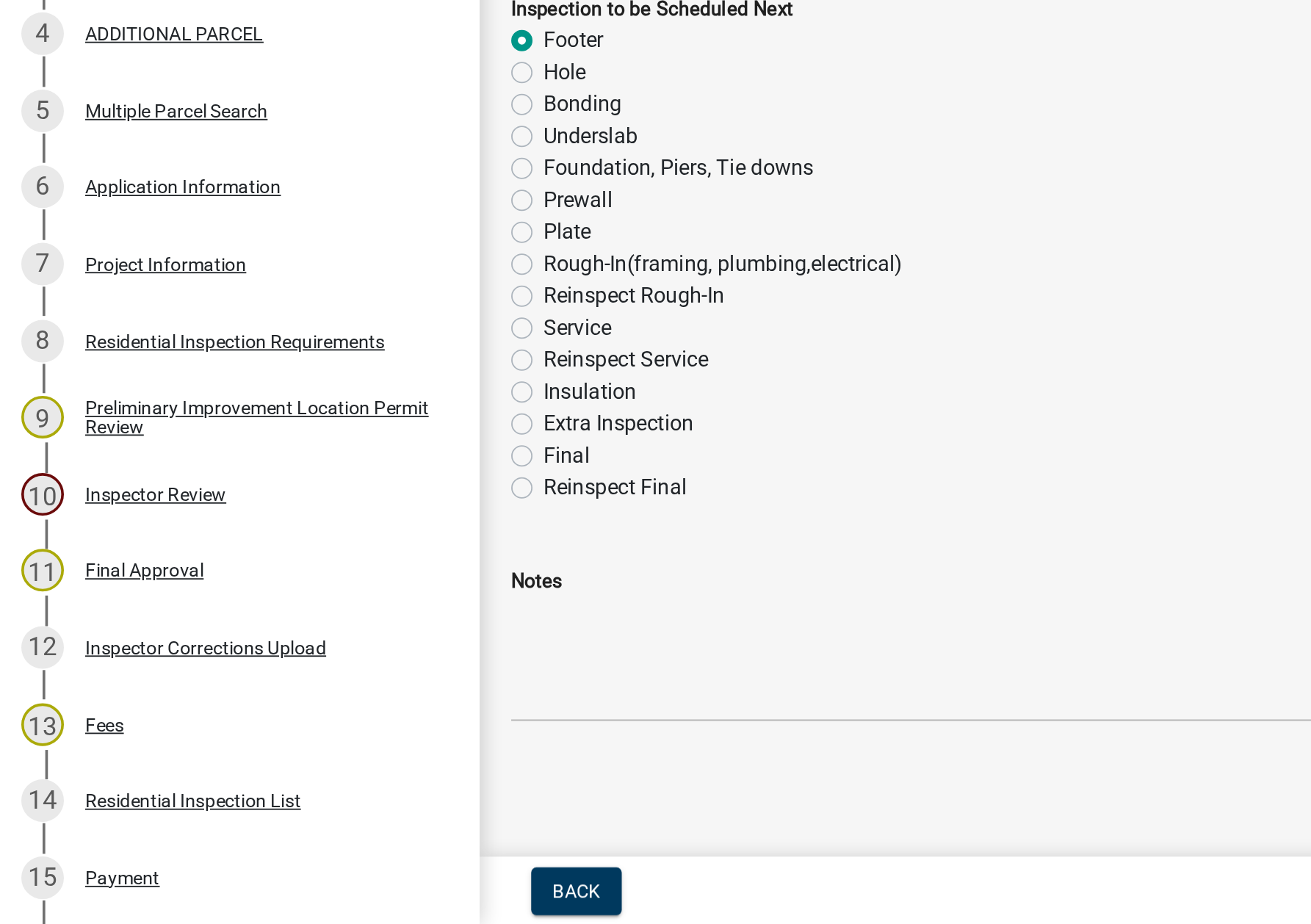
scroll to position [0, 0]
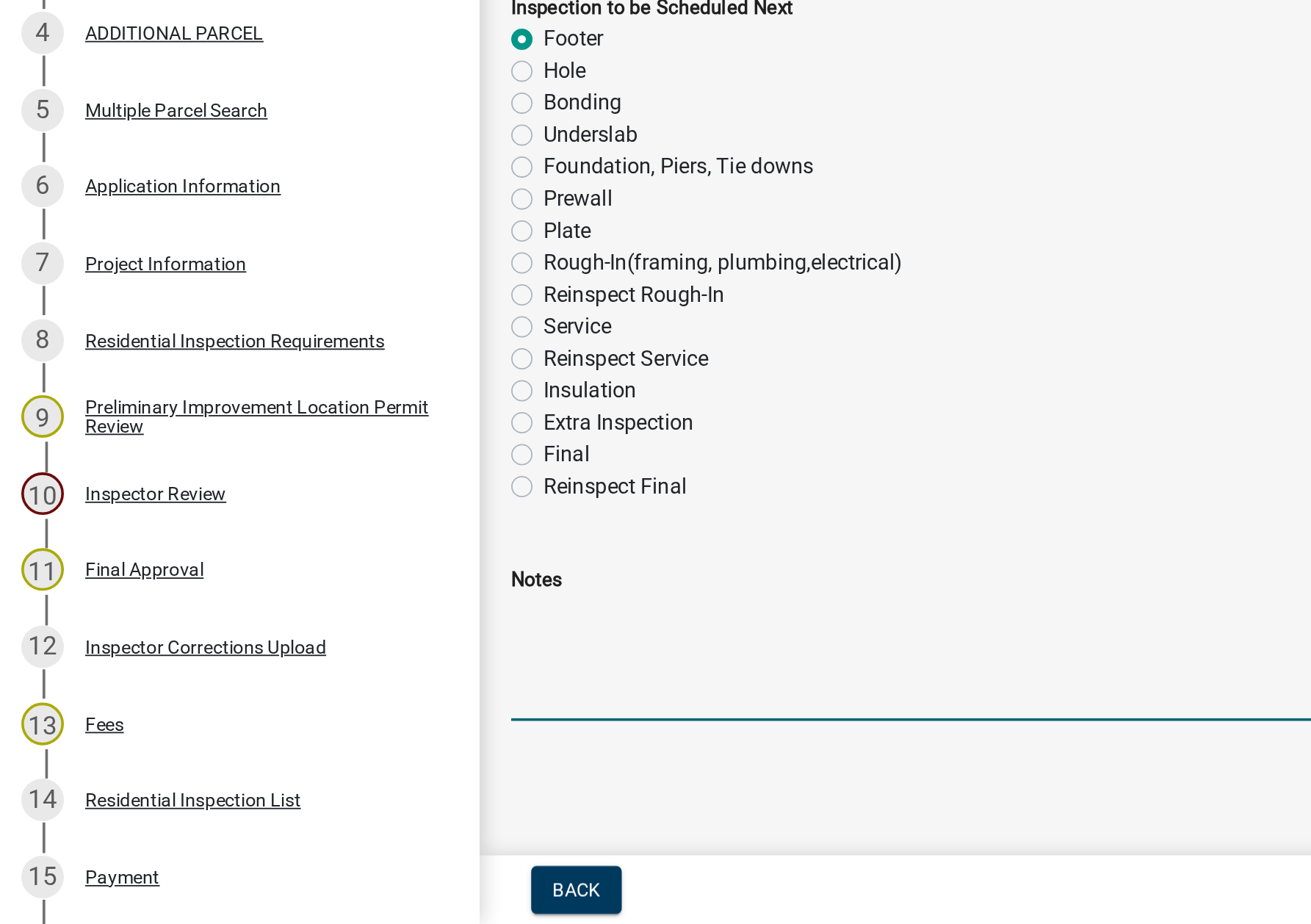
click at [323, 769] on textarea "Notes" at bounding box center [788, 777] width 1012 height 69
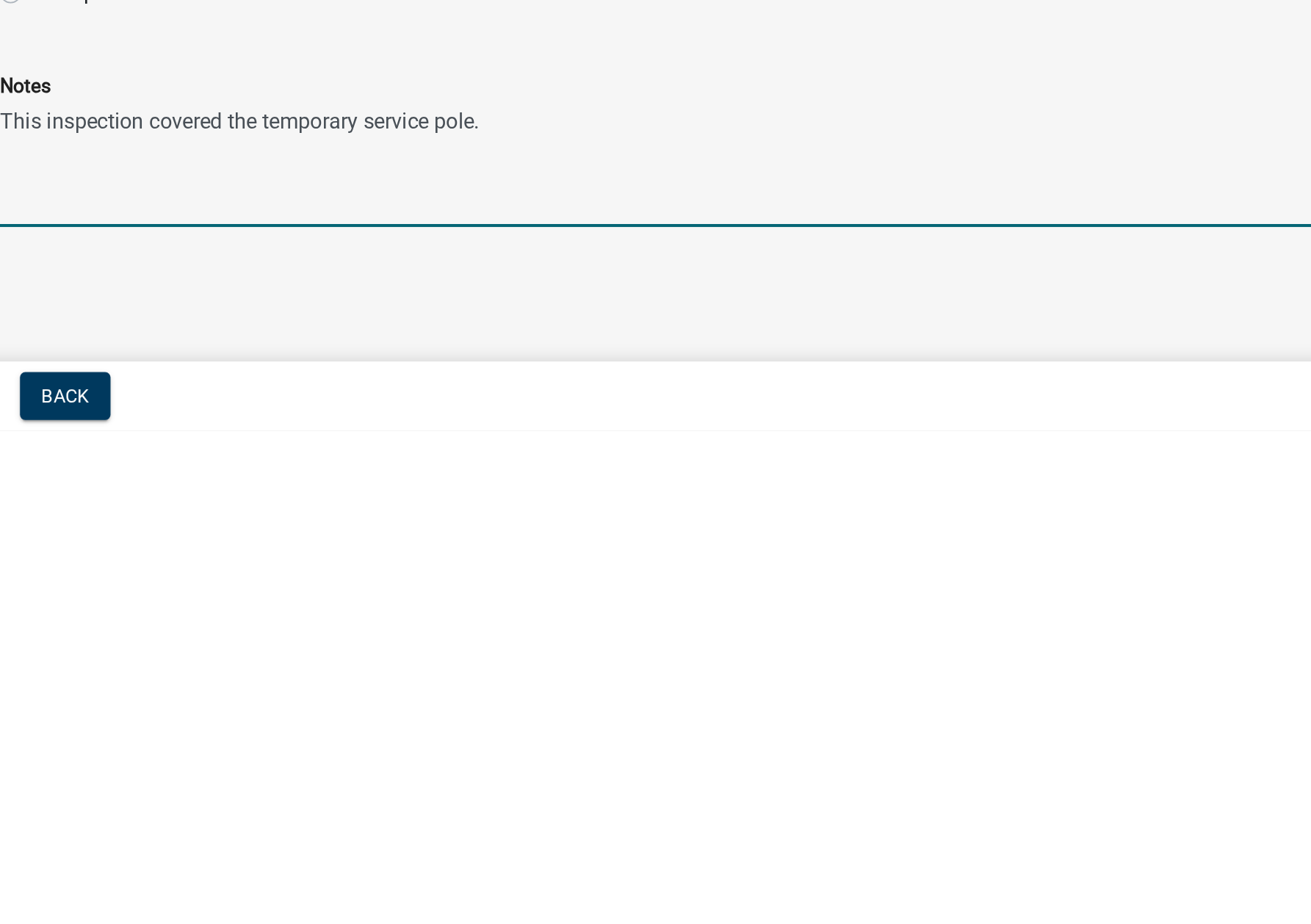
type textarea "This inspection covered the temporary service pole."
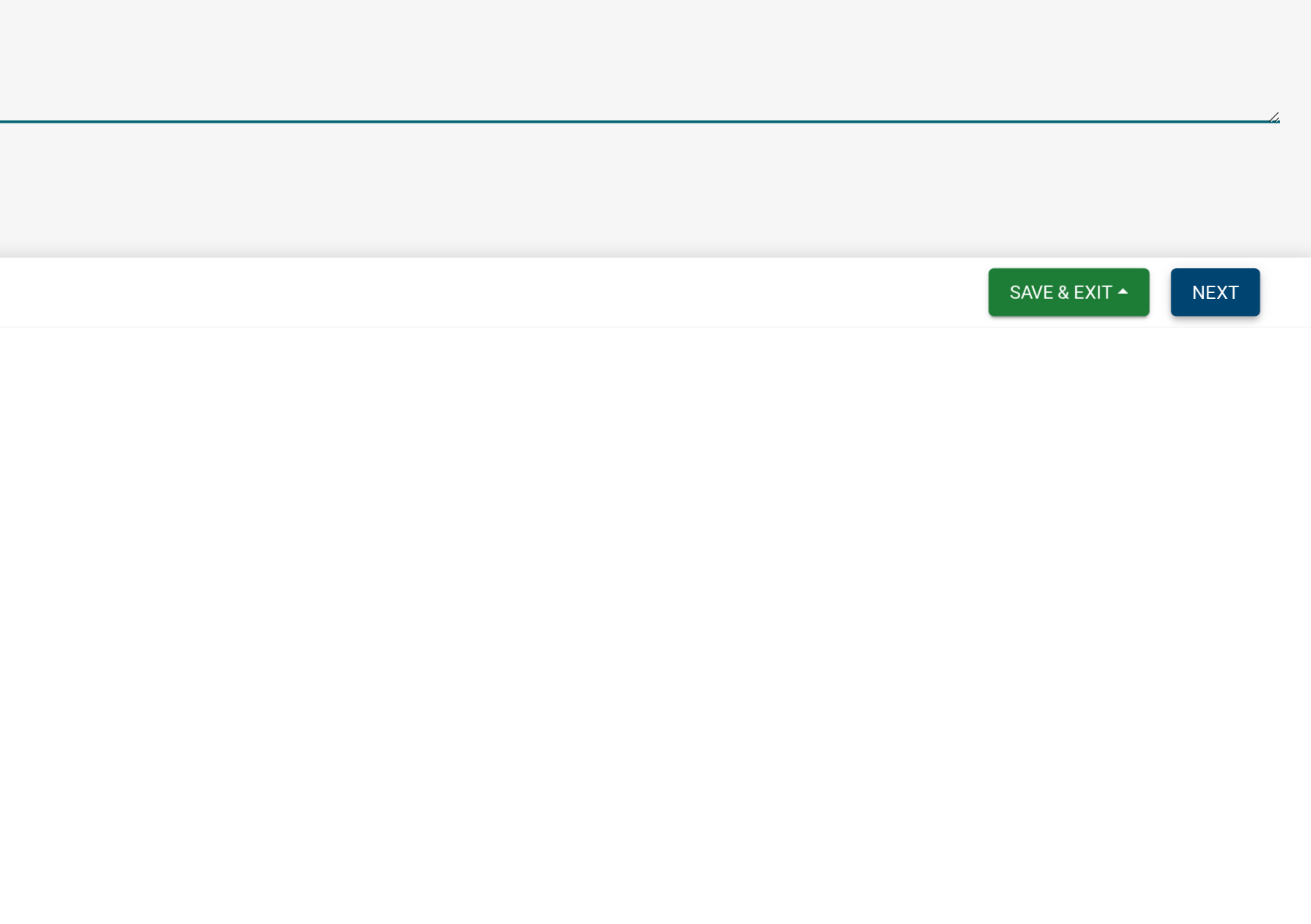
click at [1254, 906] on span "Next" at bounding box center [1258, 905] width 26 height 12
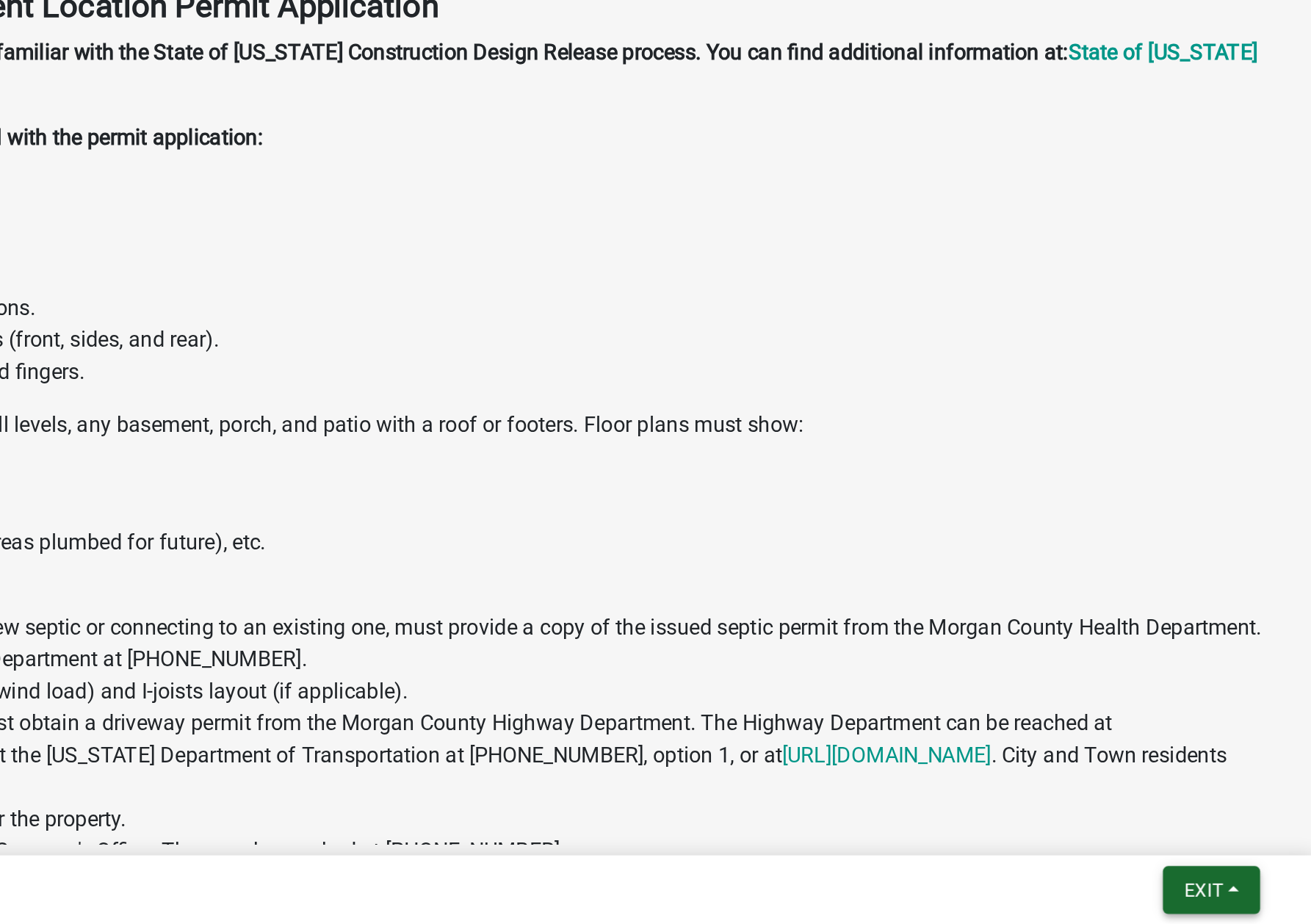
click at [1247, 904] on span "Exit" at bounding box center [1251, 905] width 21 height 12
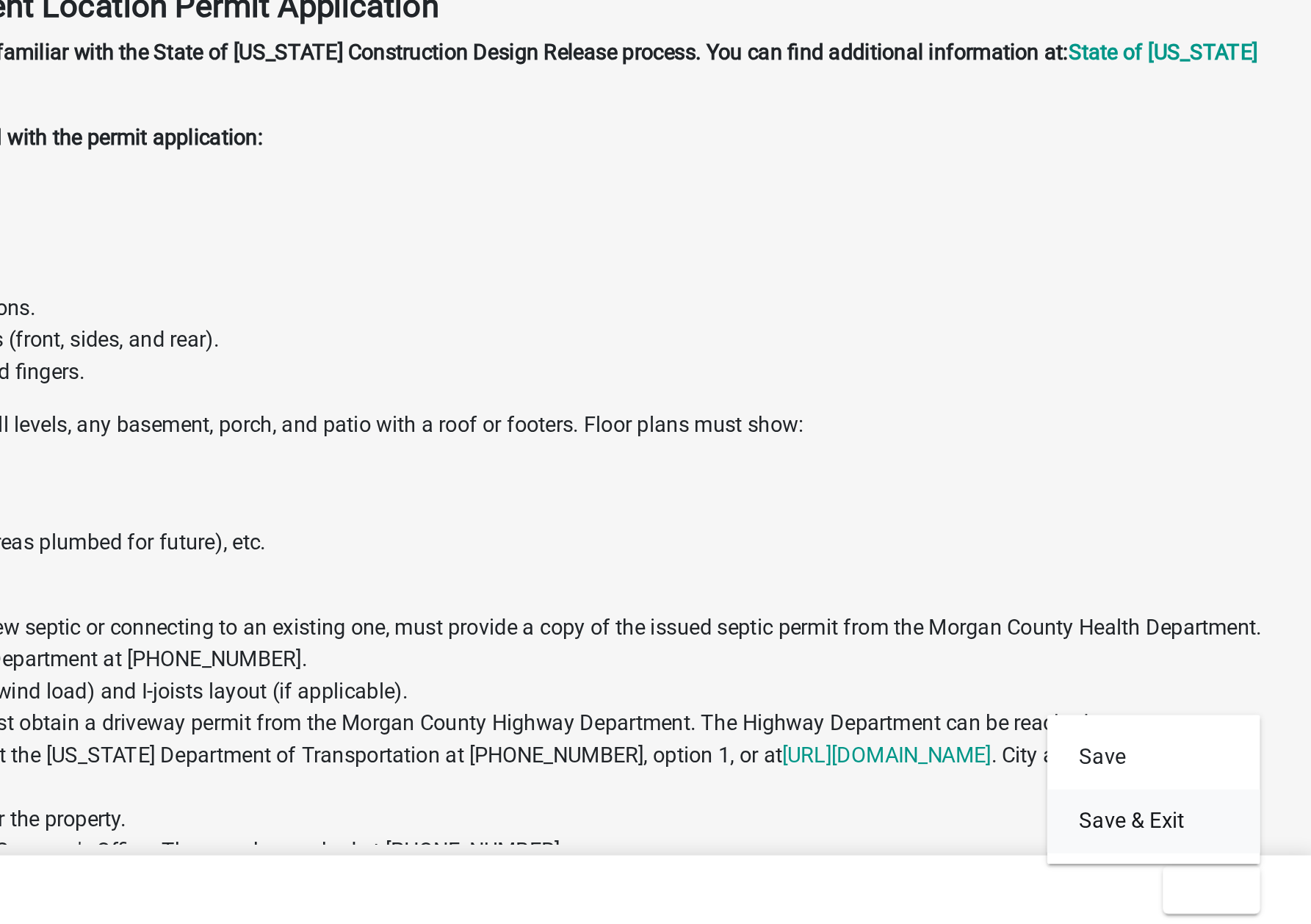
click at [1197, 864] on button "Save & Exit" at bounding box center [1223, 867] width 117 height 36
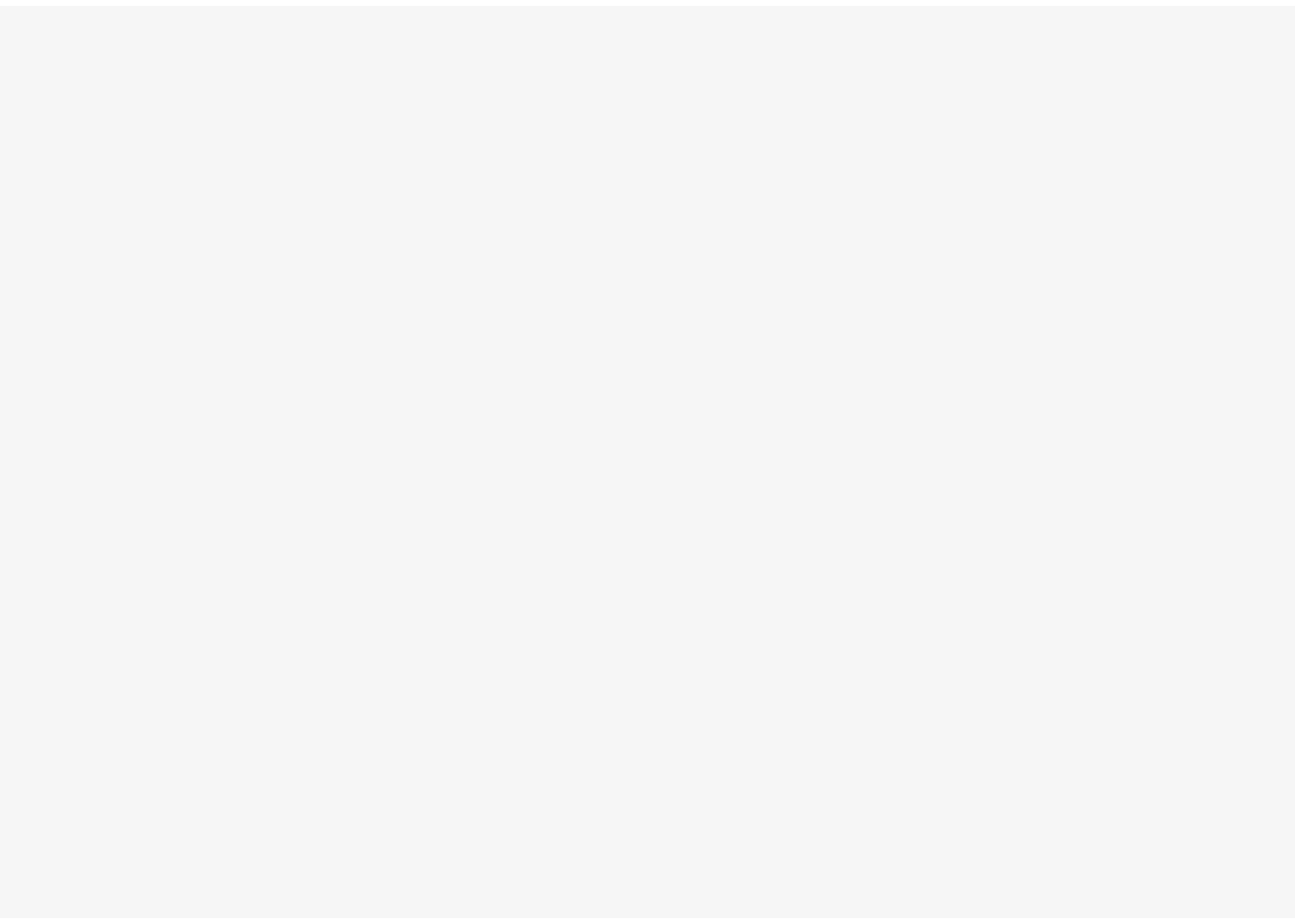
scroll to position [42, 0]
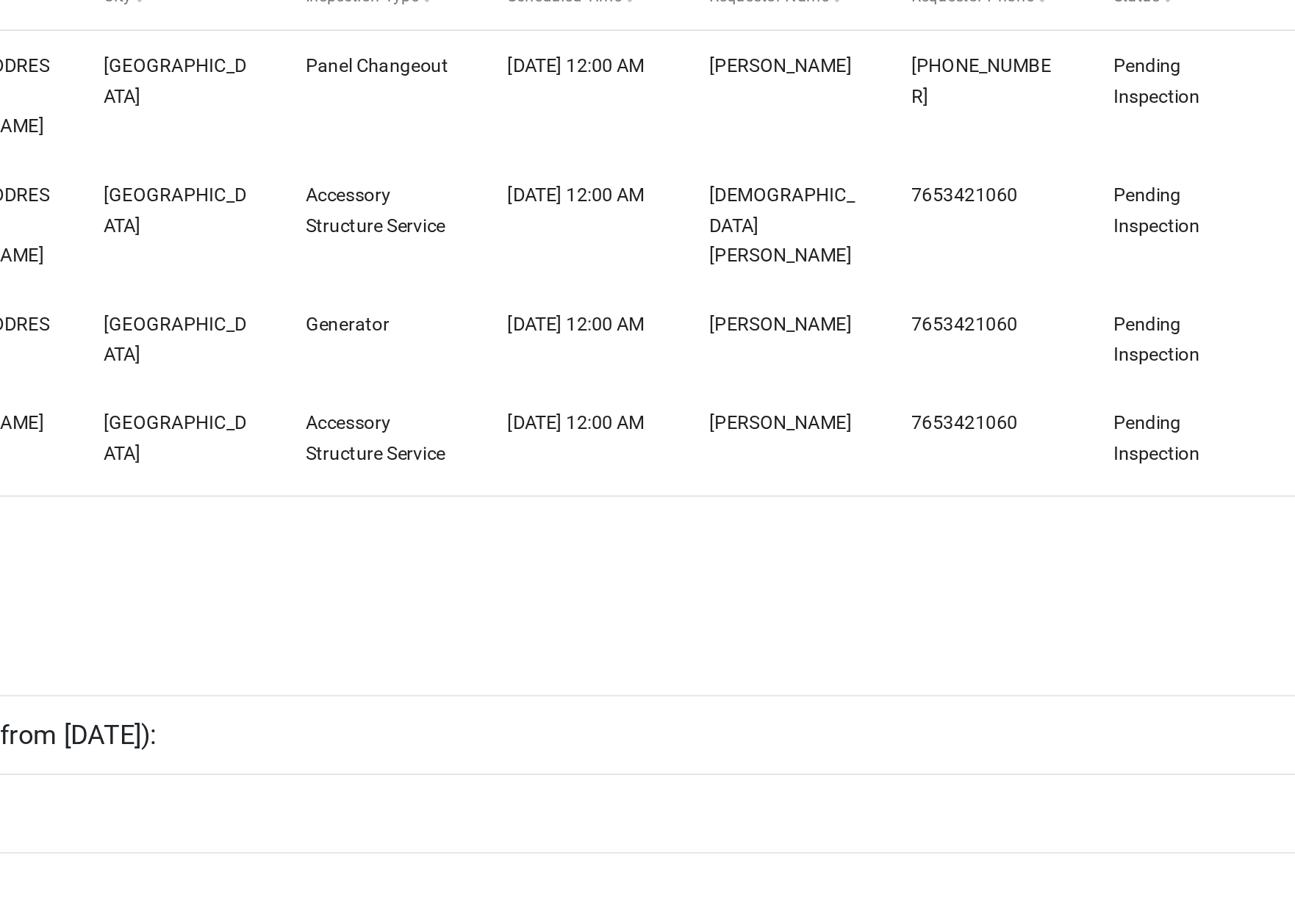
scroll to position [42, 0]
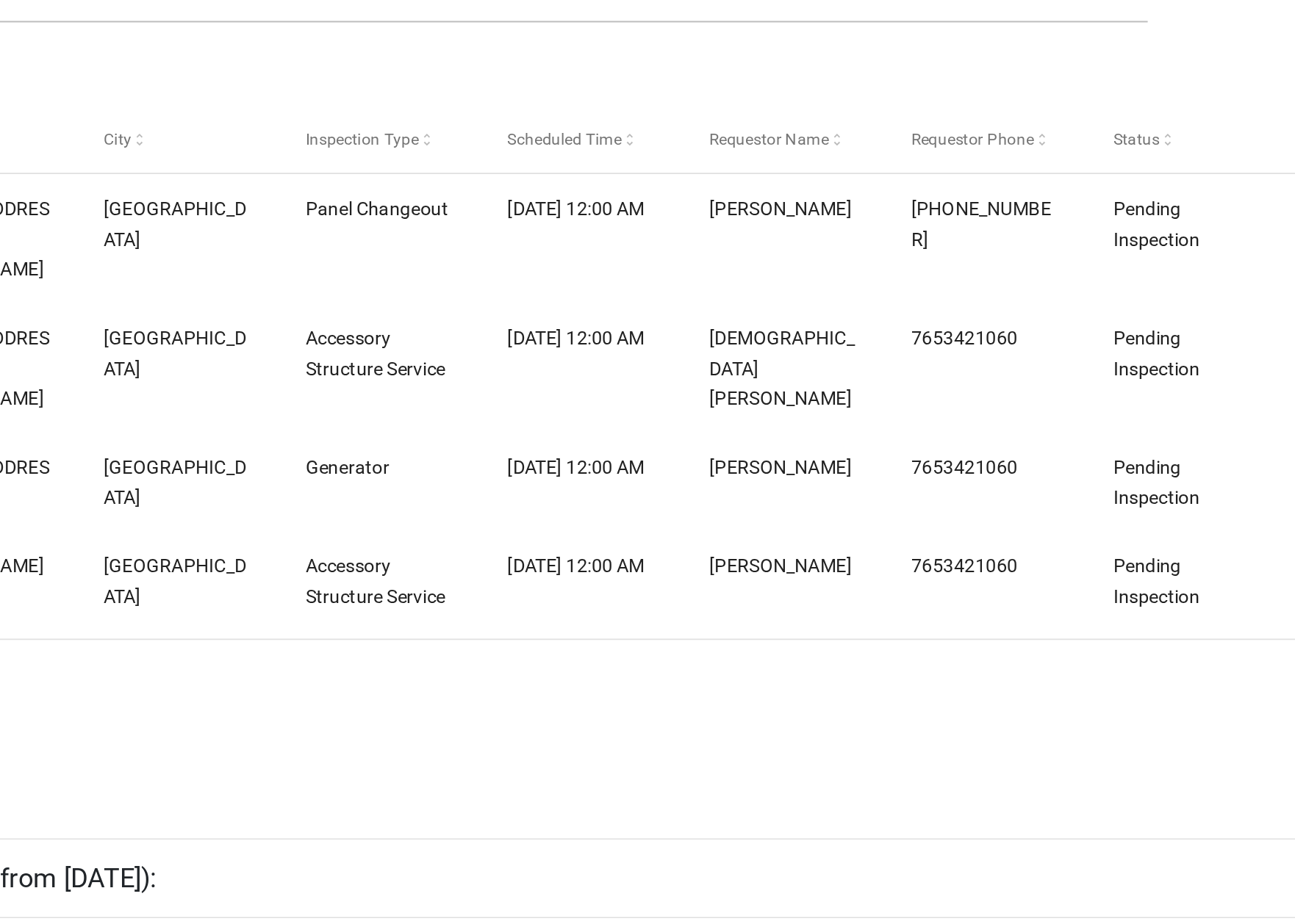
select select "1: 25"
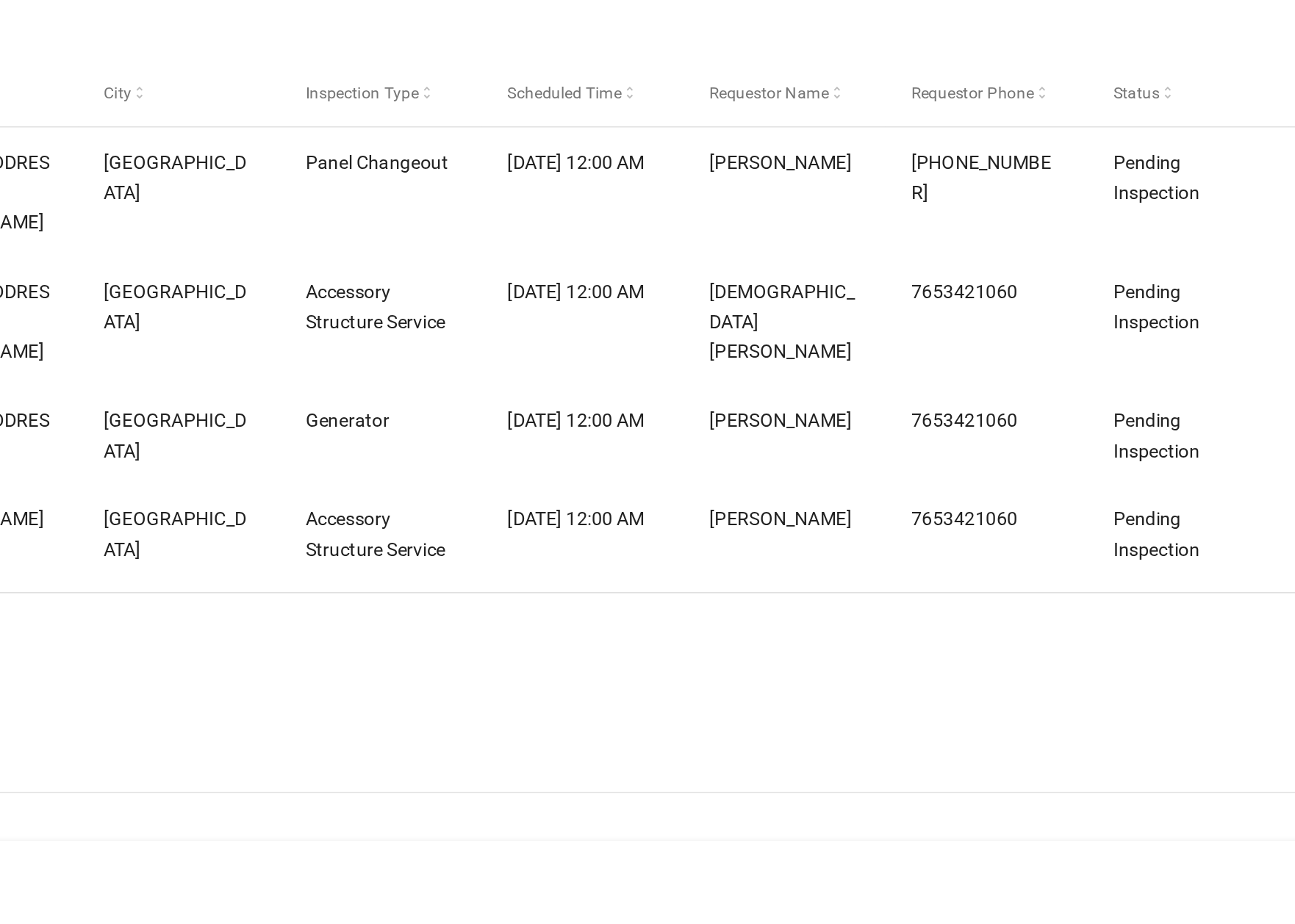
scroll to position [16, 0]
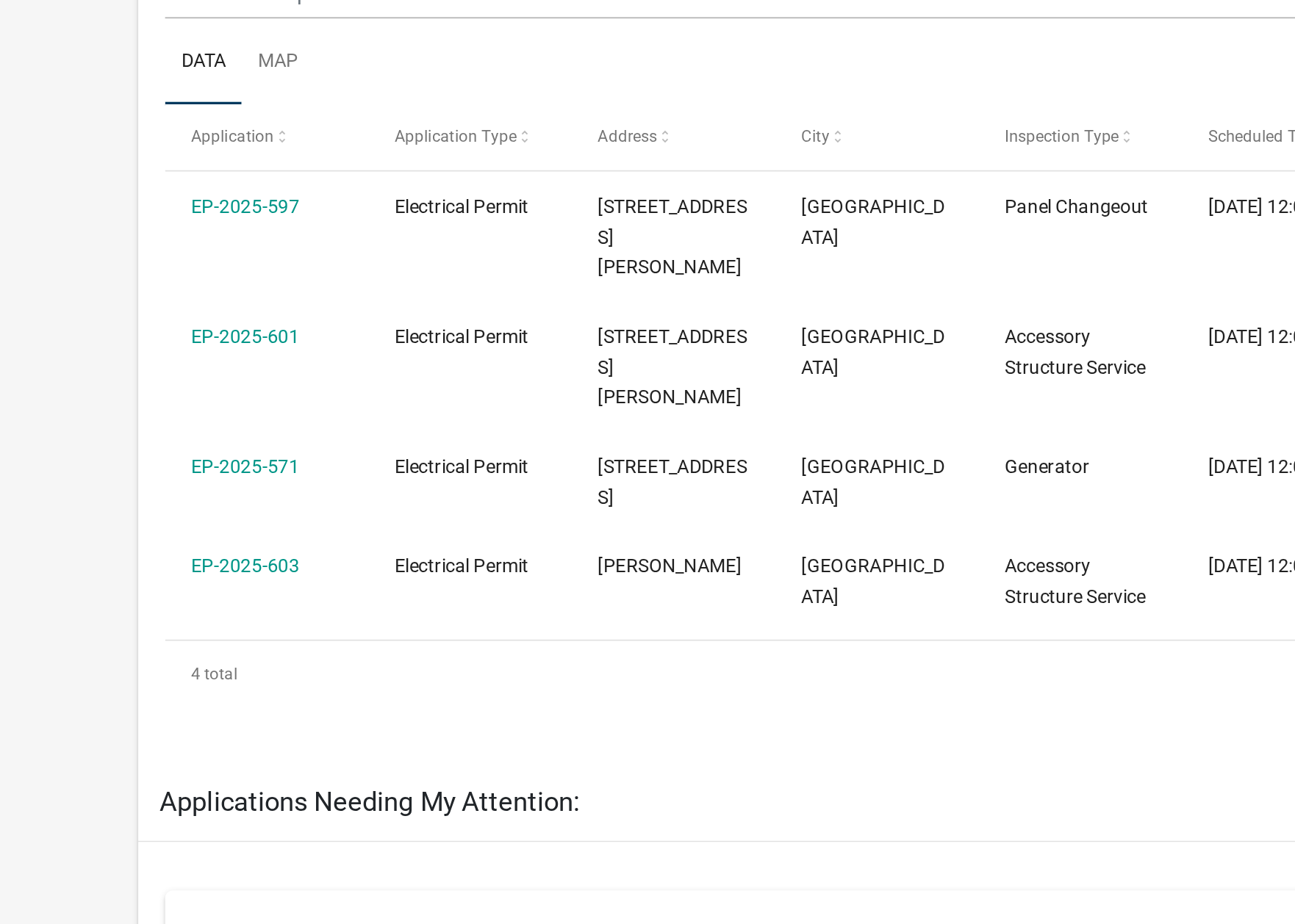
click at [137, 490] on link "EP-2025-601" at bounding box center [134, 486] width 60 height 12
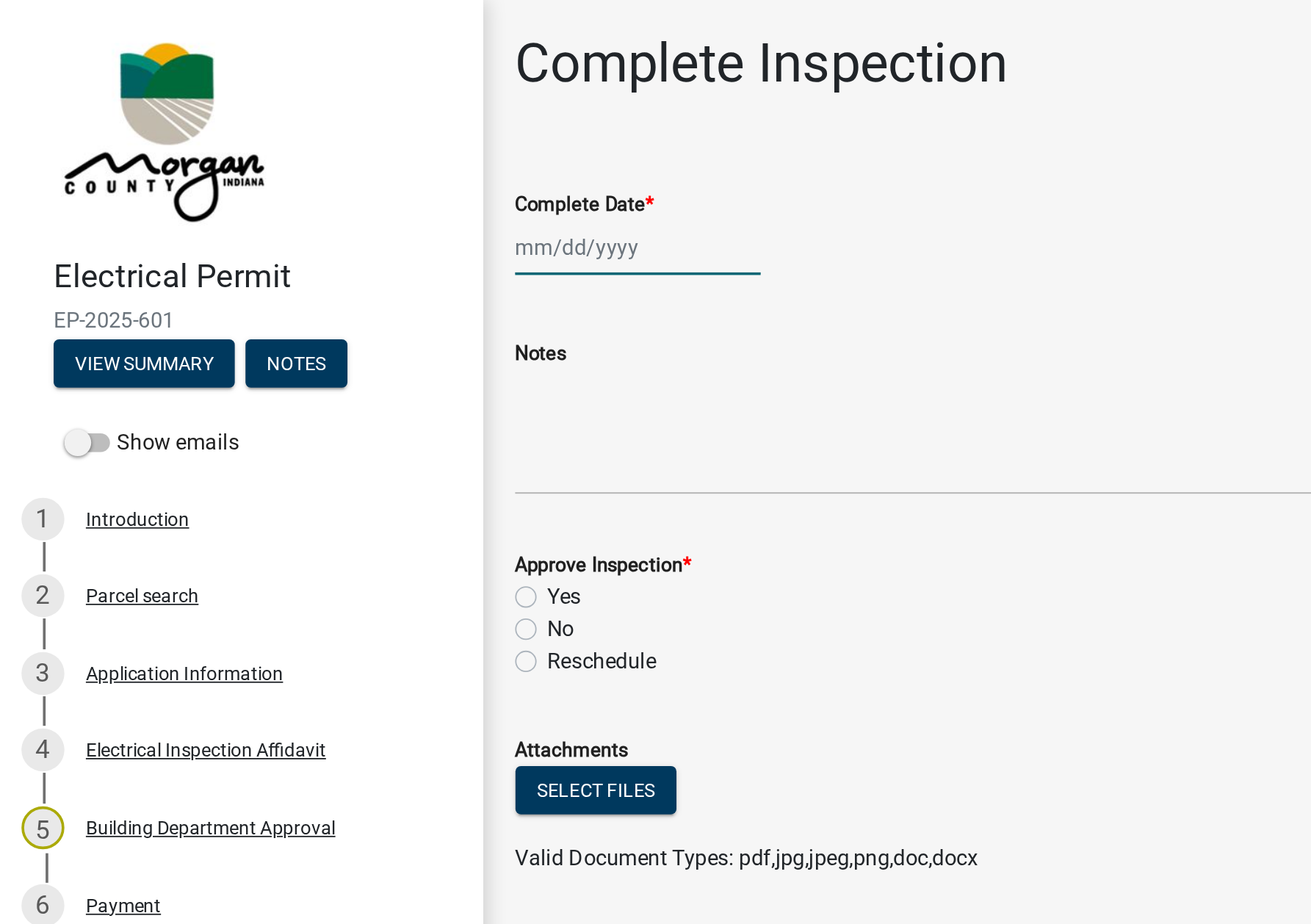
click at [315, 142] on div at bounding box center [348, 136] width 134 height 30
select select "9"
select select "2025"
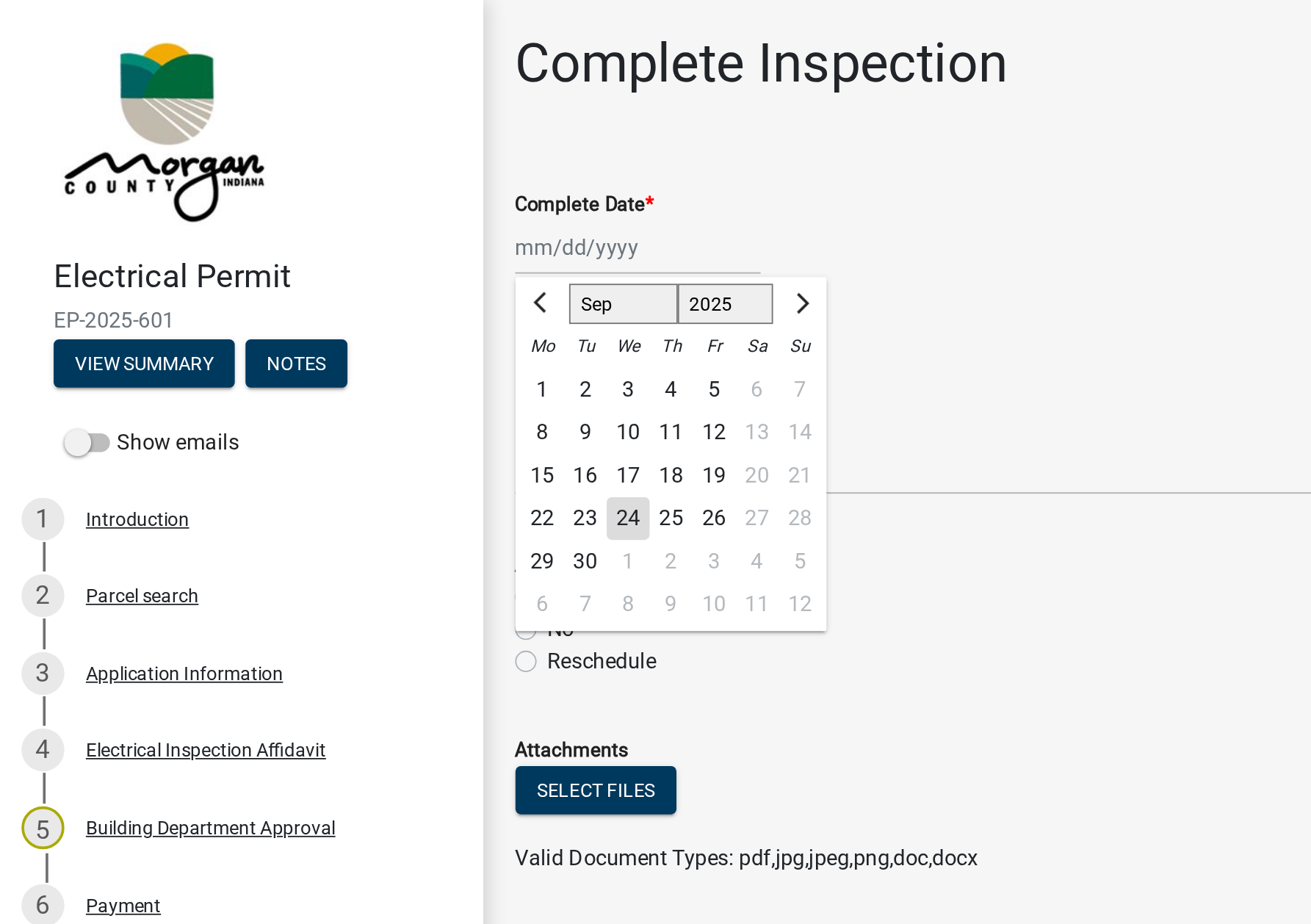
click at [353, 280] on div "24" at bounding box center [343, 284] width 23 height 23
type input "[DATE]"
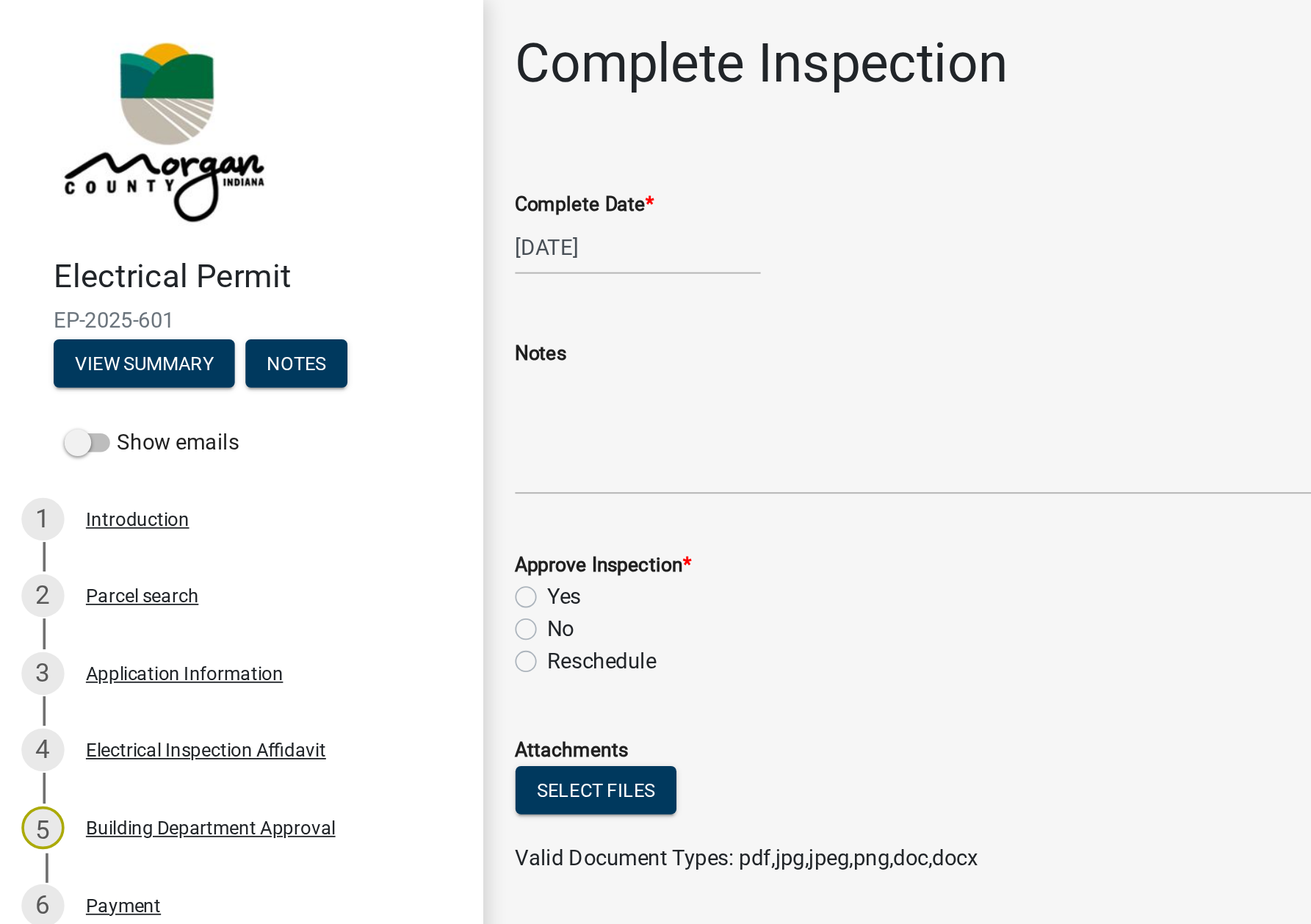
click at [300, 326] on label "Yes" at bounding box center [309, 326] width 18 height 17
click at [300, 326] on input "Yes" at bounding box center [304, 323] width 10 height 10
radio input "true"
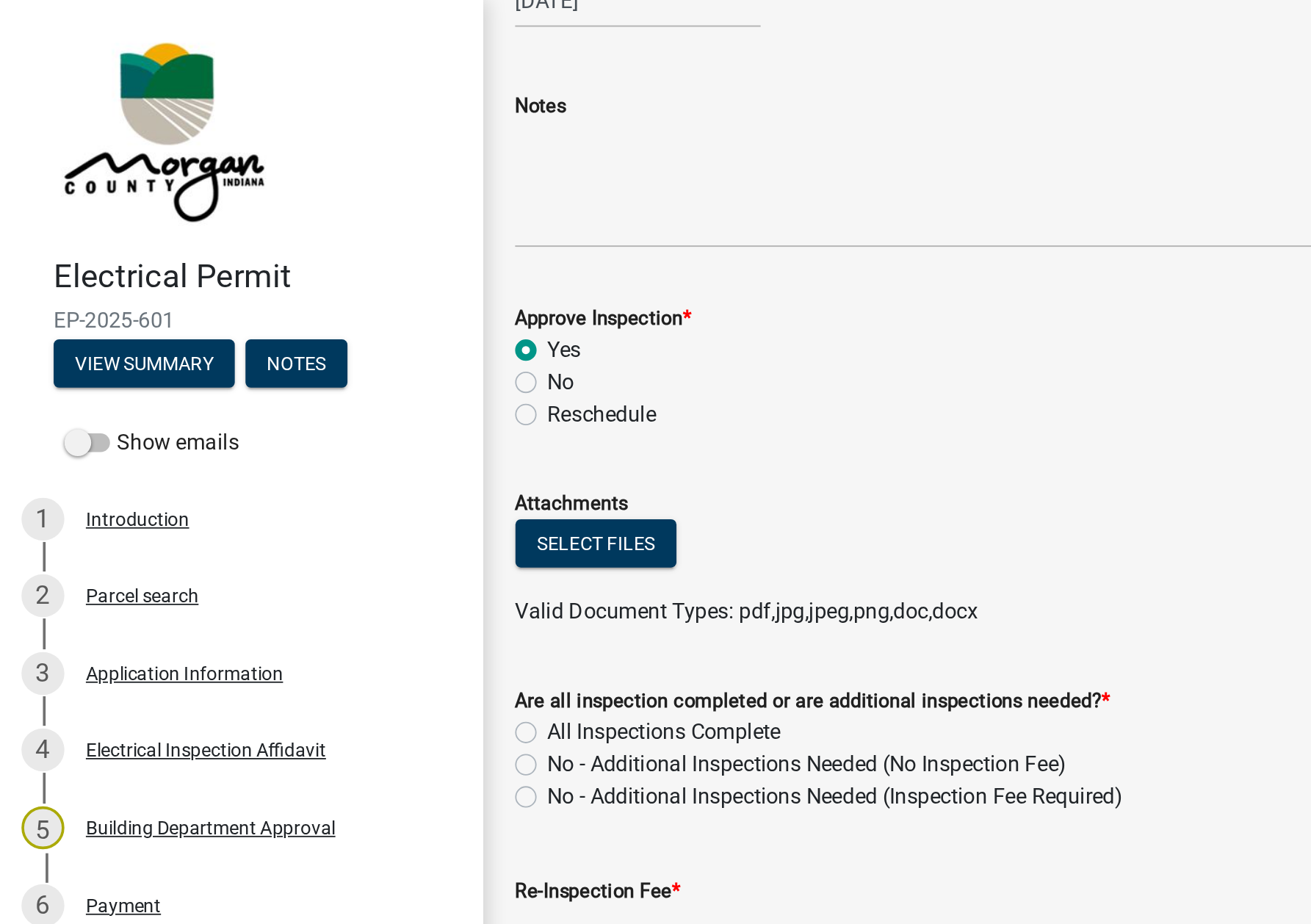
scroll to position [174, 0]
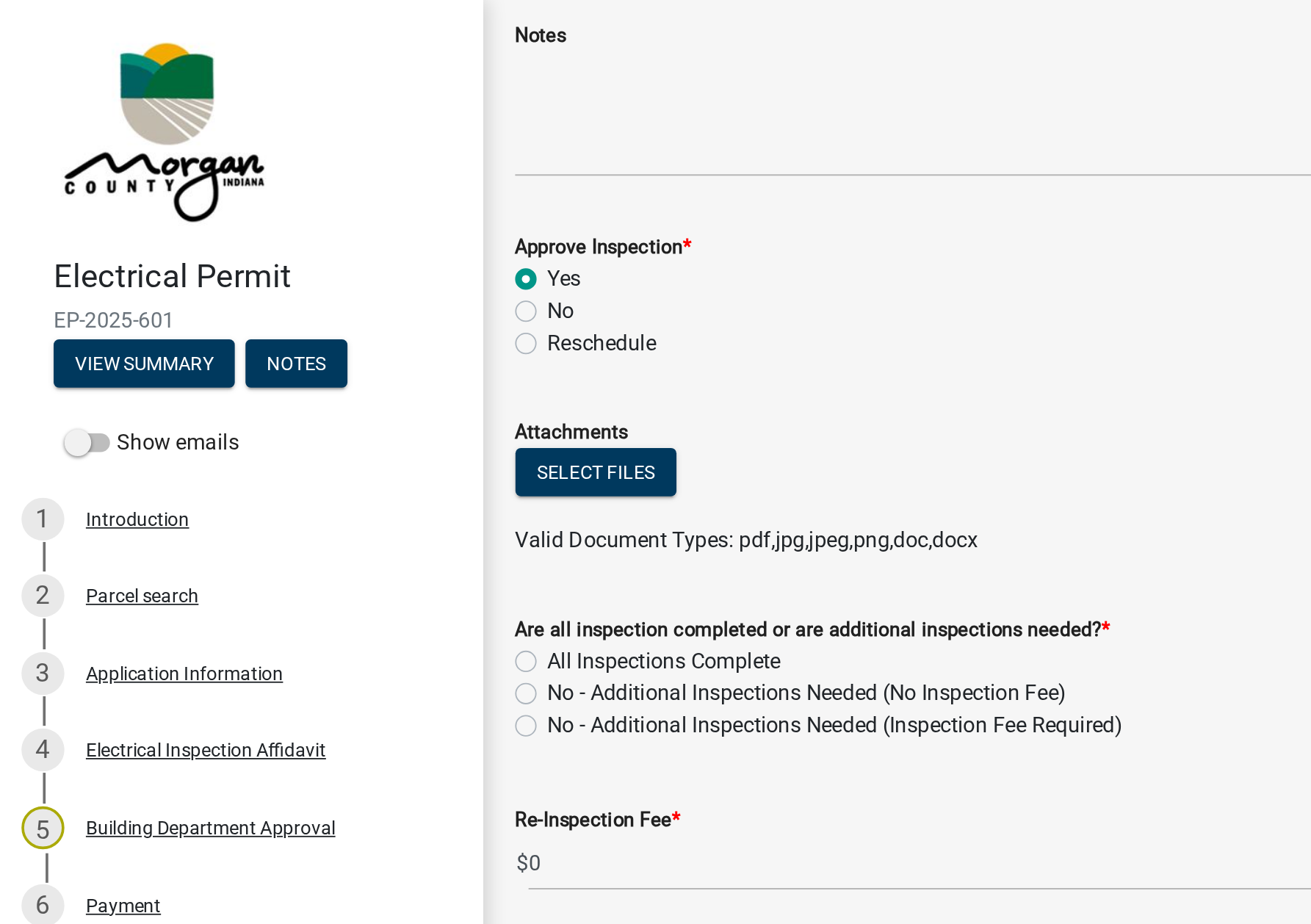
click at [300, 360] on label "All Inspections Complete" at bounding box center [364, 362] width 128 height 17
click at [300, 360] on input "All Inspections Complete" at bounding box center [304, 358] width 10 height 10
radio input "true"
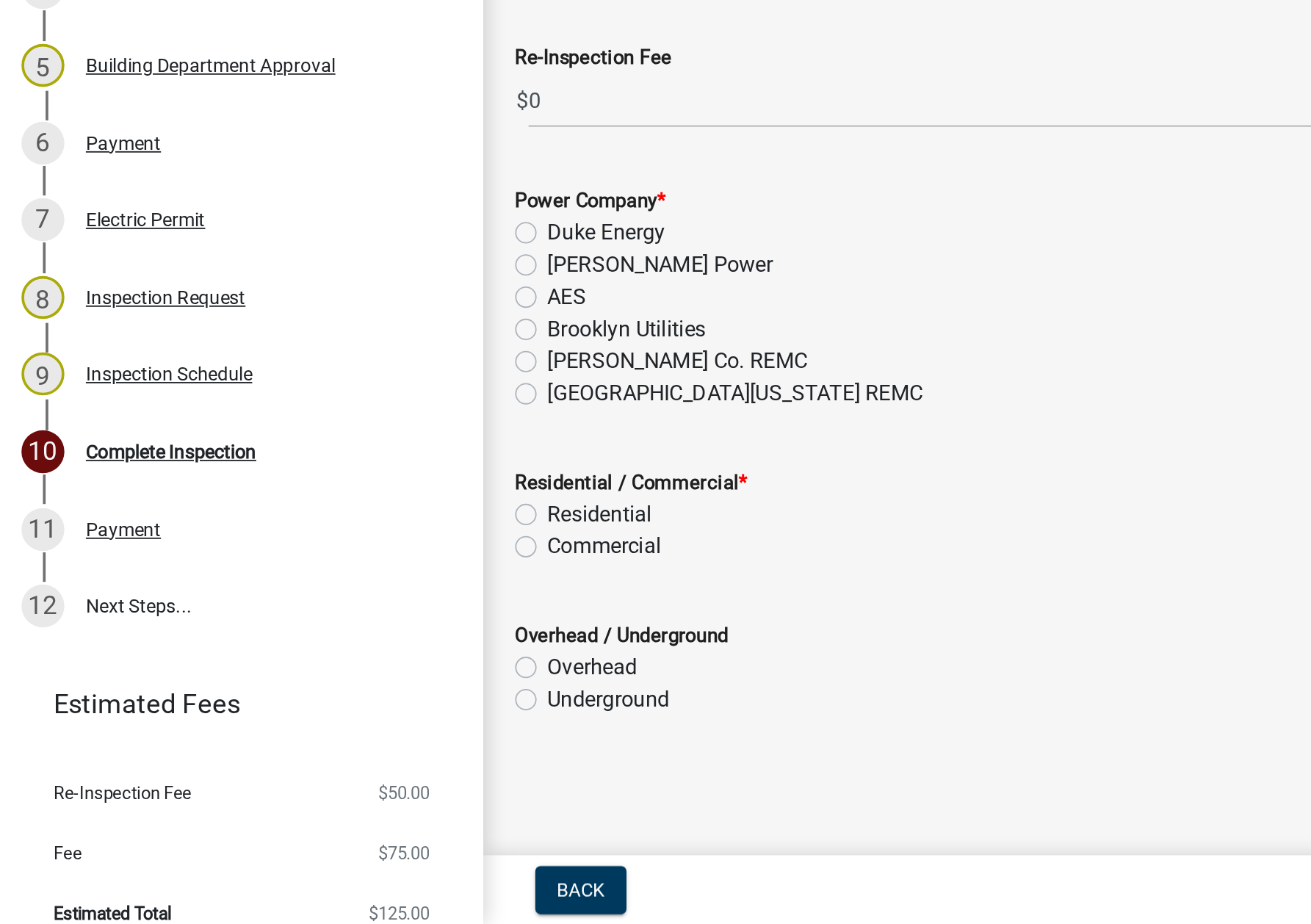
click at [97, 542] on div "Electric Permit" at bounding box center [80, 538] width 65 height 11
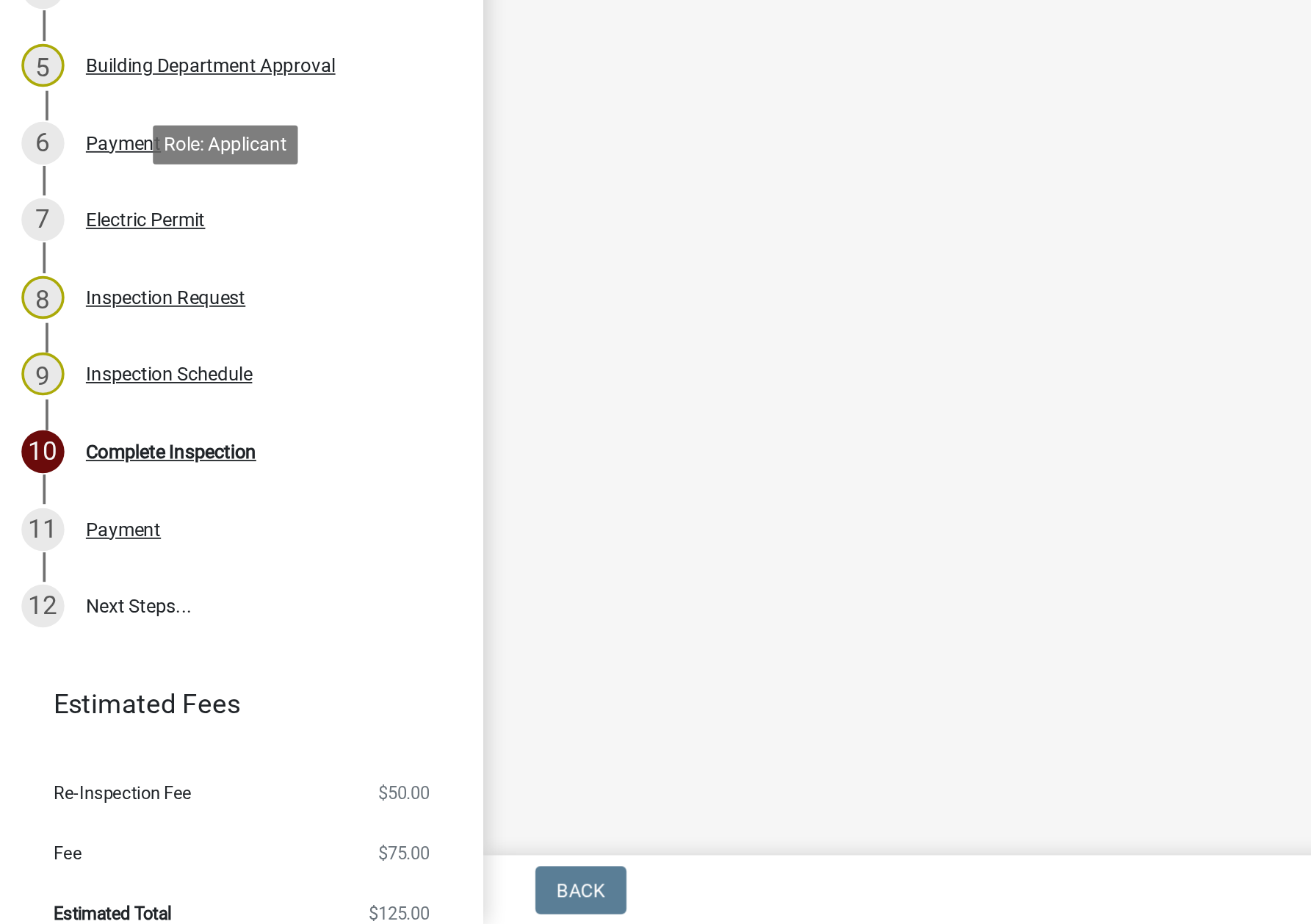
scroll to position [0, 0]
click at [80, 545] on div "7 Electric Permit" at bounding box center [126, 537] width 229 height 23
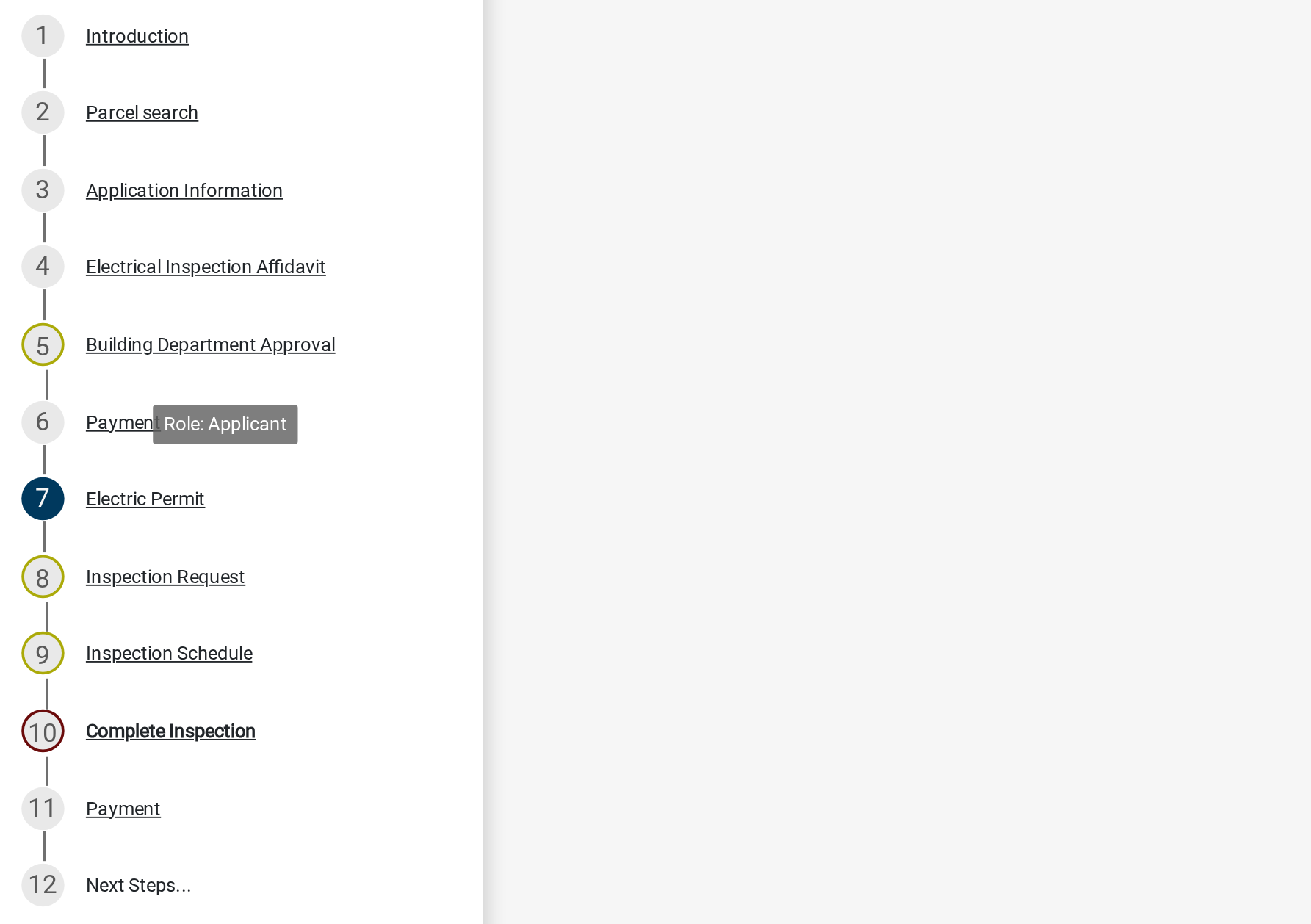
click at [117, 448] on div "Building Department Approval" at bounding box center [115, 454] width 136 height 11
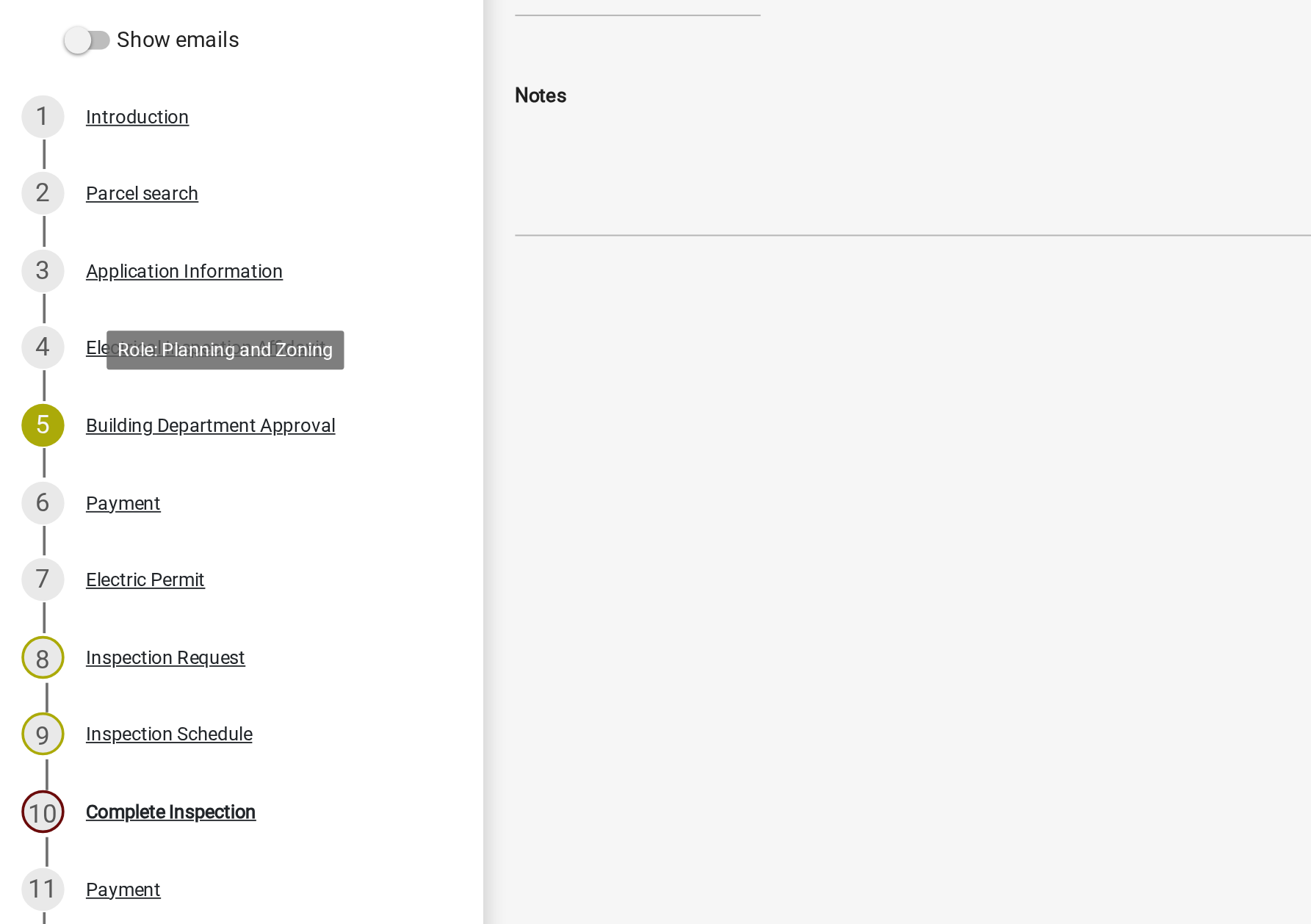
click at [108, 370] on div "Application Information" at bounding box center [101, 369] width 108 height 11
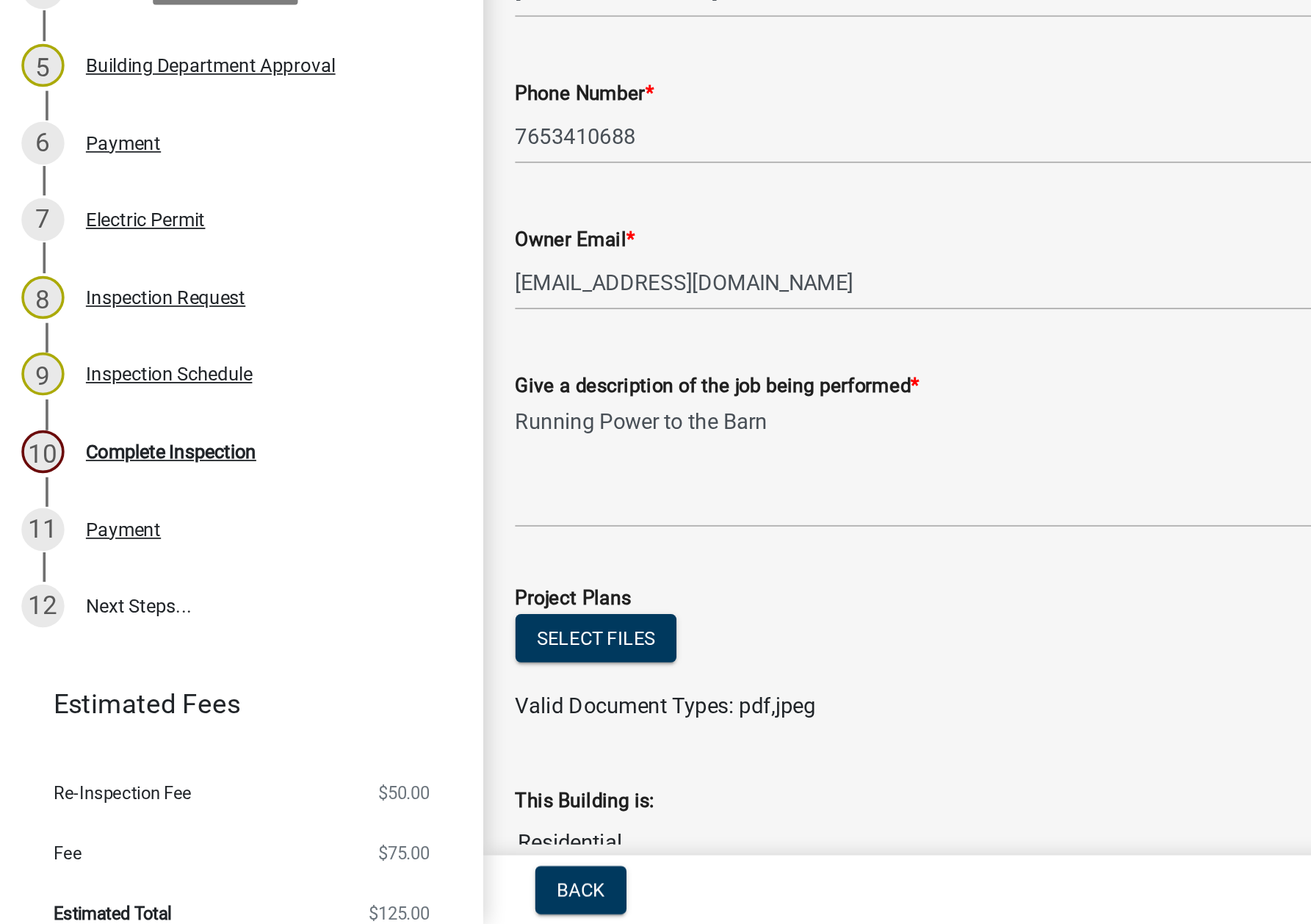
scroll to position [15, 0]
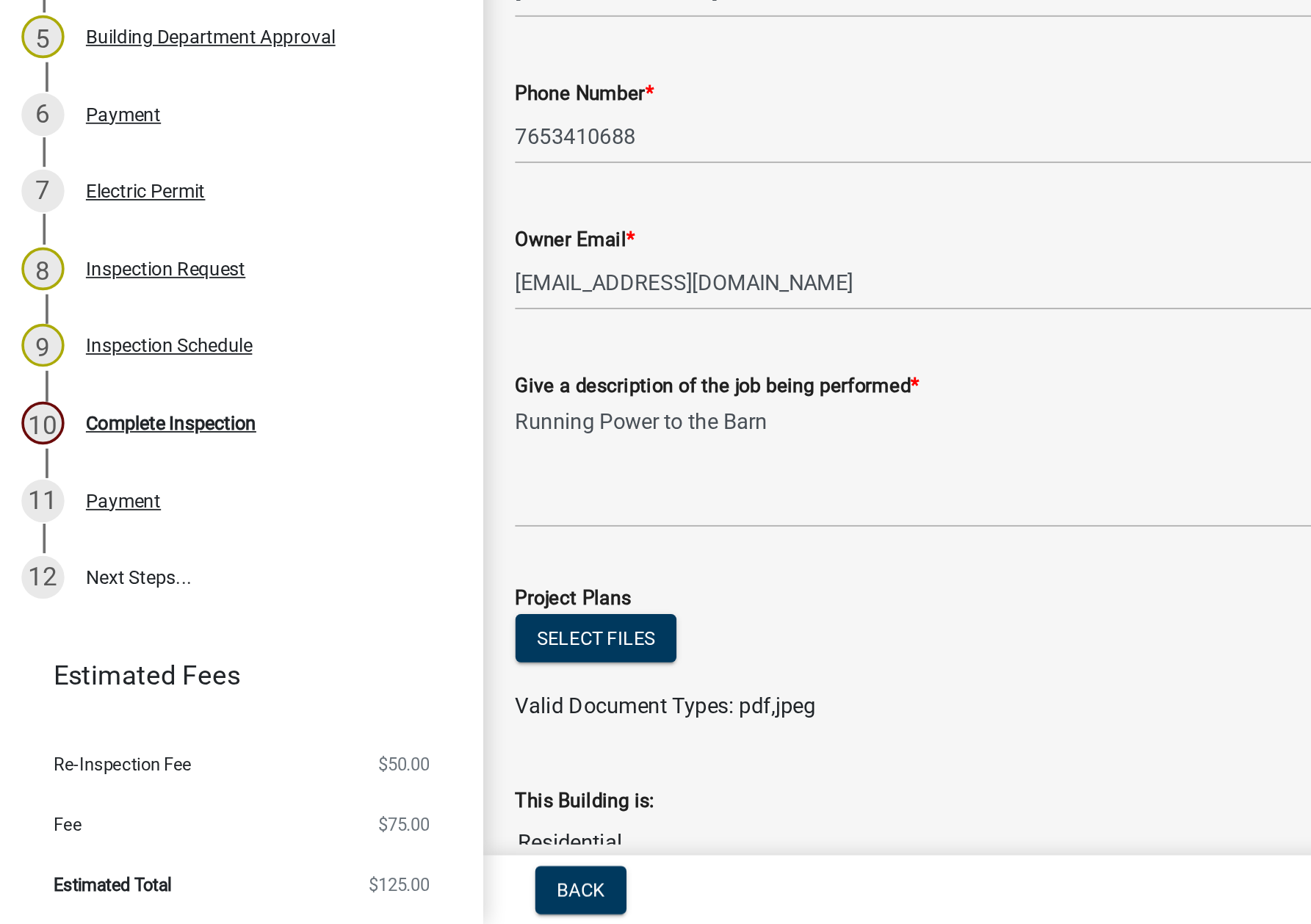
click at [102, 657] on div "10 Complete Inspection" at bounding box center [126, 649] width 229 height 23
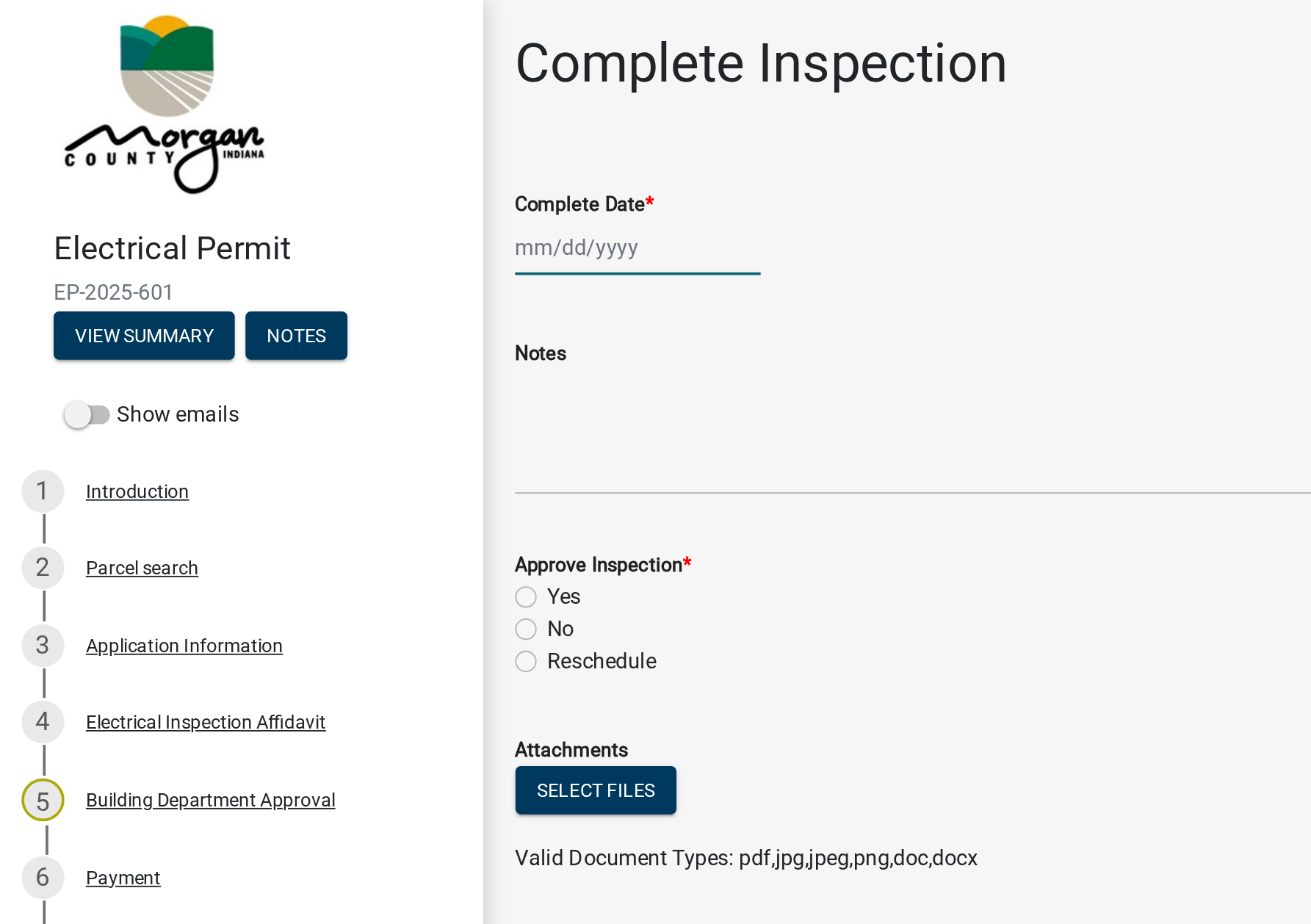
click at [316, 139] on div at bounding box center [348, 136] width 134 height 30
select select "9"
select select "2025"
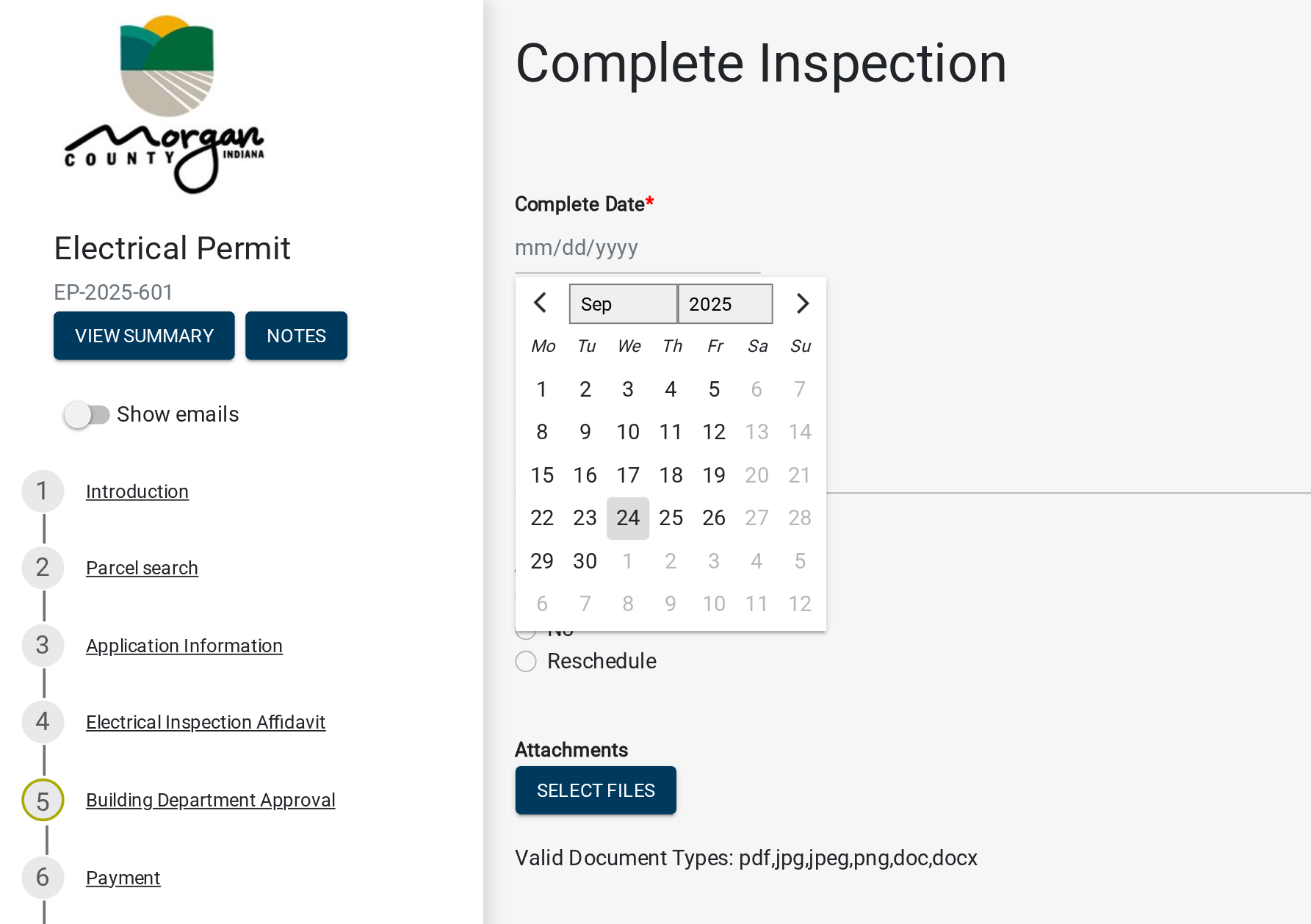
click at [347, 286] on div "24" at bounding box center [343, 284] width 23 height 23
type input "[DATE]"
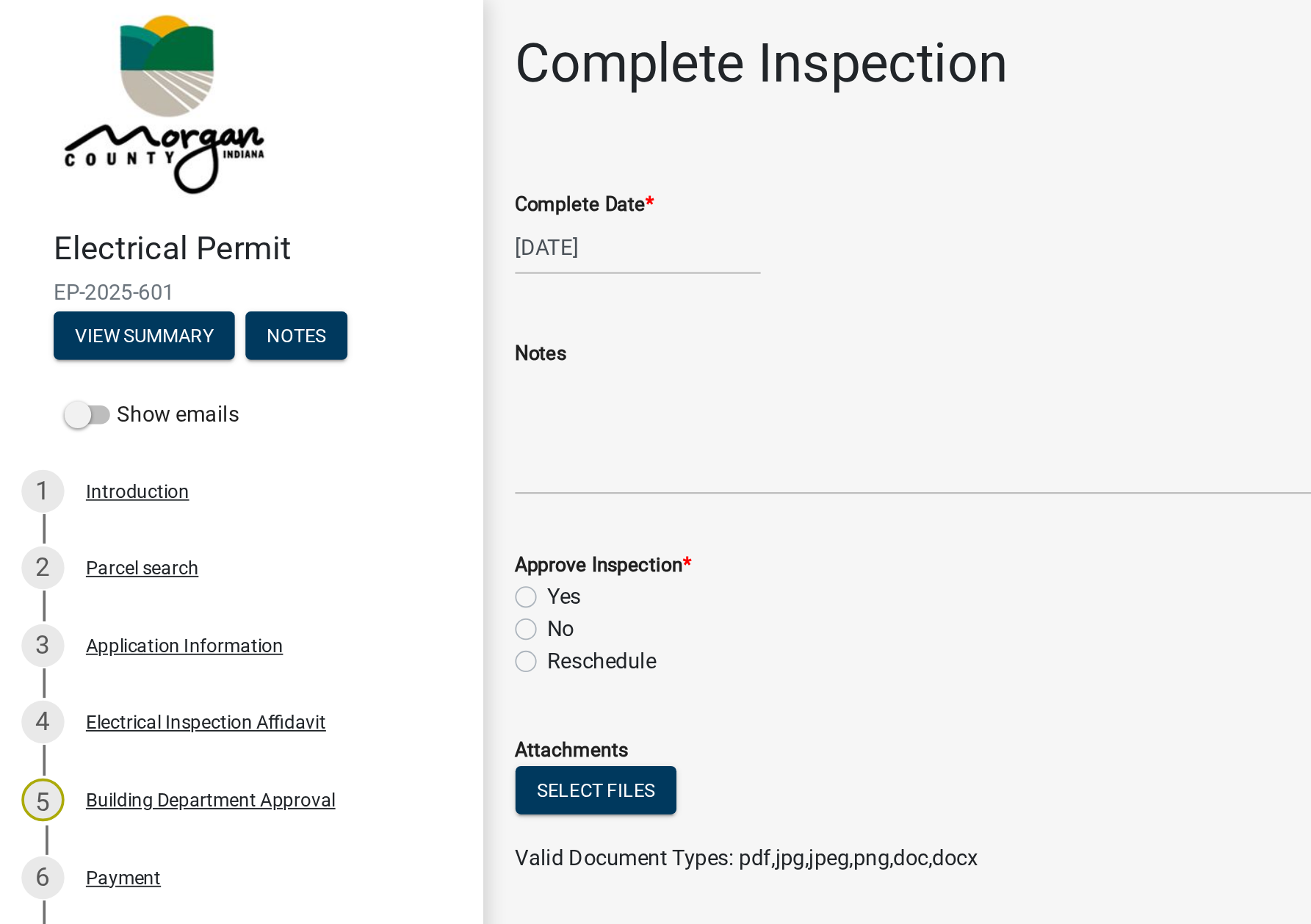
click at [336, 354] on label "Reschedule" at bounding box center [329, 362] width 60 height 17
click at [309, 354] on input "Reschedule" at bounding box center [304, 358] width 10 height 10
radio input "true"
click at [300, 329] on label "Yes" at bounding box center [309, 326] width 18 height 17
click at [300, 328] on input "Yes" at bounding box center [304, 323] width 10 height 10
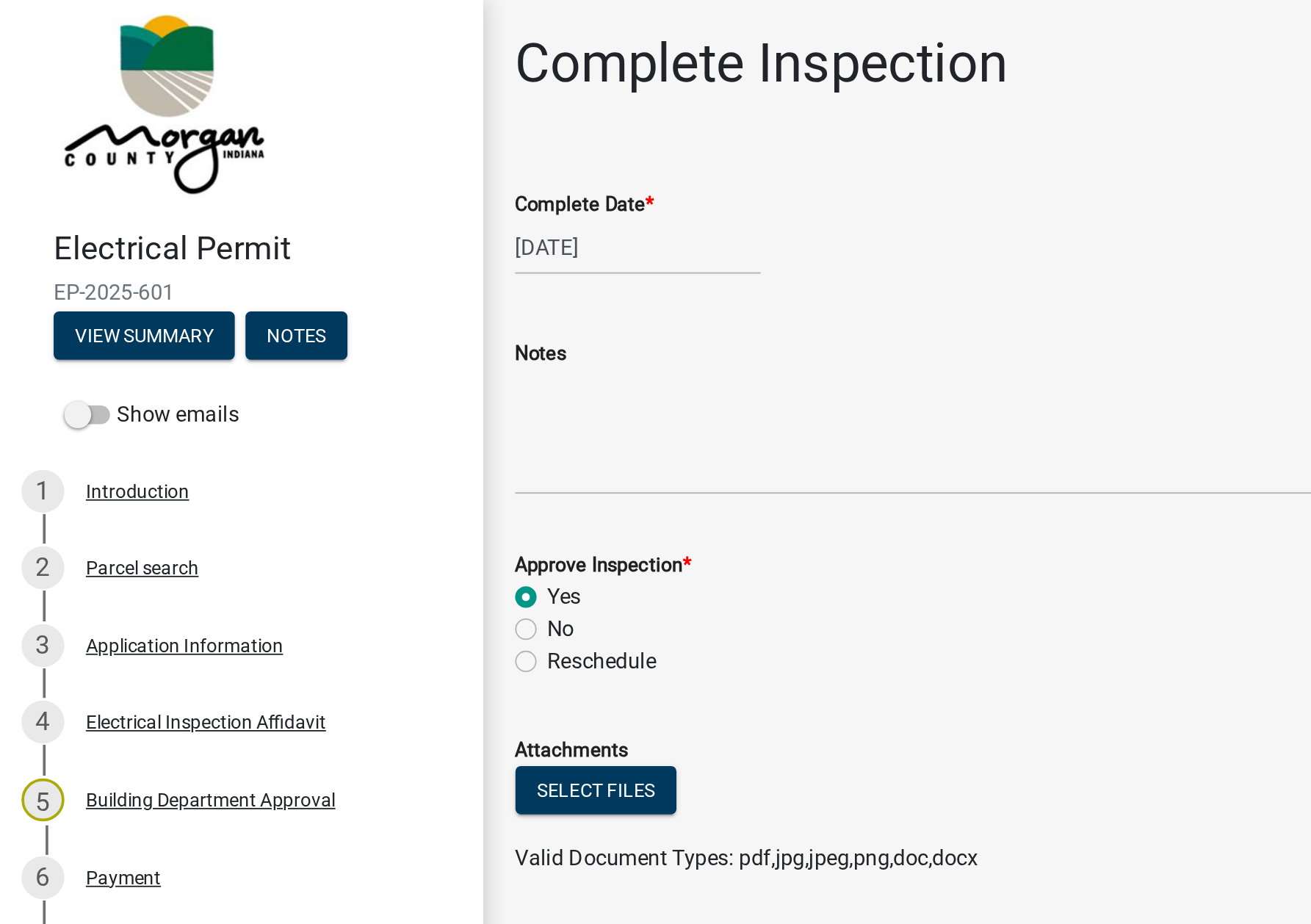
radio input "true"
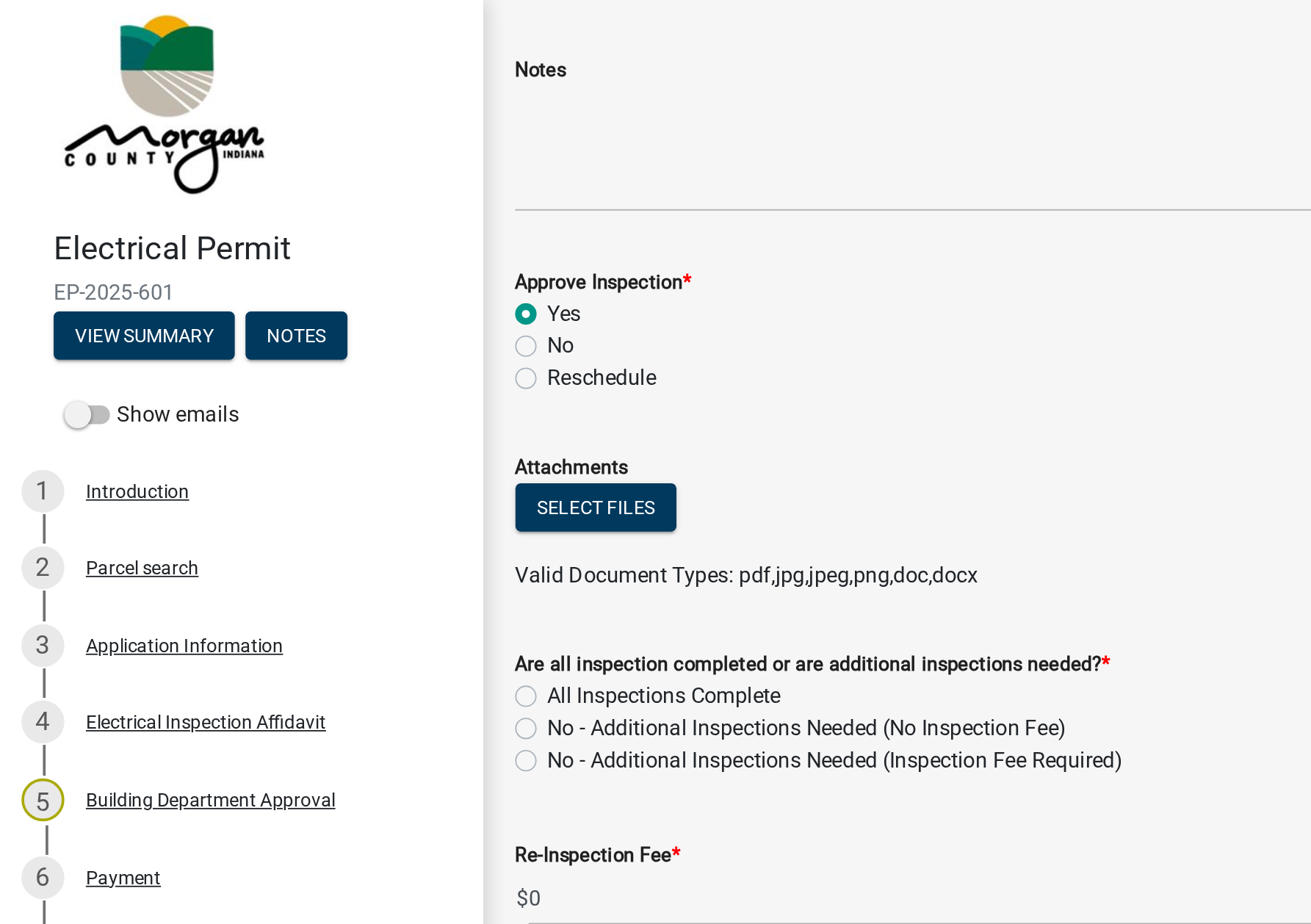
scroll to position [174, 0]
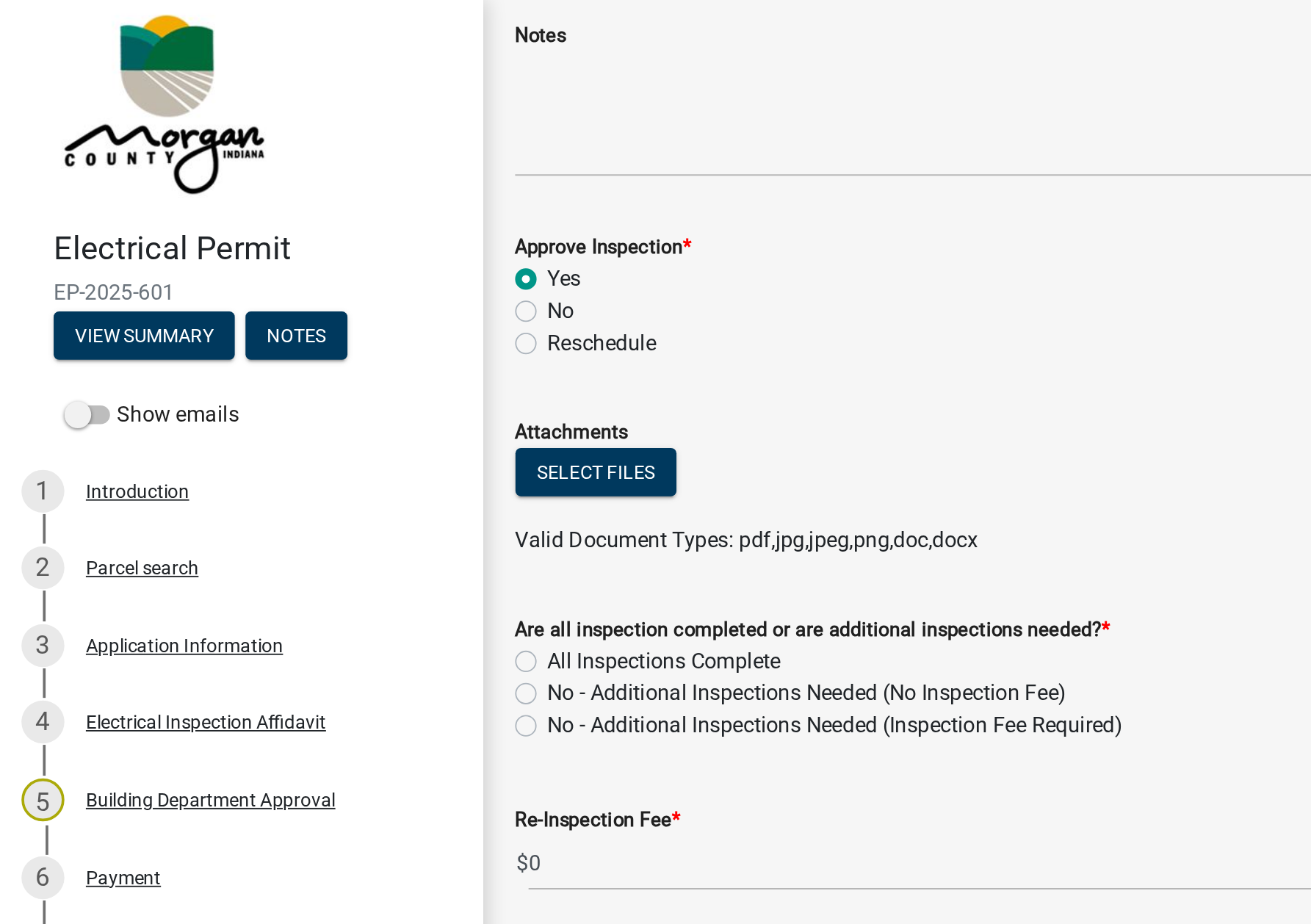
click at [300, 364] on label "All Inspections Complete" at bounding box center [364, 362] width 128 height 17
click at [300, 363] on input "All Inspections Complete" at bounding box center [304, 358] width 10 height 10
radio input "true"
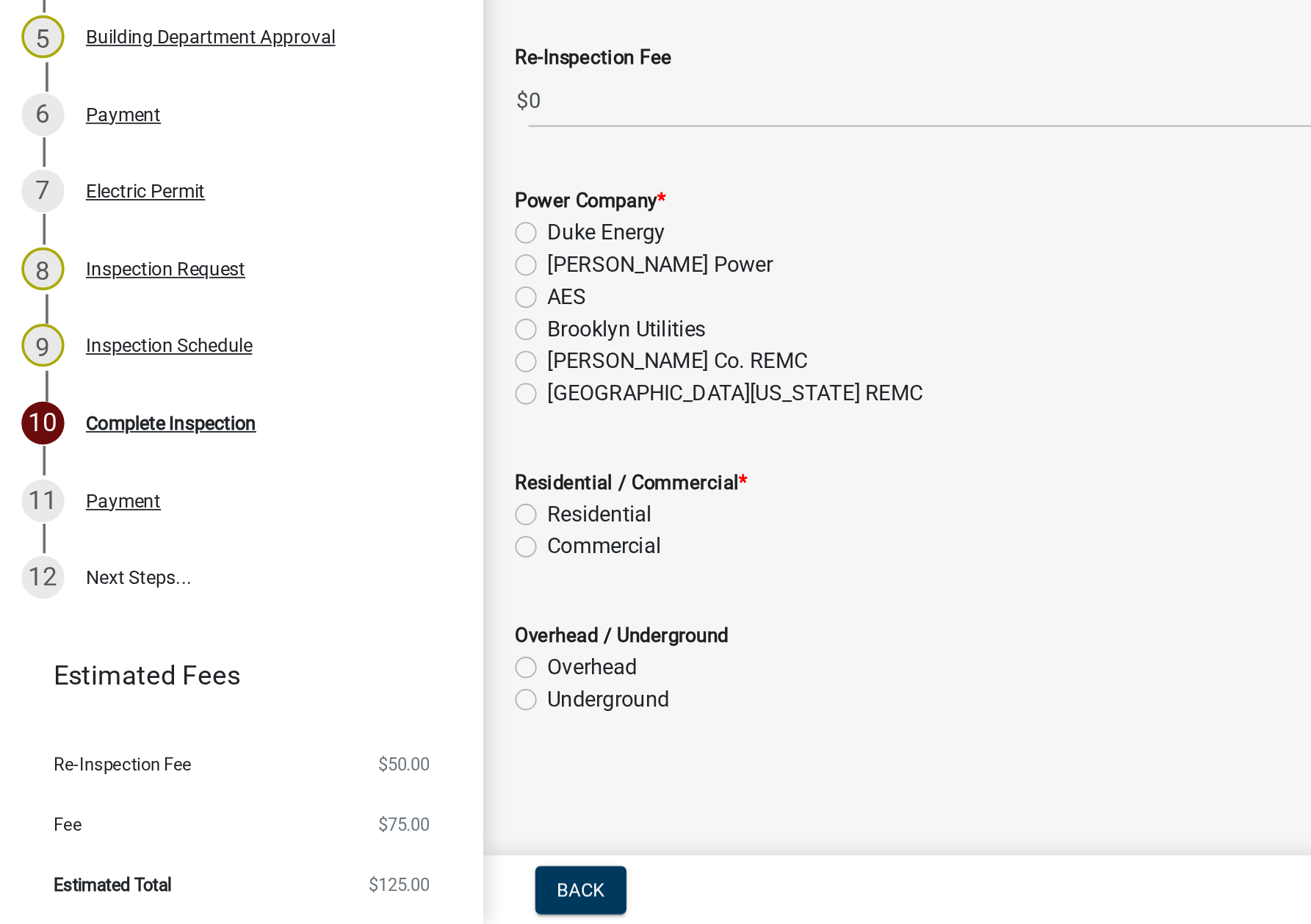
click at [300, 637] on label "[GEOGRAPHIC_DATA][US_STATE] REMC" at bounding box center [403, 632] width 206 height 17
click at [300, 634] on input "[GEOGRAPHIC_DATA][US_STATE] REMC" at bounding box center [304, 629] width 10 height 10
radio input "true"
click at [300, 698] on label "Residential" at bounding box center [329, 699] width 58 height 17
click at [300, 698] on input "Residential" at bounding box center [304, 695] width 10 height 10
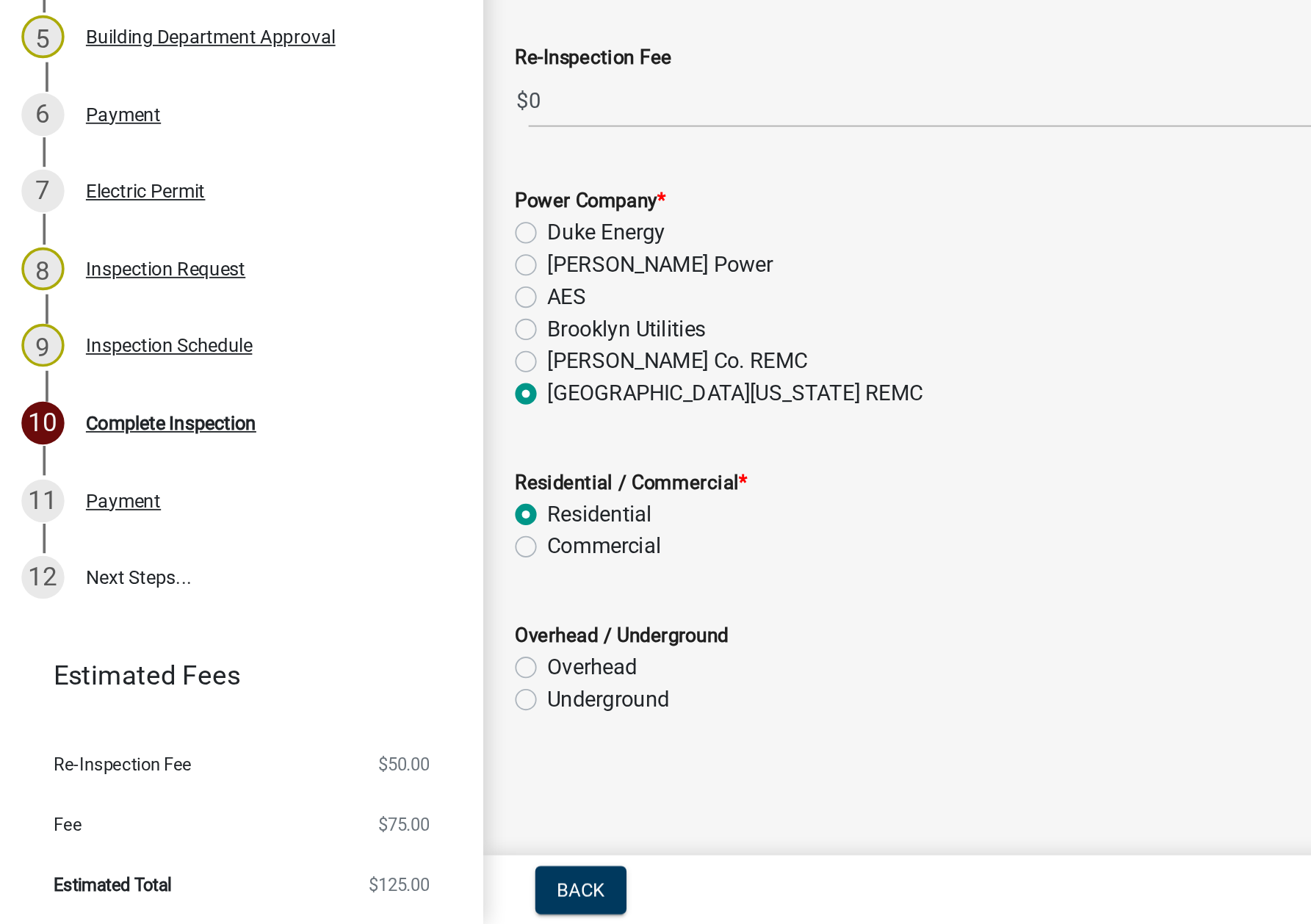
radio input "true"
click at [300, 805] on label "Underground" at bounding box center [333, 801] width 67 height 17
click at [300, 801] on input "Underground" at bounding box center [304, 797] width 10 height 10
radio input "true"
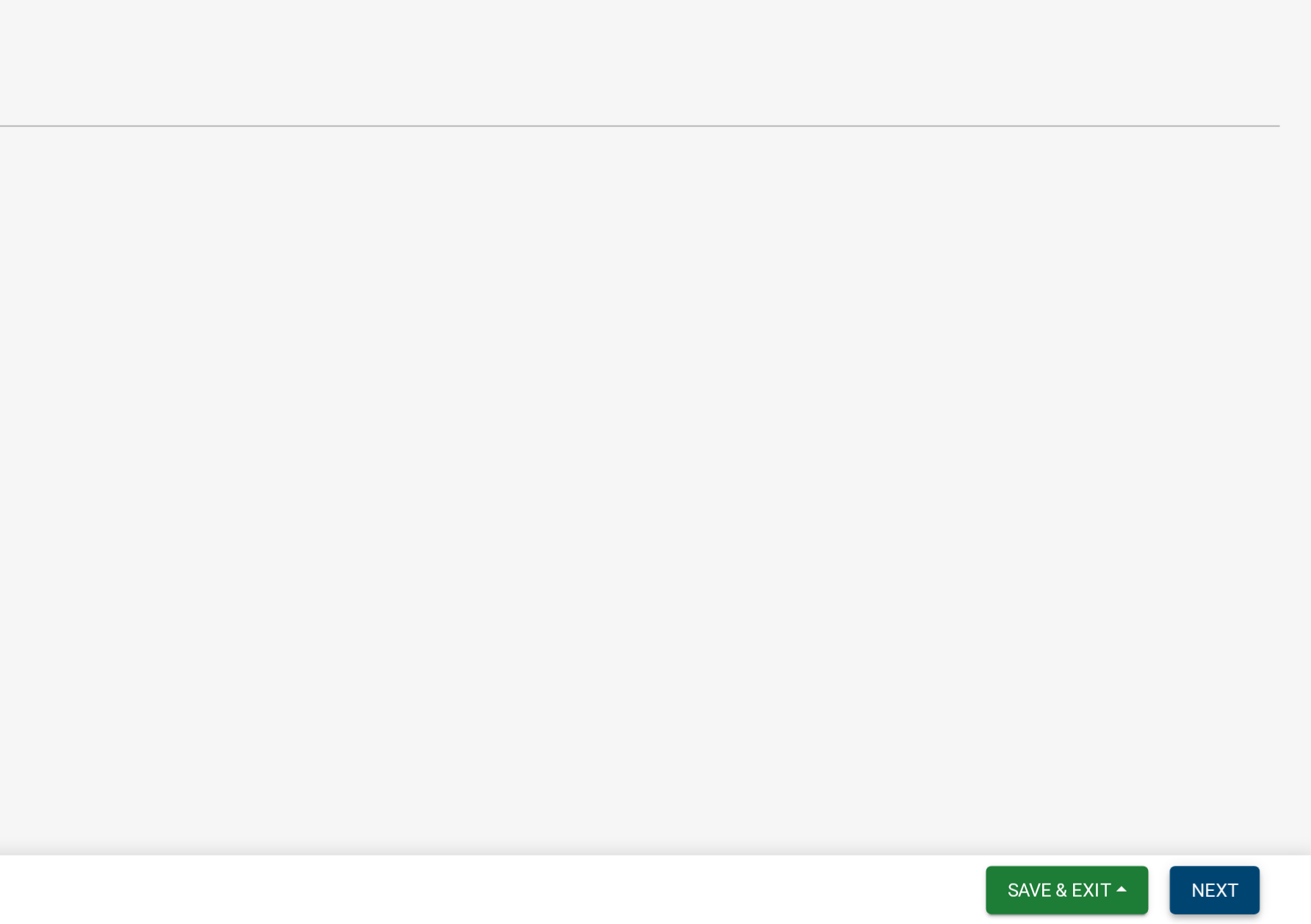
click at [1258, 910] on span "Next" at bounding box center [1258, 905] width 26 height 12
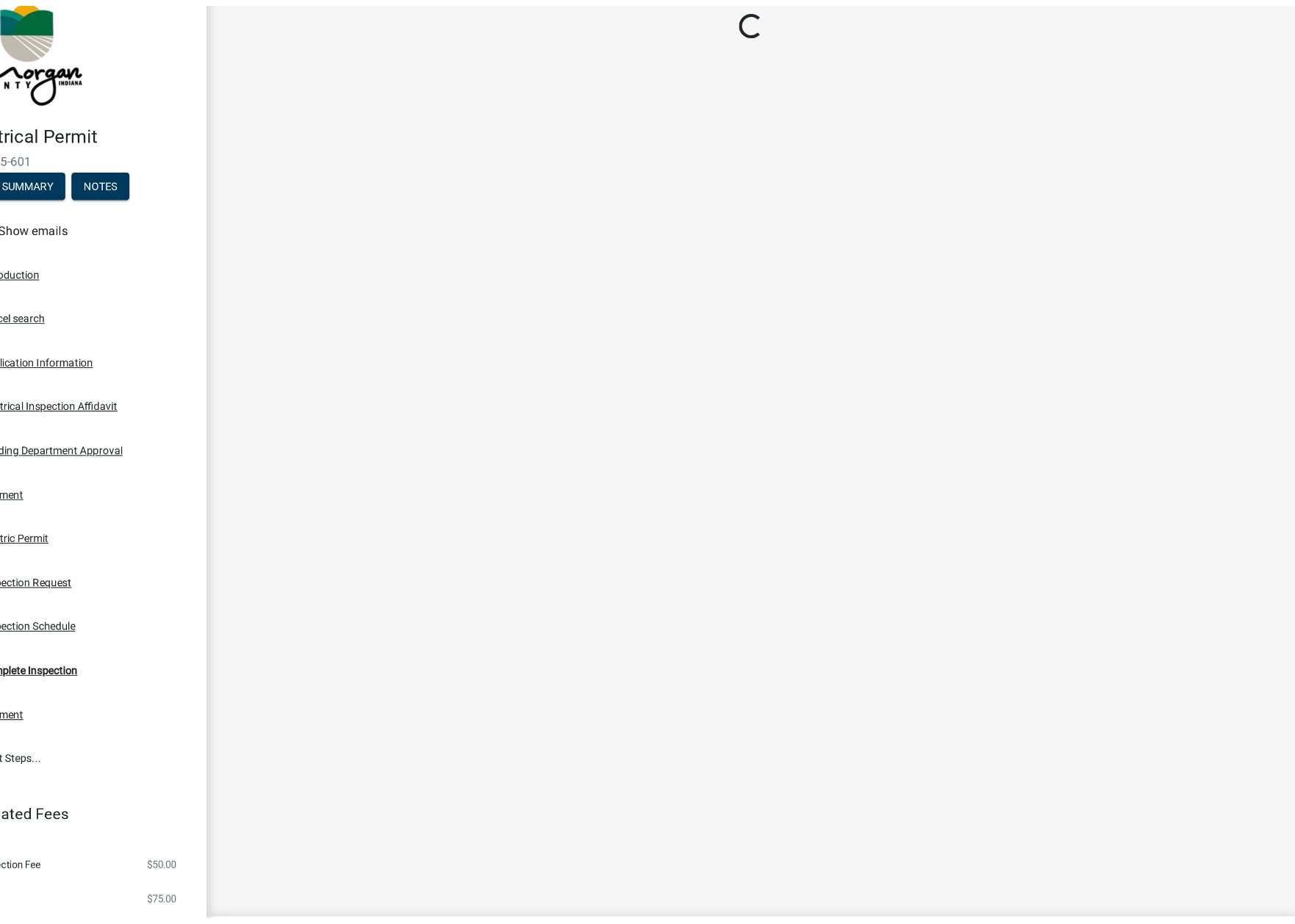
scroll to position [0, 0]
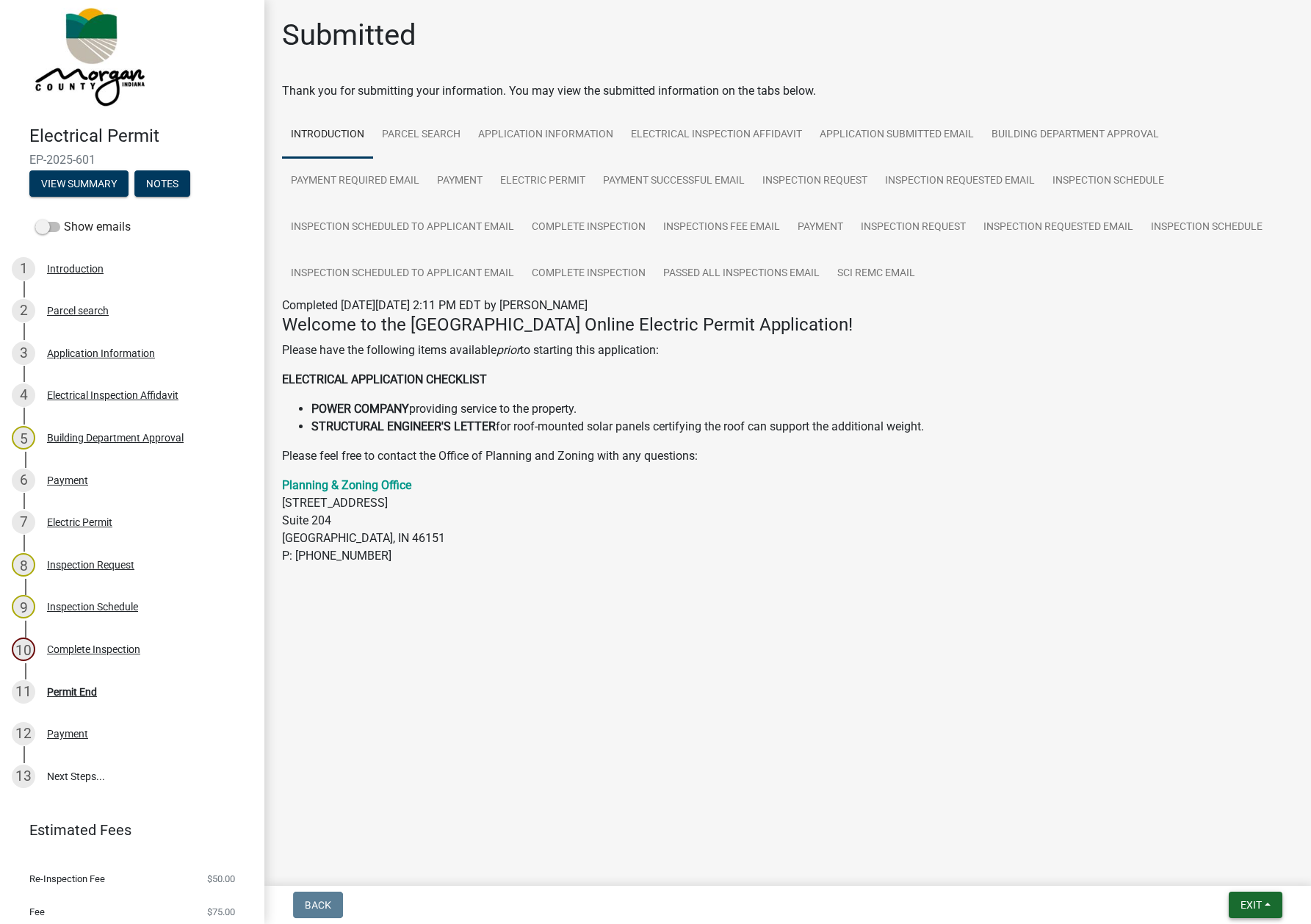
click at [1268, 904] on button "Exit" at bounding box center [1256, 904] width 54 height 27
click at [1210, 866] on button "Save & Exit" at bounding box center [1223, 867] width 117 height 36
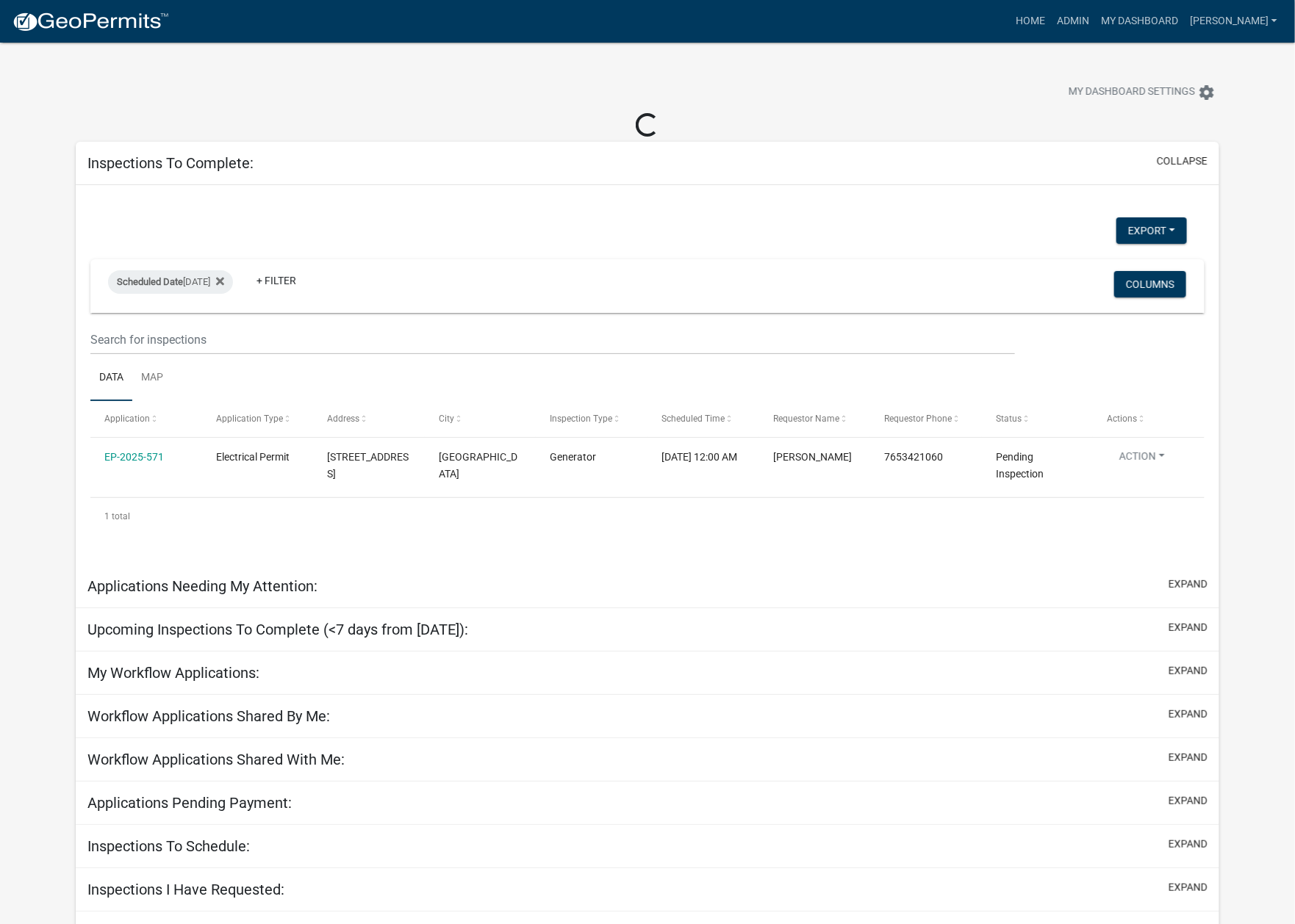
select select "1: 25"
